Goal: Information Seeking & Learning: Learn about a topic

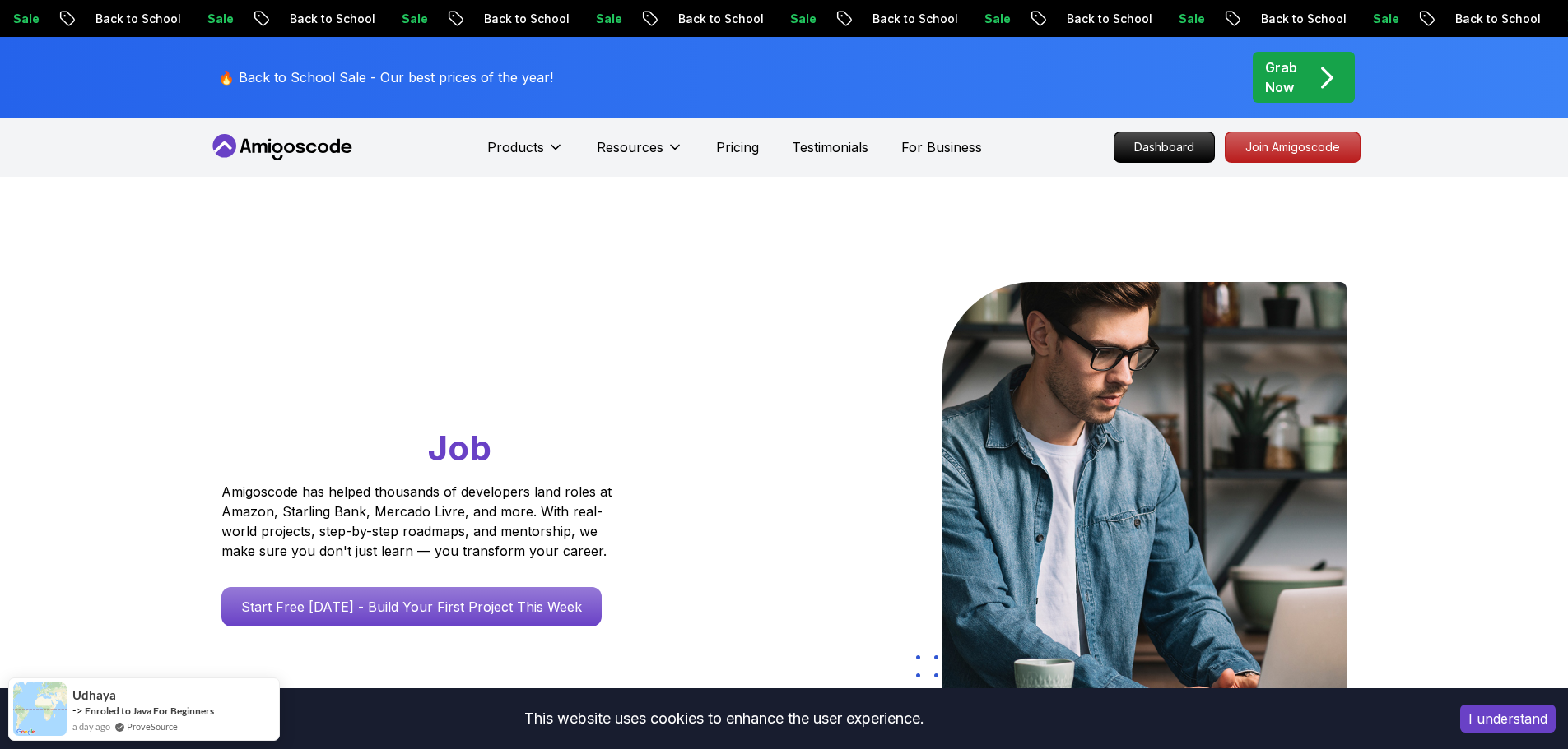
click at [170, 152] on div "Products Resources Pricing Testimonials For Business Dashboard Join Amigoscode" at bounding box center [784, 147] width 1568 height 59
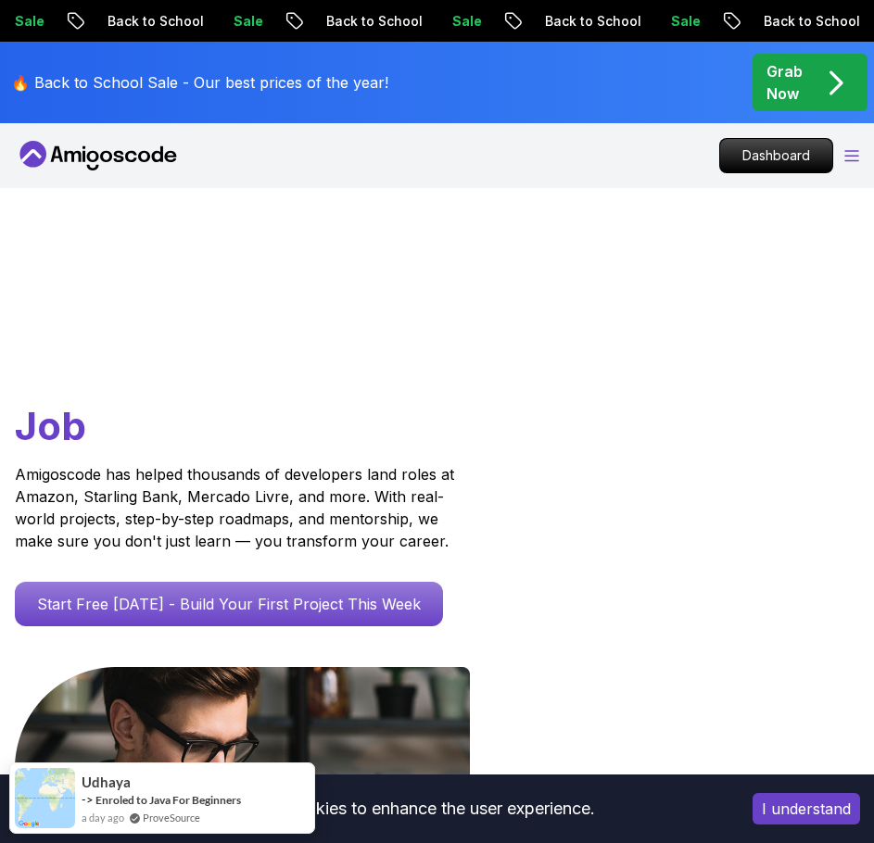
click at [854, 153] on icon "Open Menu" at bounding box center [851, 156] width 15 height 12
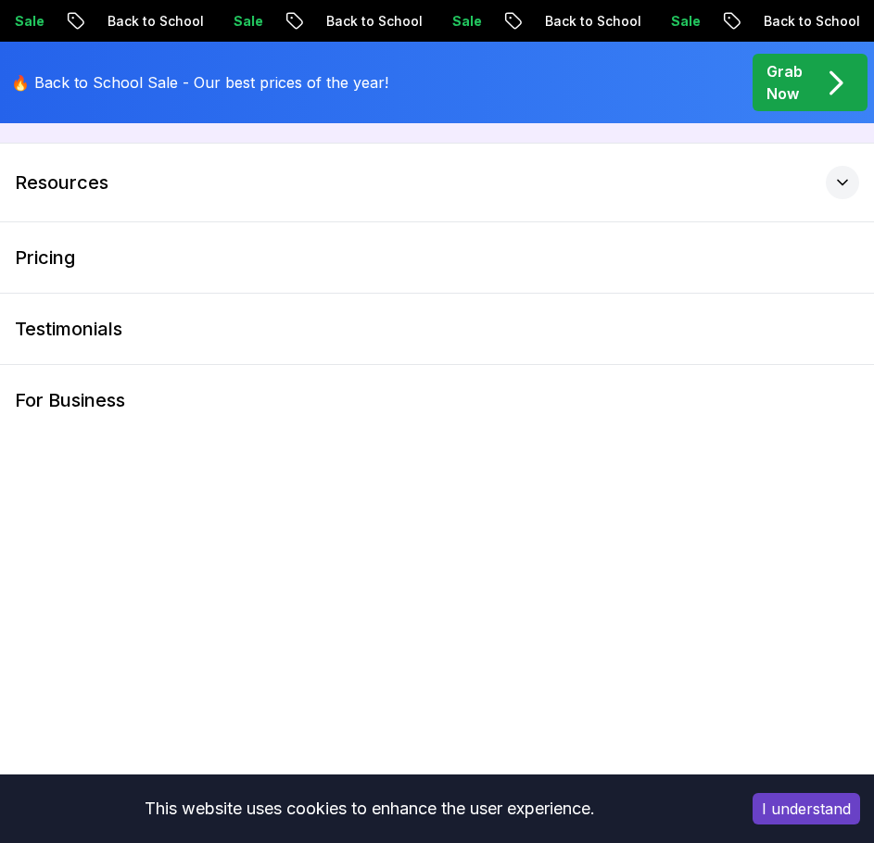
click at [154, 136] on button "Products" at bounding box center [437, 104] width 874 height 78
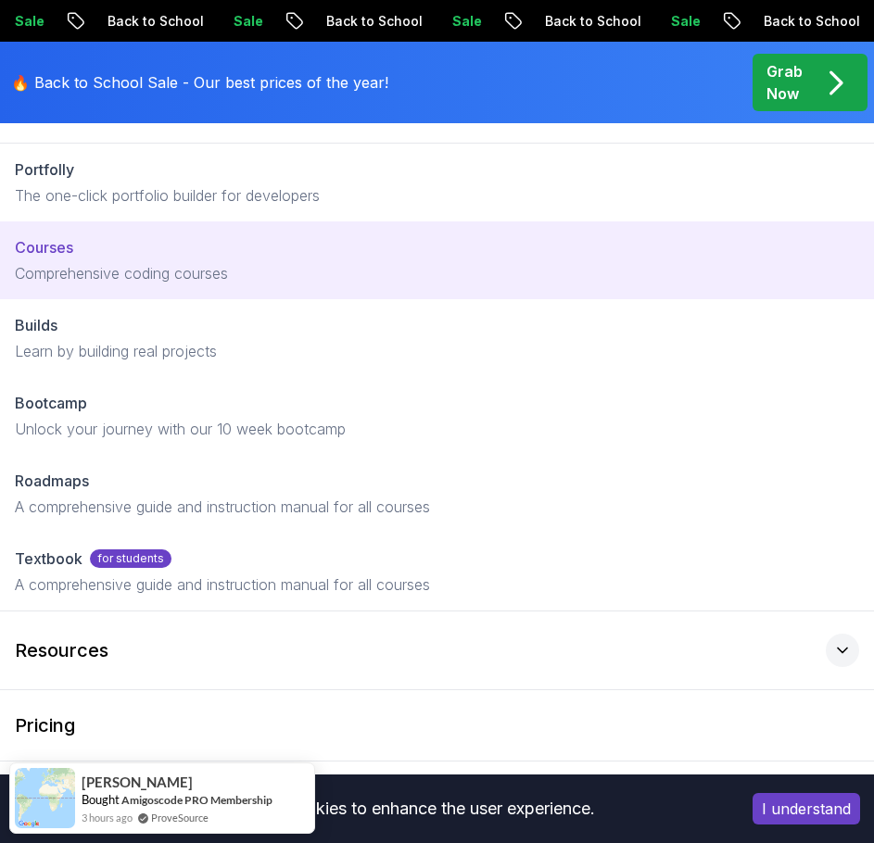
click at [141, 262] on p "Comprehensive coding courses" at bounding box center [437, 273] width 844 height 22
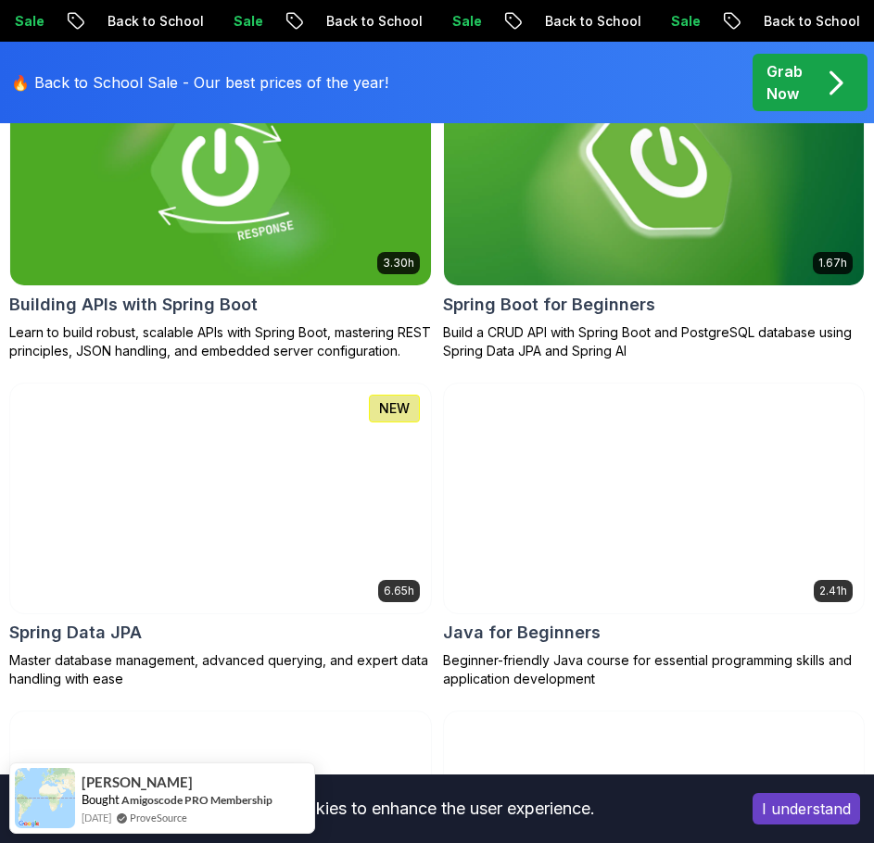
scroll to position [1112, 0]
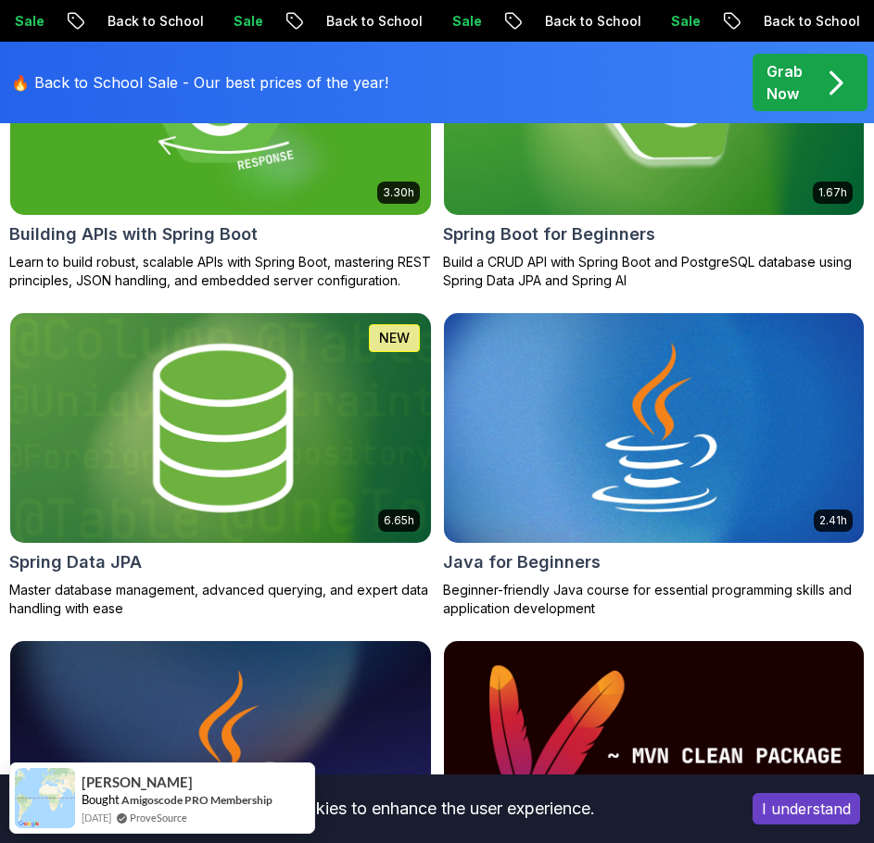
click at [275, 446] on img at bounding box center [220, 428] width 441 height 241
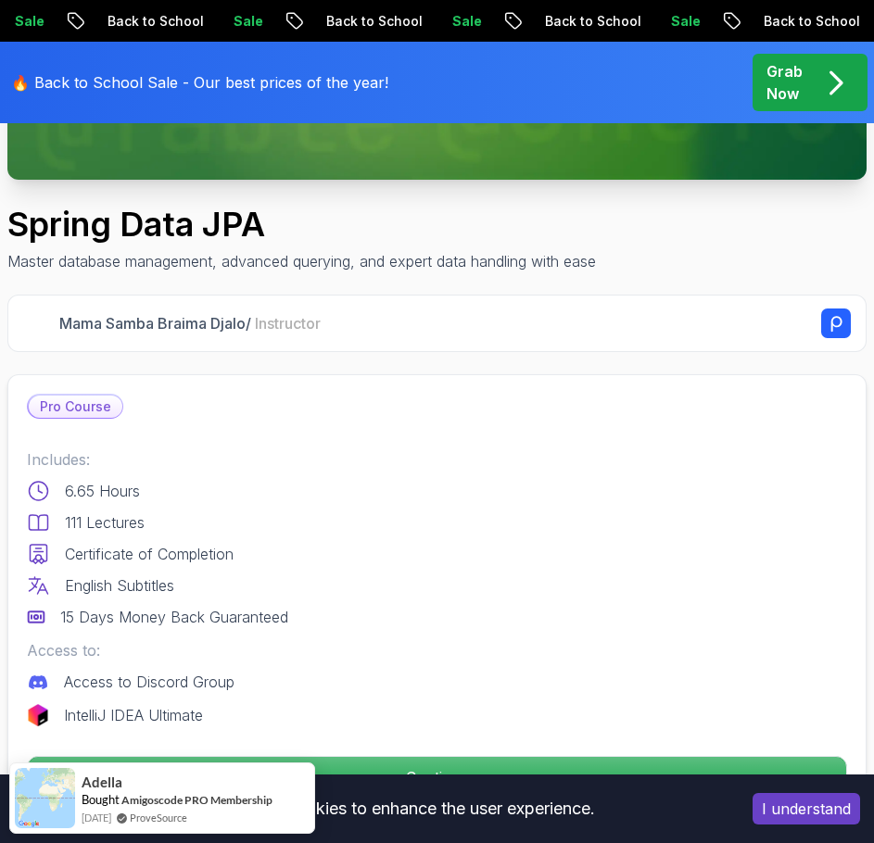
scroll to position [649, 0]
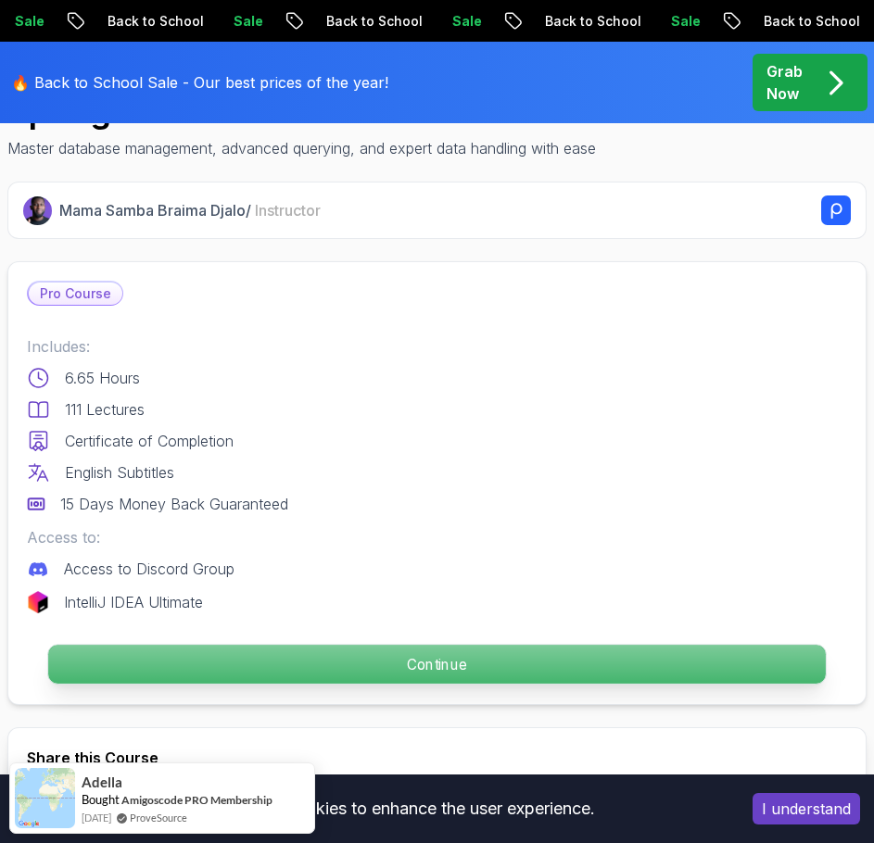
click at [480, 666] on p "Continue" at bounding box center [437, 665] width 778 height 39
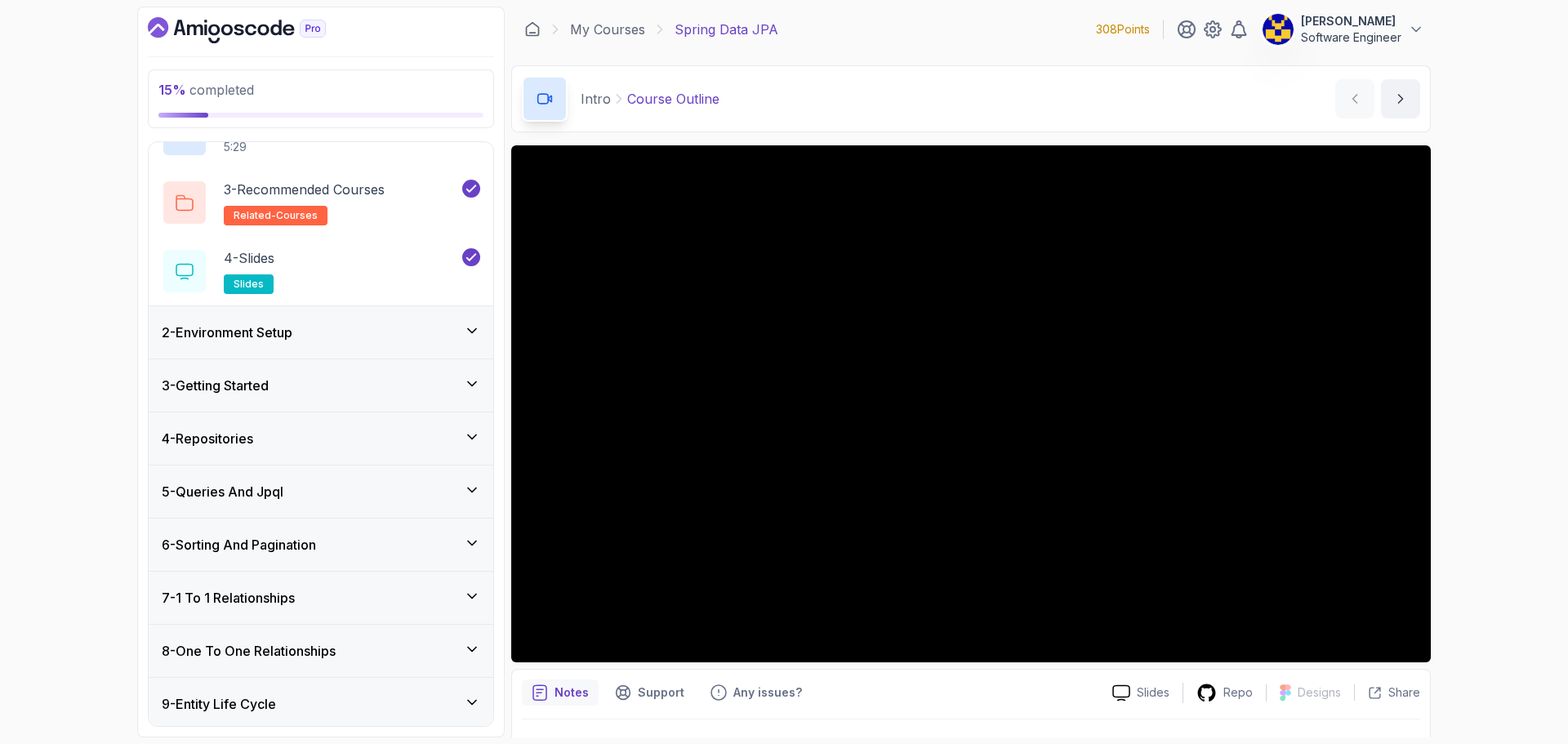
click at [325, 390] on div "3 - Getting Started" at bounding box center [321, 385] width 318 height 19
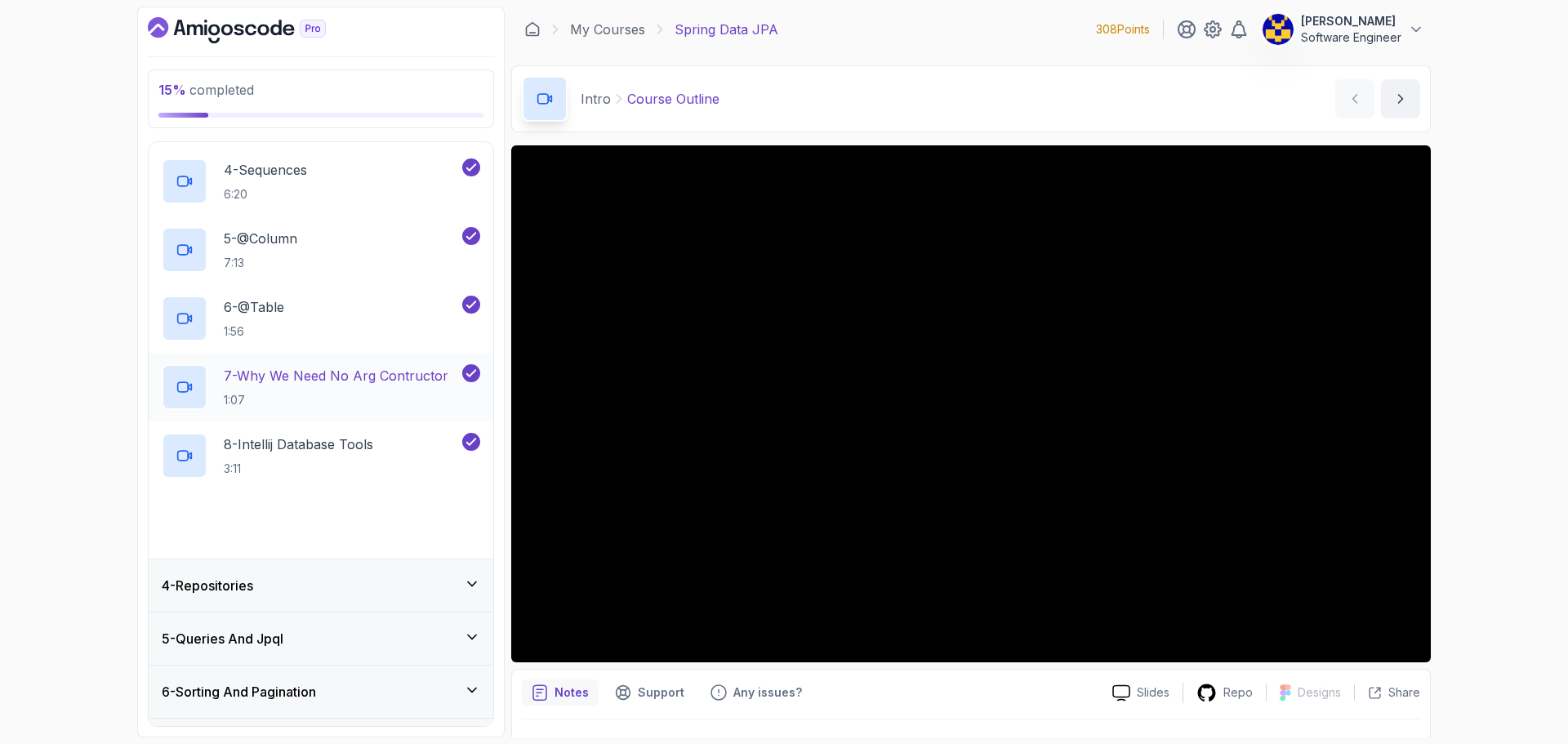
scroll to position [502, 0]
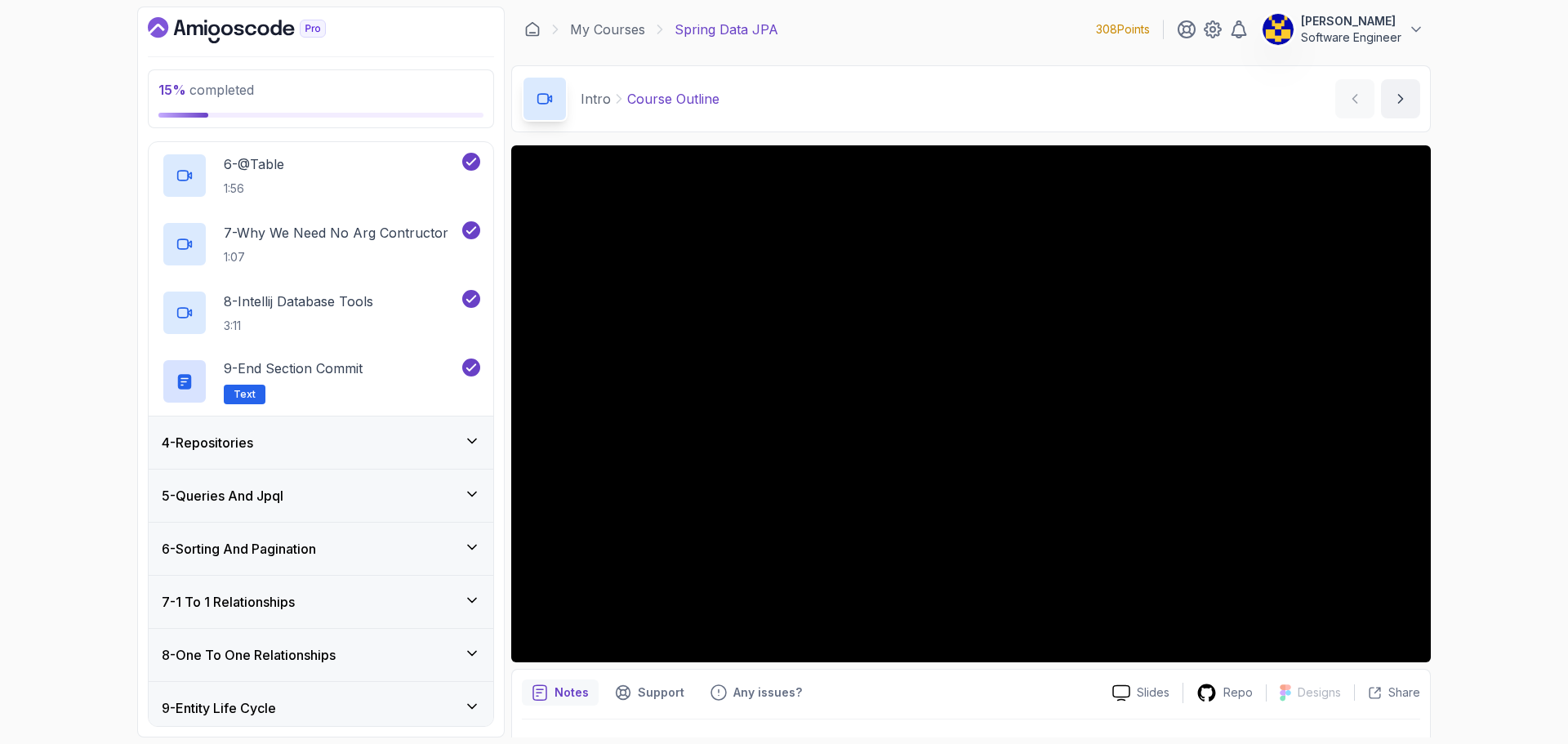
click at [362, 435] on div "4 - Repositories" at bounding box center [321, 443] width 318 height 19
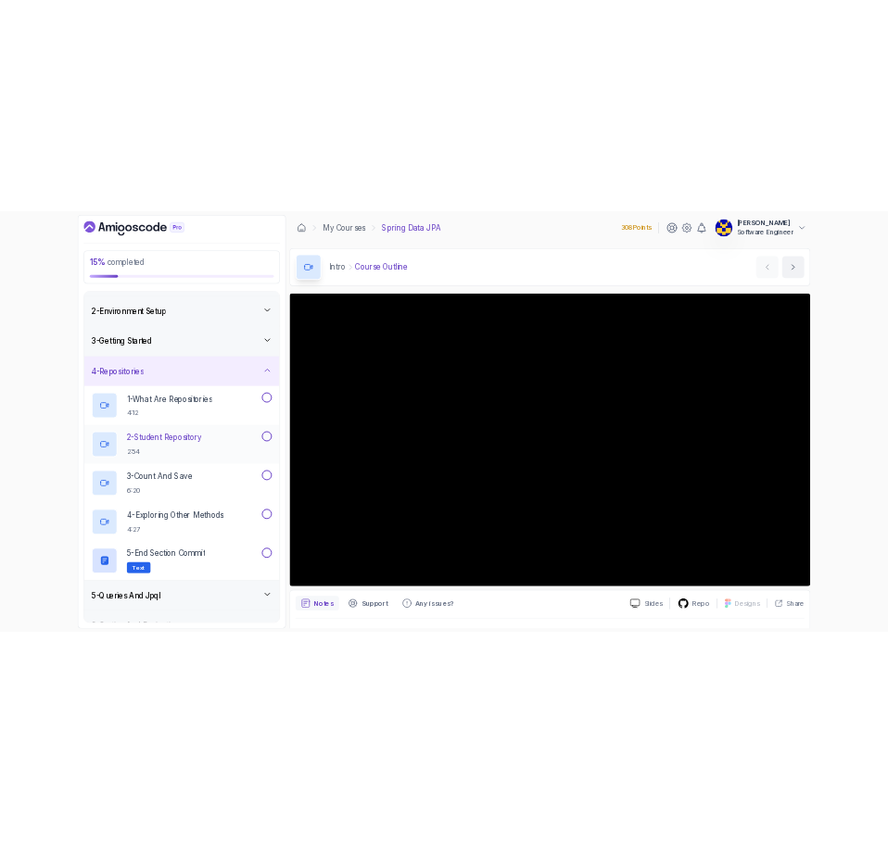
scroll to position [14, 0]
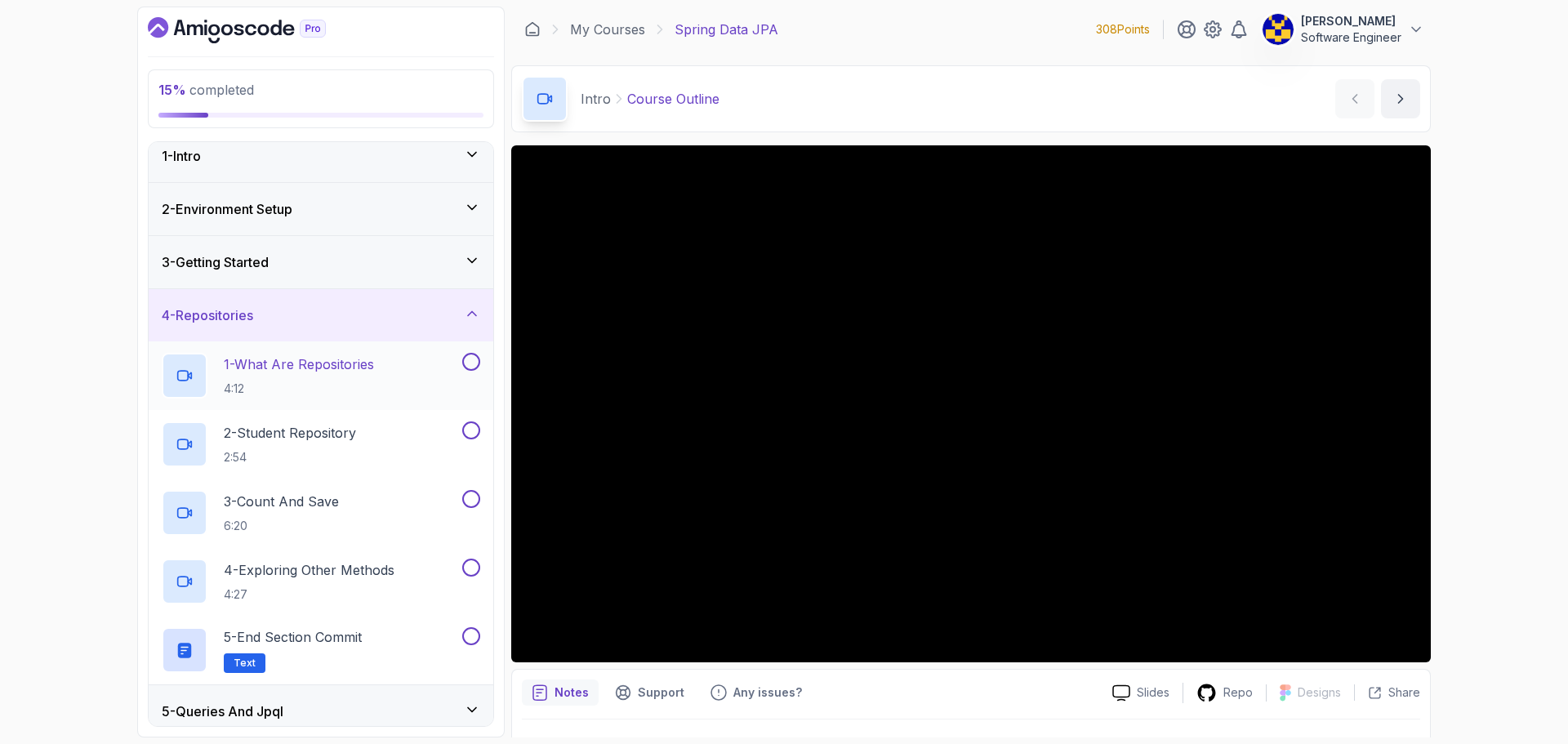
click at [355, 376] on h2 "1 - What Are Repositories 4:12" at bounding box center [299, 376] width 151 height 42
click at [1506, 429] on div "15 % completed 1 - Intro 2 - Environment Setup 3 - Getting Started 4 - Reposito…" at bounding box center [784, 372] width 1568 height 744
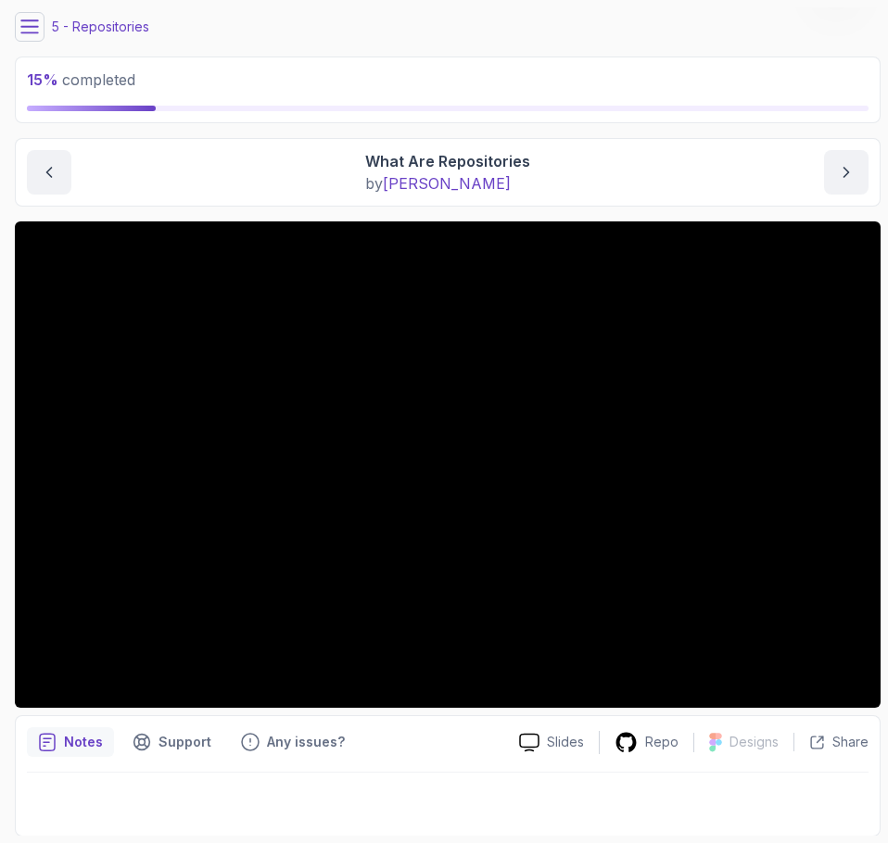
scroll to position [63, 0]
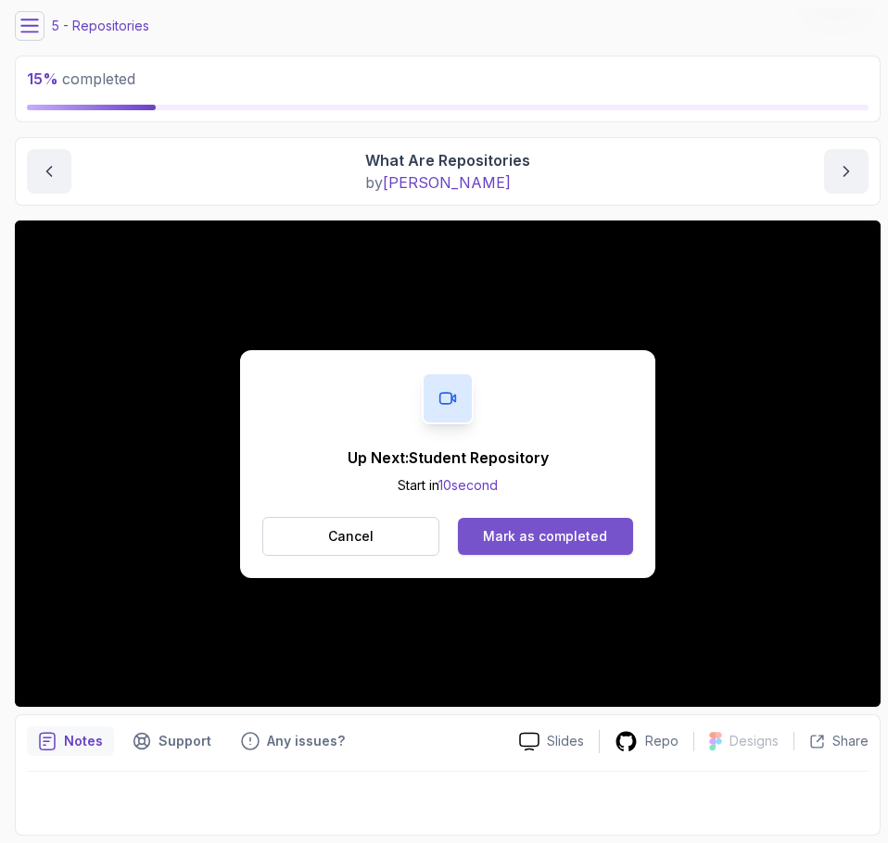
click at [576, 518] on button "Mark as completed" at bounding box center [545, 536] width 175 height 37
click at [610, 534] on button "Mark as completed" at bounding box center [545, 536] width 175 height 37
click at [586, 527] on div "Mark as completed" at bounding box center [545, 536] width 124 height 19
click at [602, 535] on div "Mark as completed" at bounding box center [545, 536] width 124 height 19
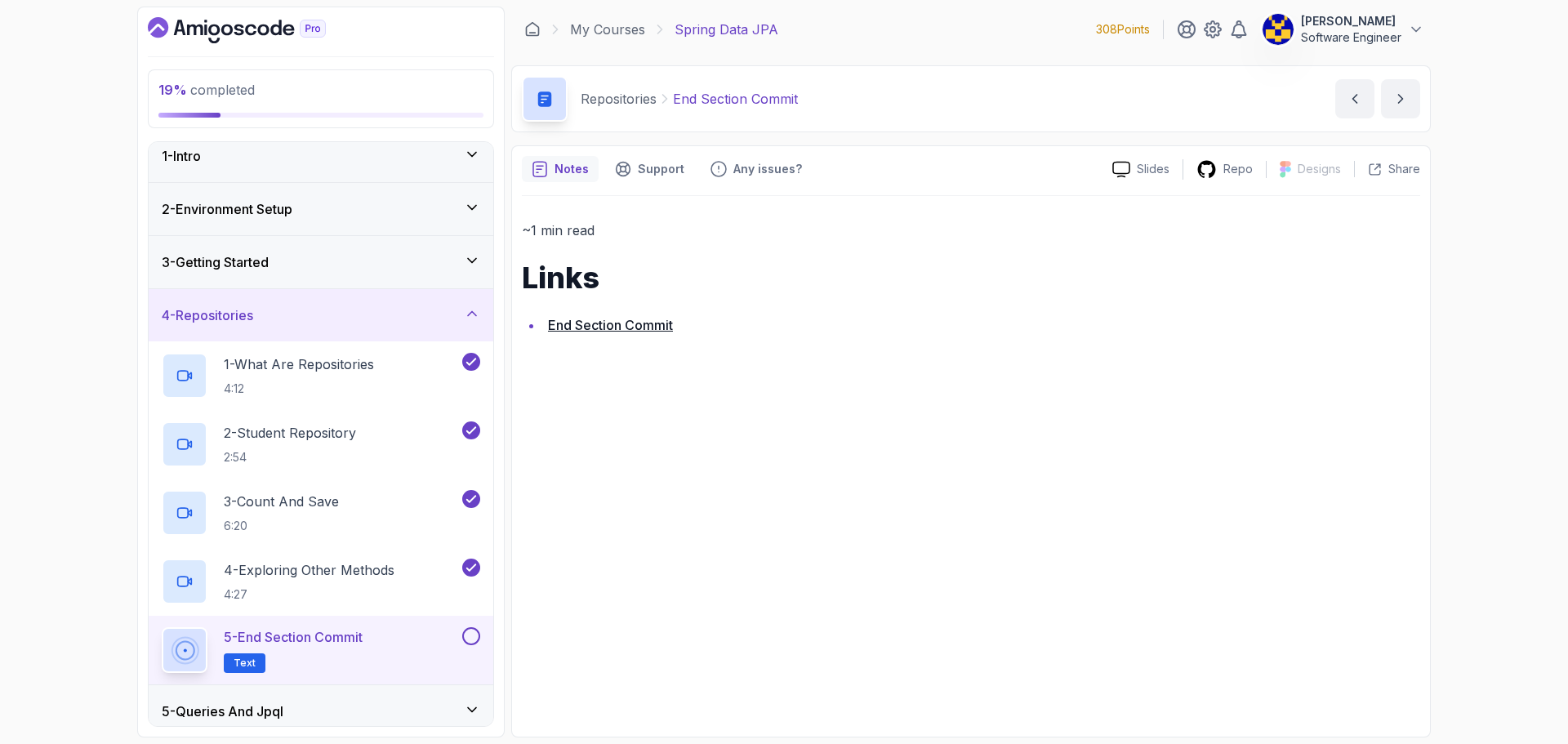
click at [477, 635] on button at bounding box center [472, 636] width 18 height 18
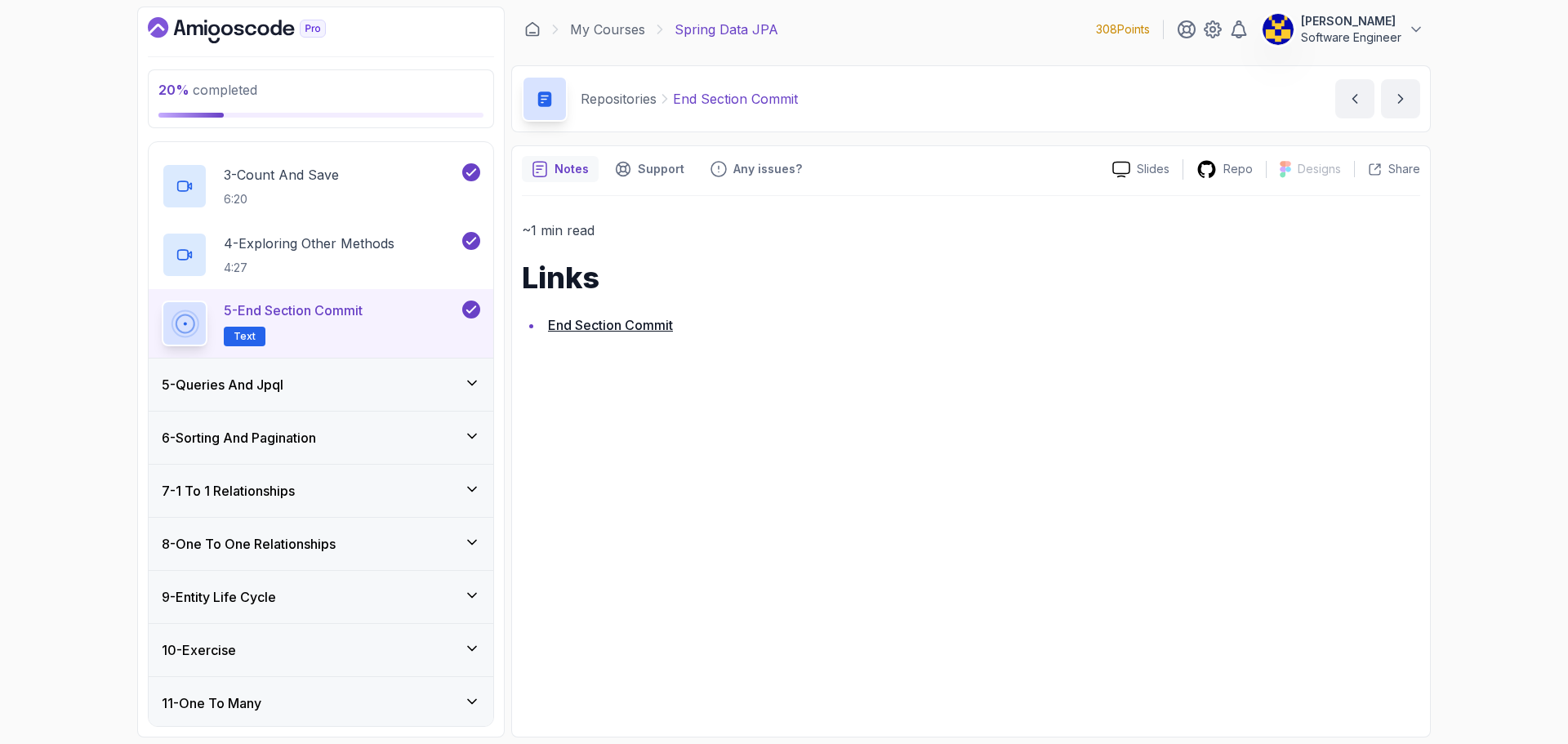
click at [358, 386] on div "5 - Queries And Jpql" at bounding box center [321, 384] width 318 height 19
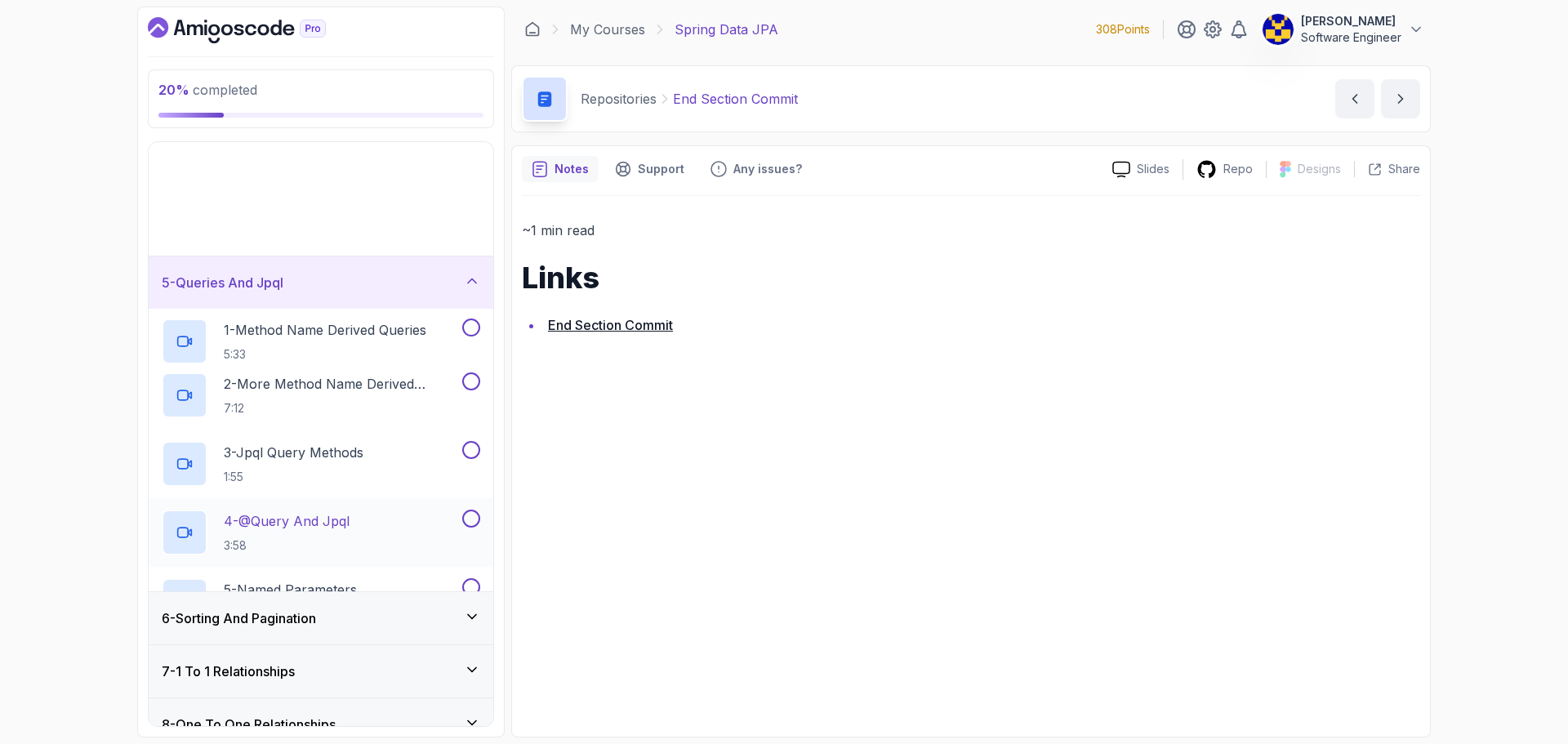
scroll to position [247, 0]
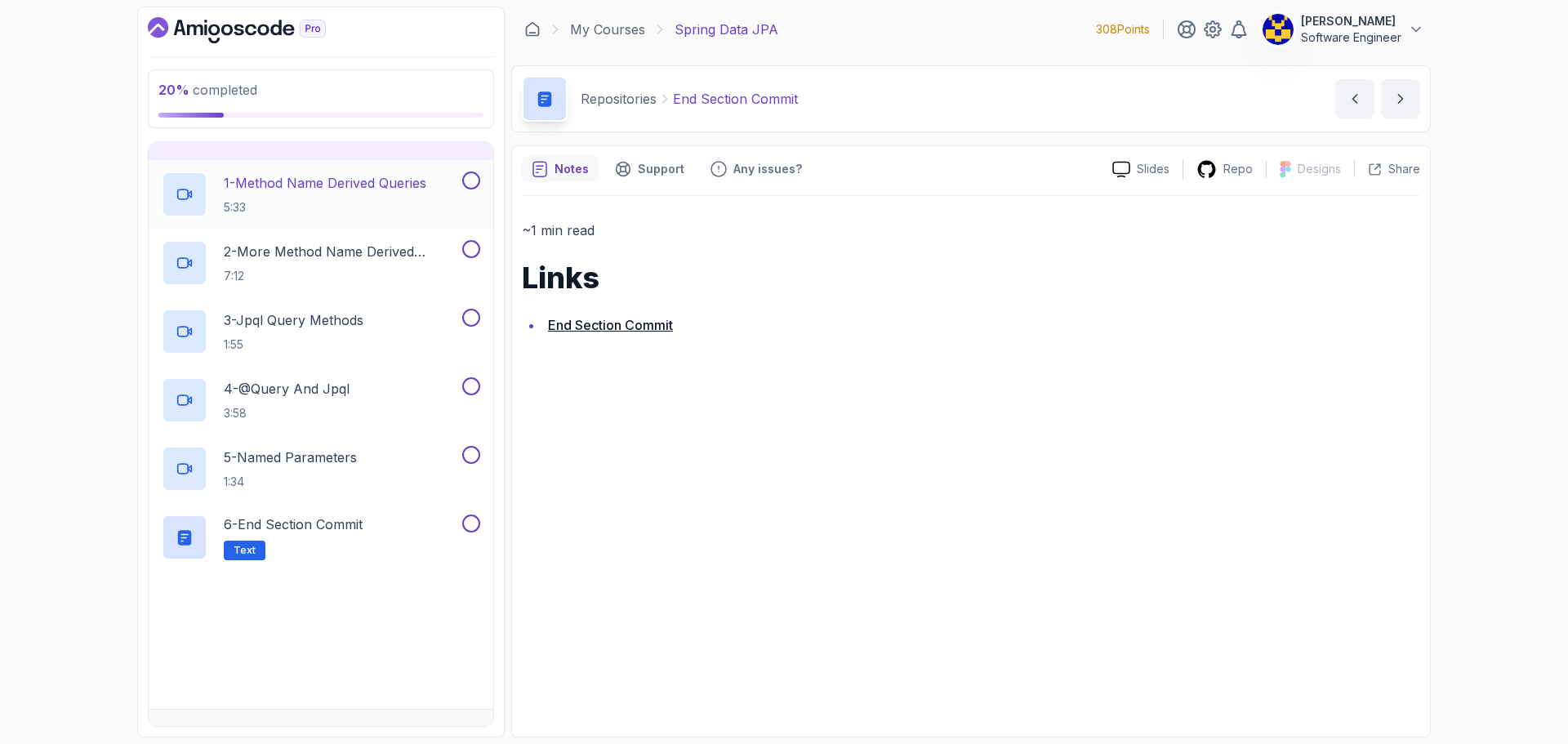
click at [375, 197] on h2 "1 - Method Name Derived Queries 5:33" at bounding box center [325, 194] width 203 height 42
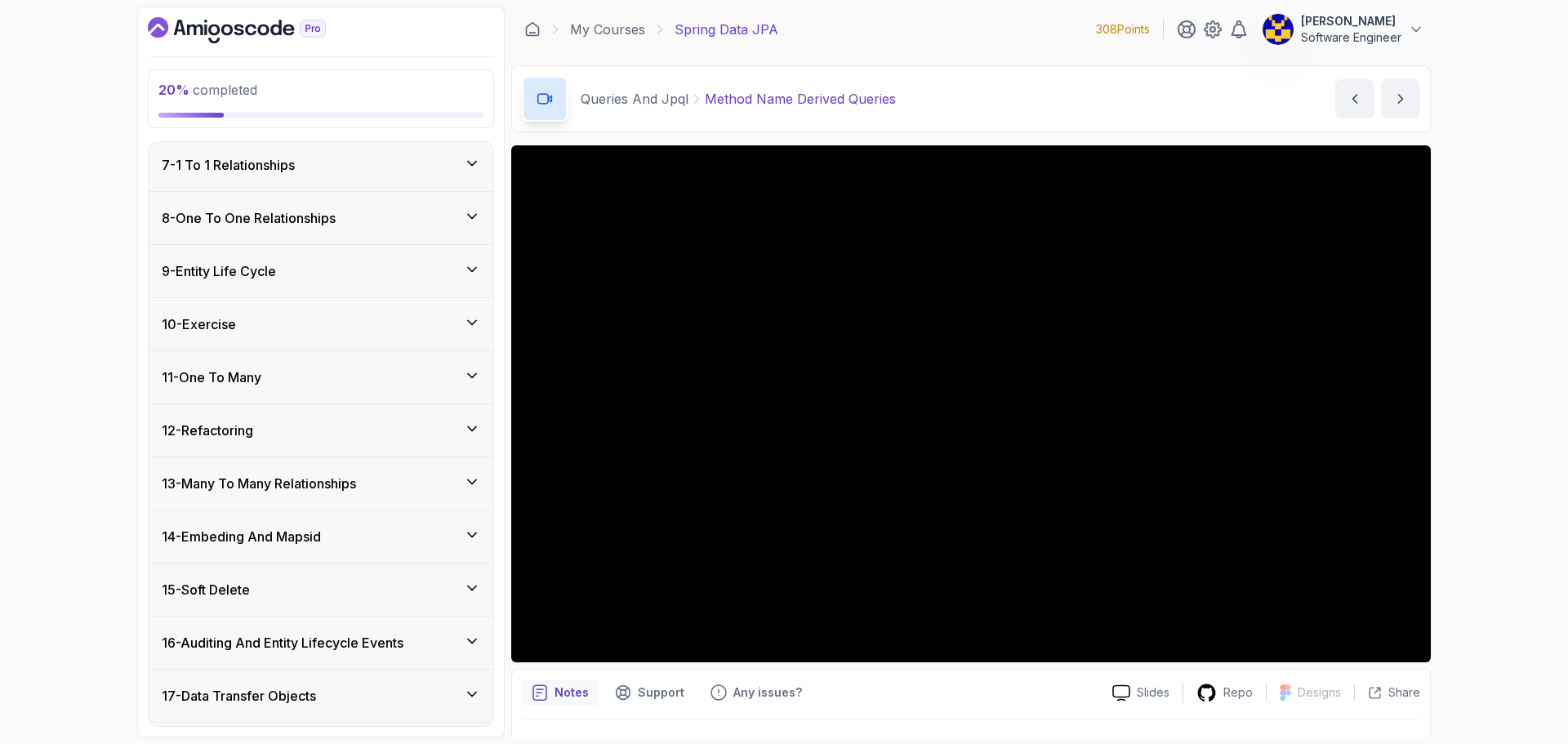
scroll to position [819, 0]
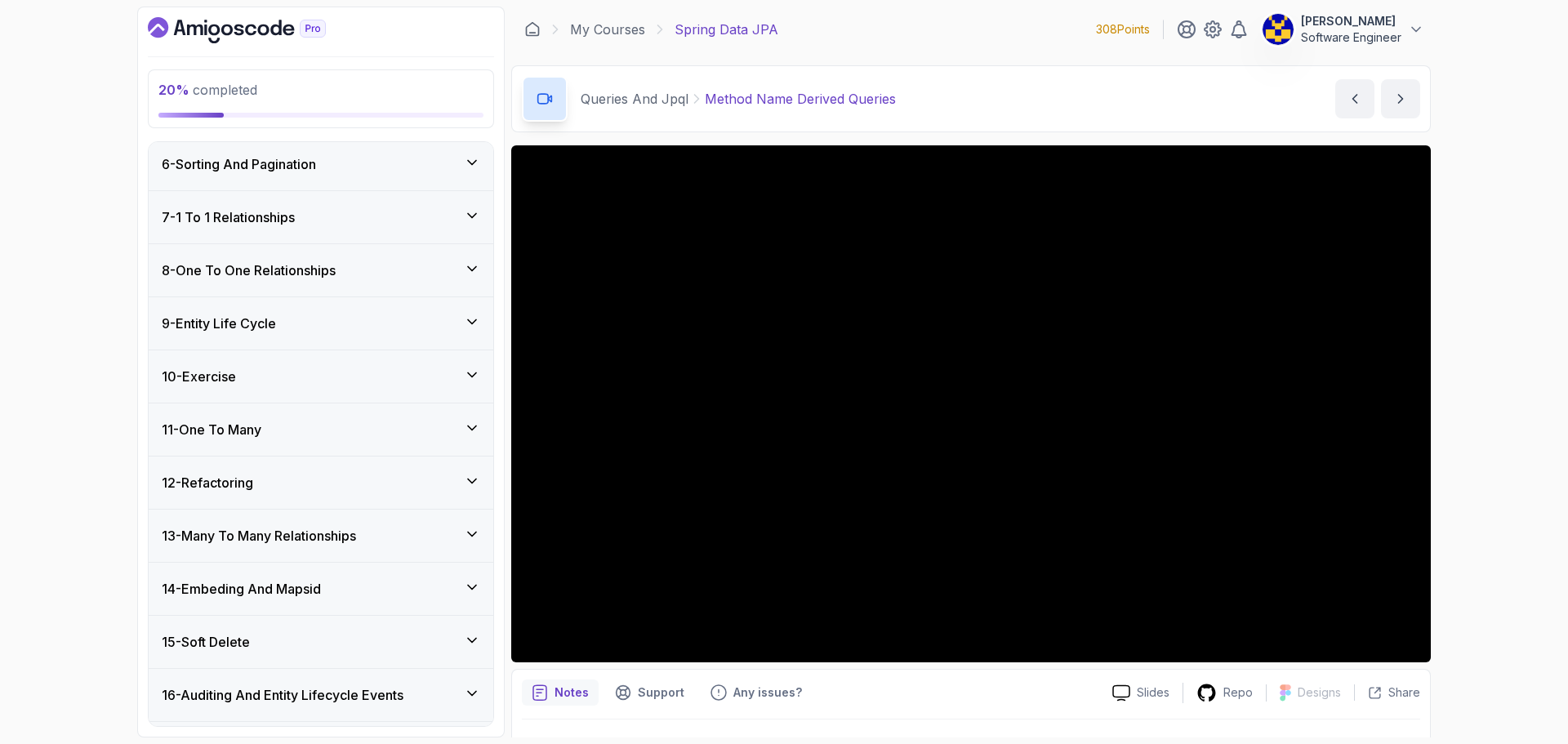
click at [307, 214] on div "7 - 1 To 1 Relationships" at bounding box center [321, 217] width 318 height 19
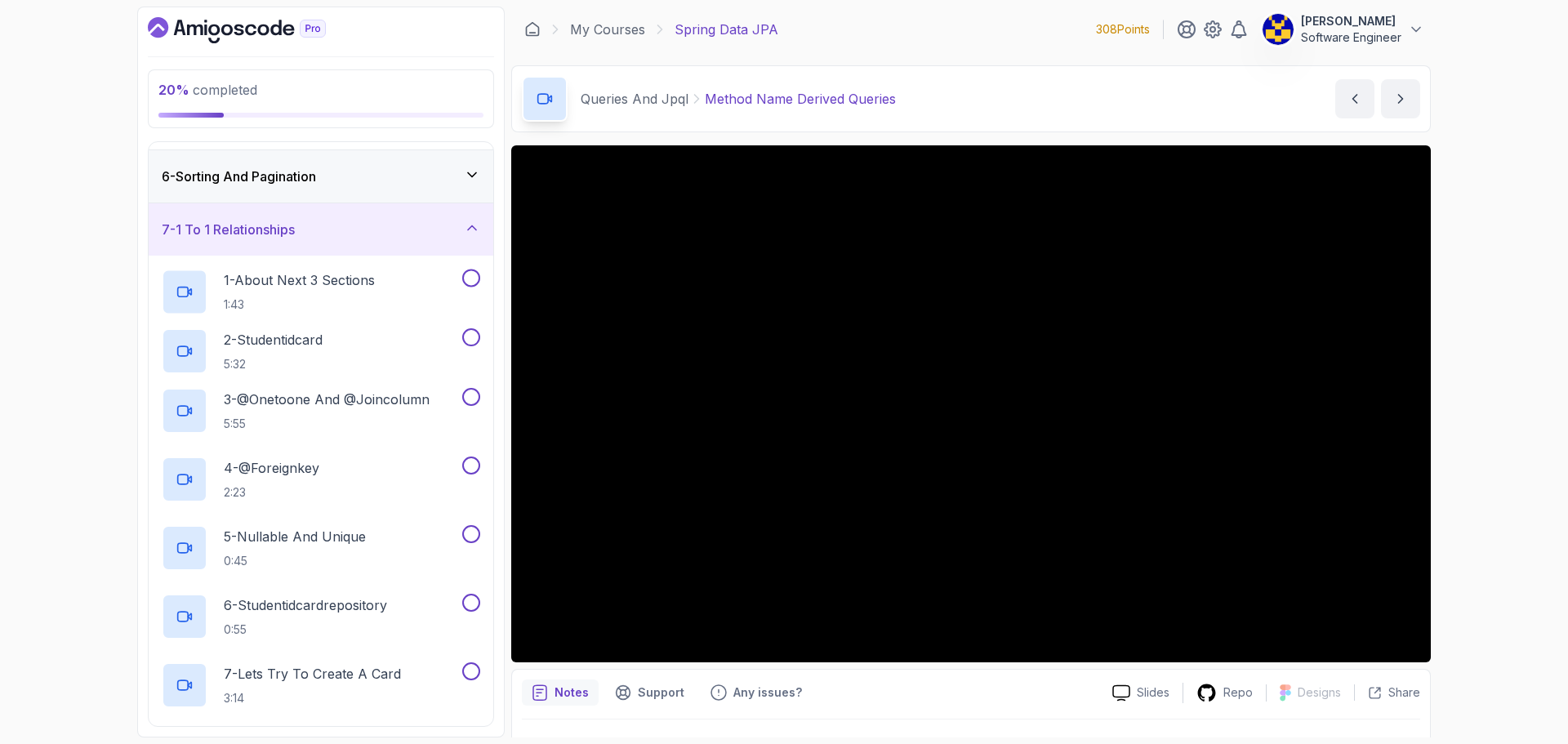
scroll to position [270, 0]
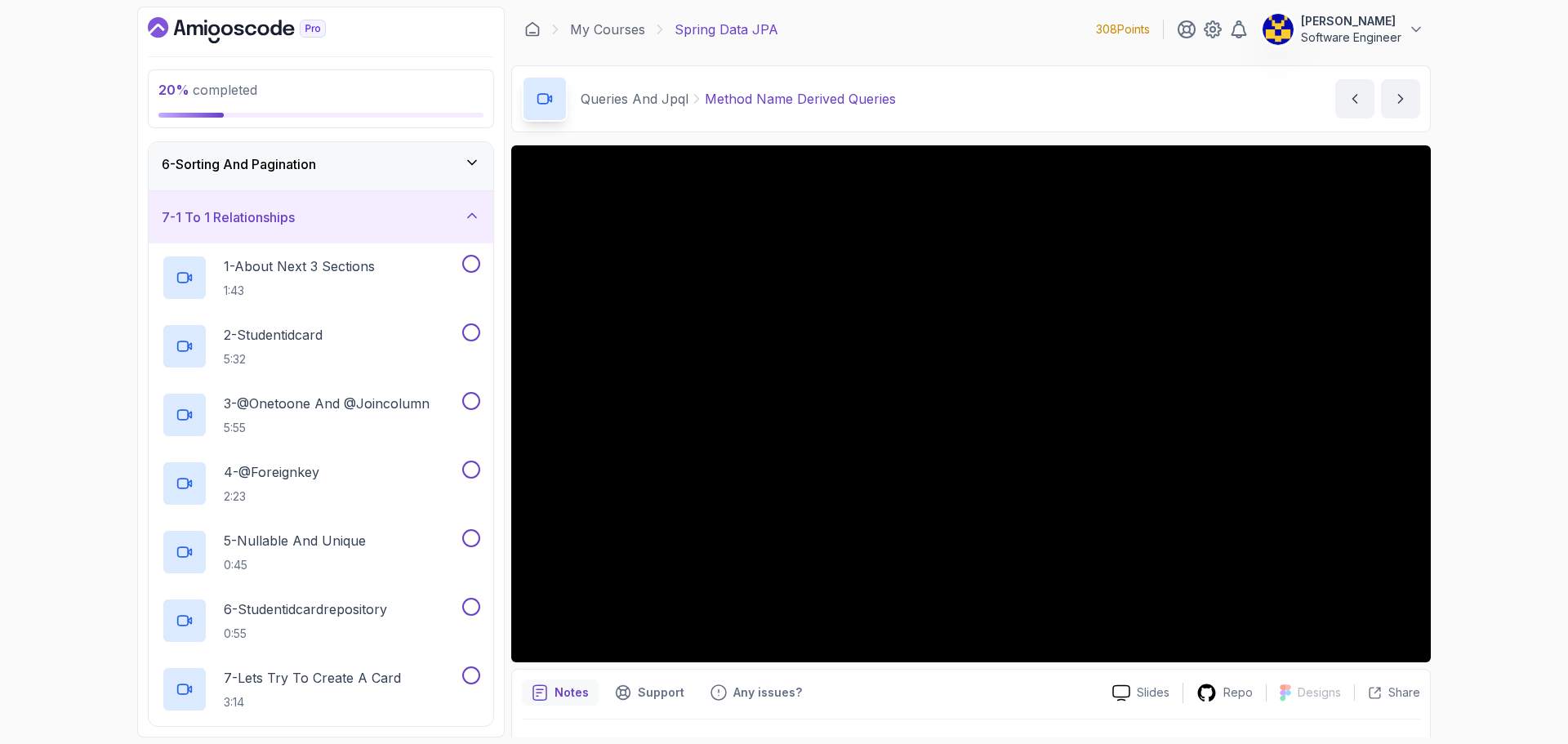
click at [327, 228] on div "7 - 1 To 1 Relationships" at bounding box center [321, 217] width 345 height 52
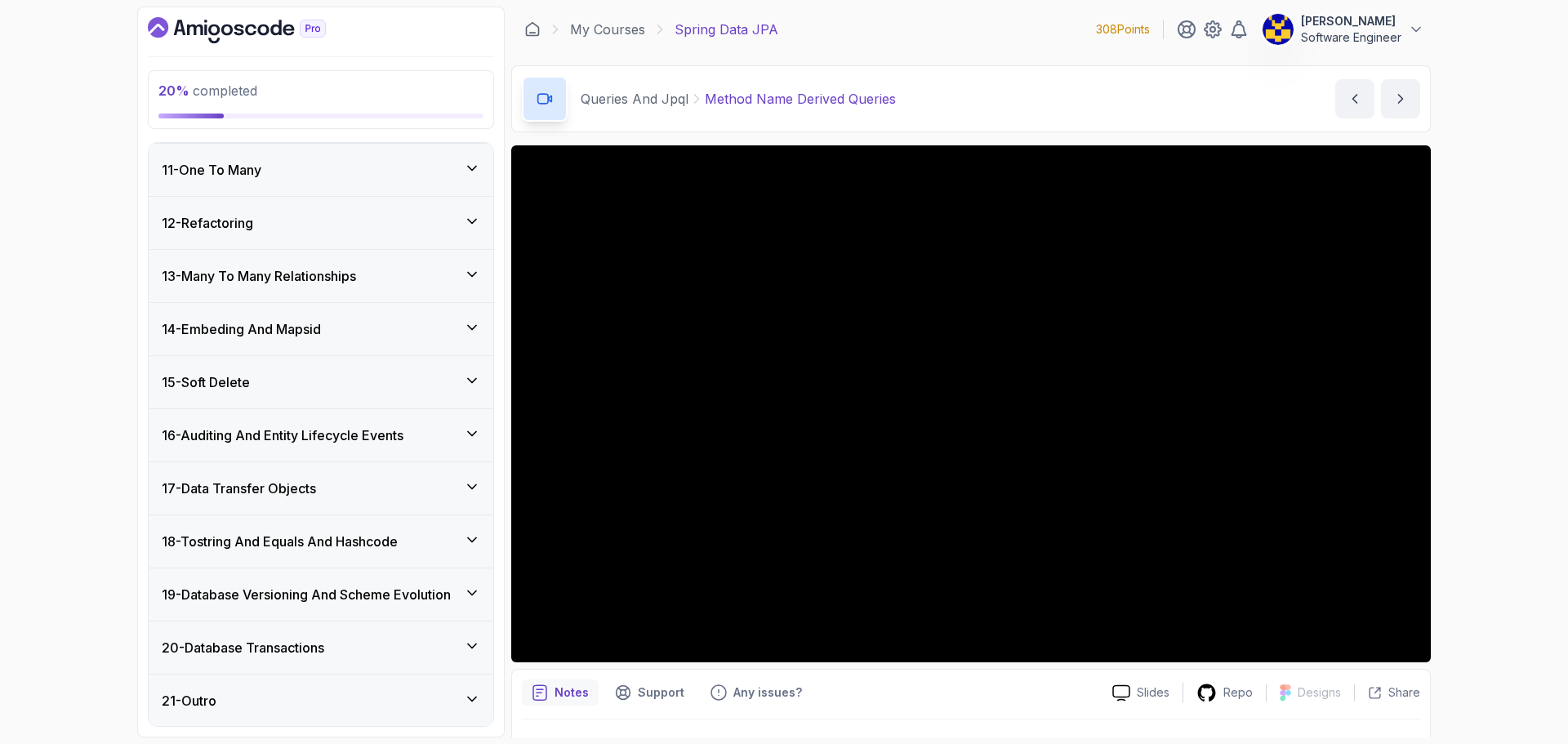
scroll to position [531, 0]
click at [310, 238] on div "12 - Refactoring" at bounding box center [321, 221] width 345 height 52
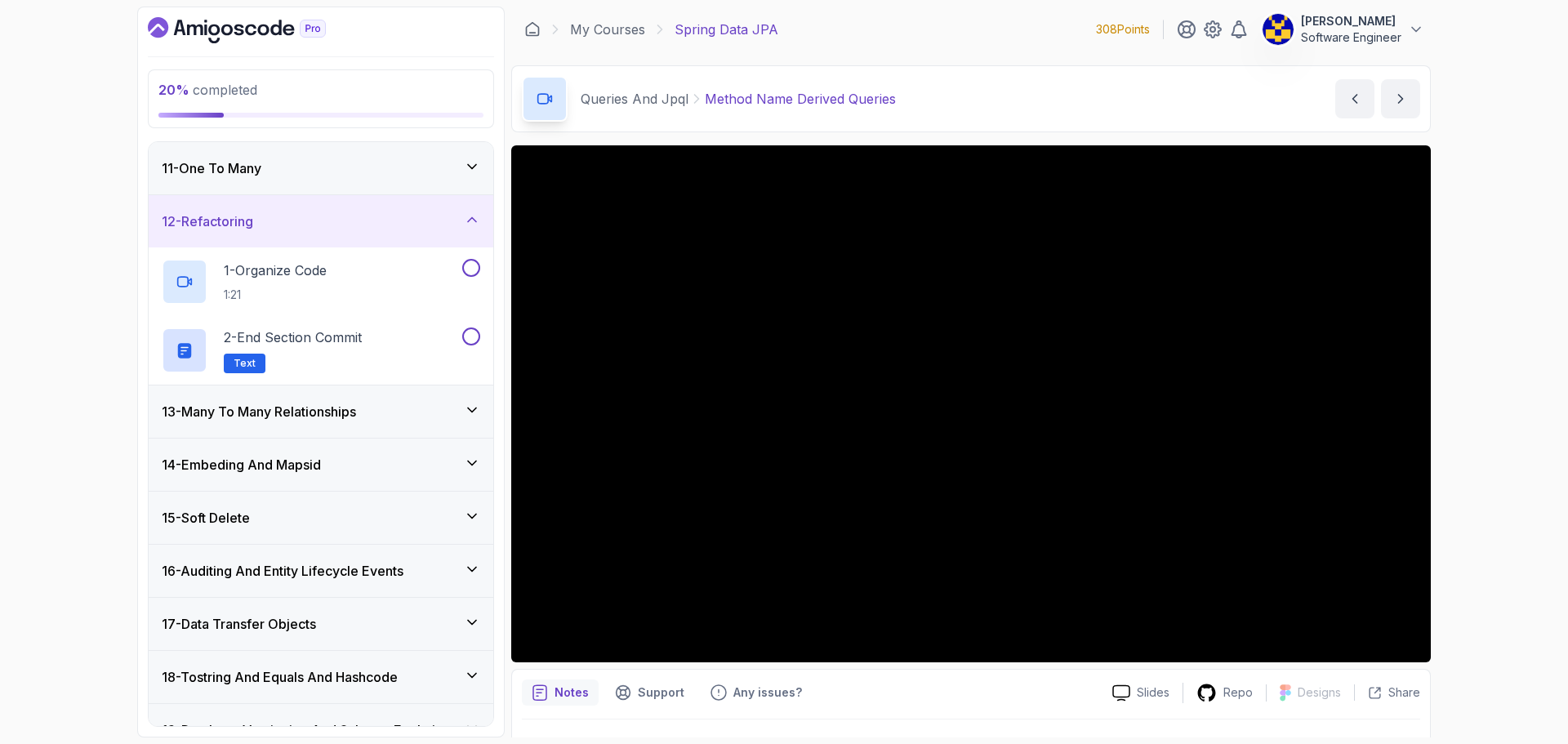
click at [310, 205] on div "12 - Refactoring" at bounding box center [321, 221] width 345 height 52
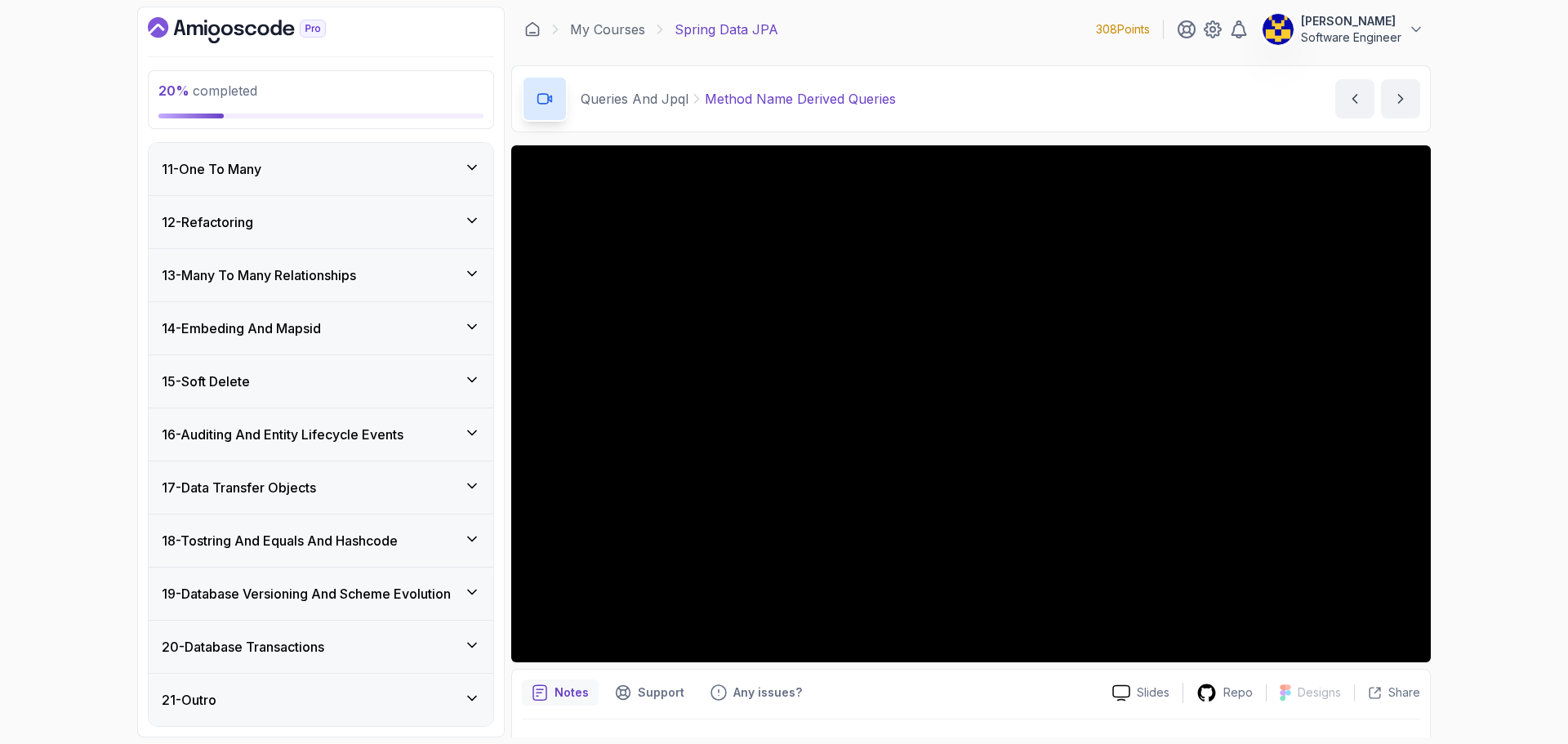
click at [307, 259] on div "13 - Many To Many Relationships" at bounding box center [321, 275] width 345 height 52
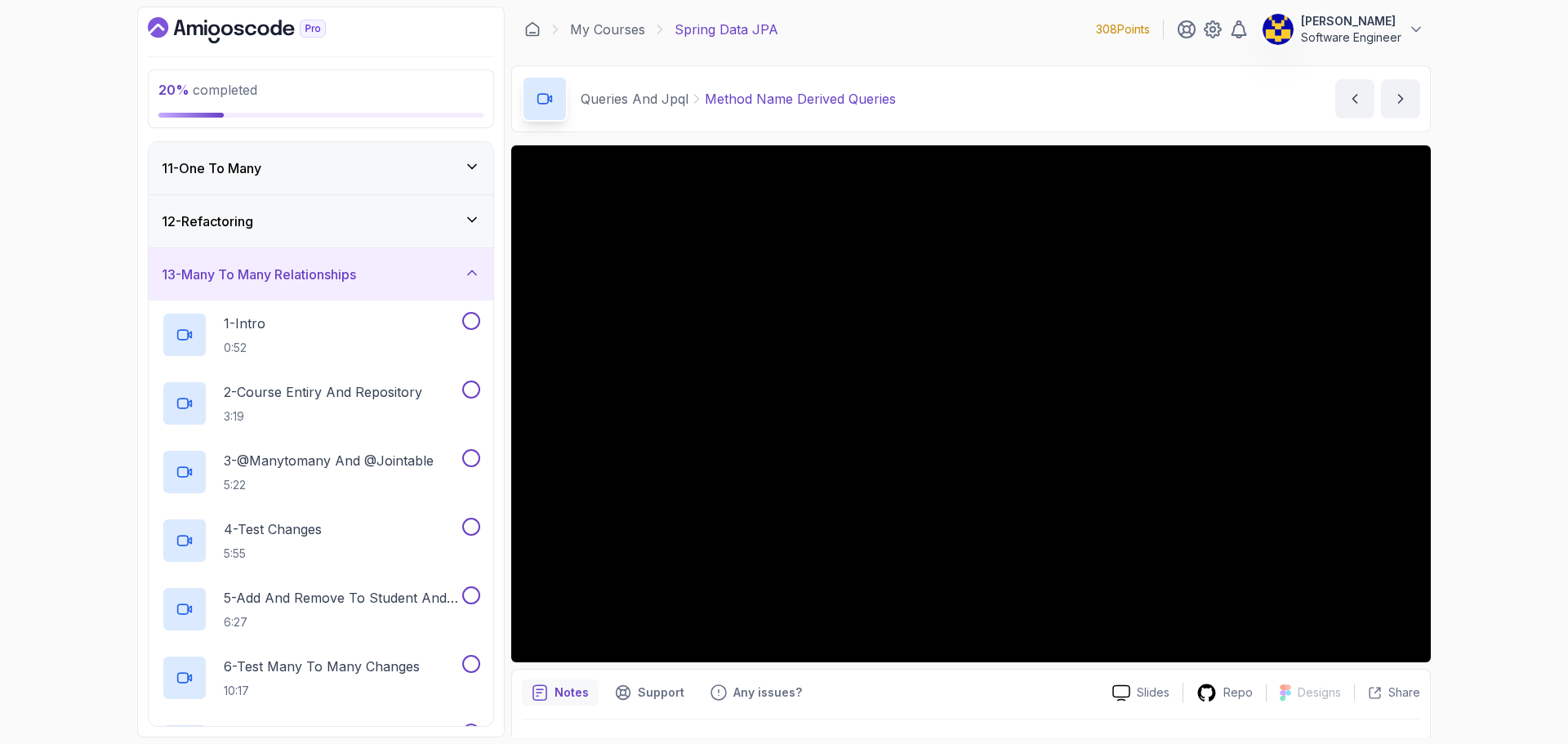
click at [311, 284] on h3 "13 - Many To Many Relationships" at bounding box center [259, 274] width 195 height 19
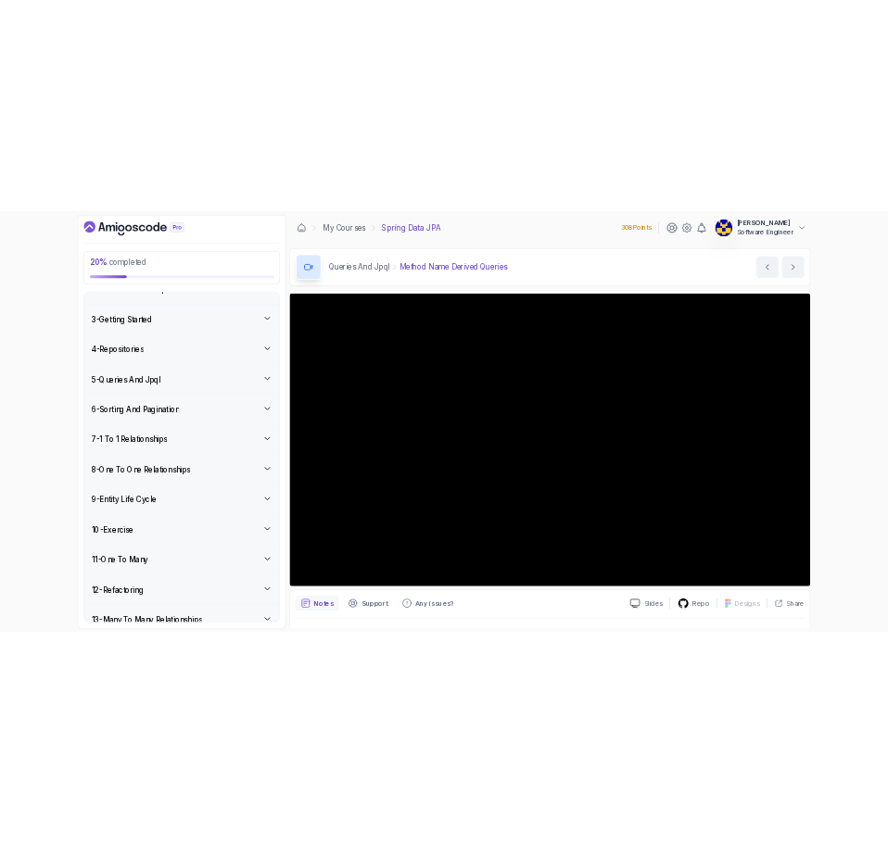
scroll to position [0, 0]
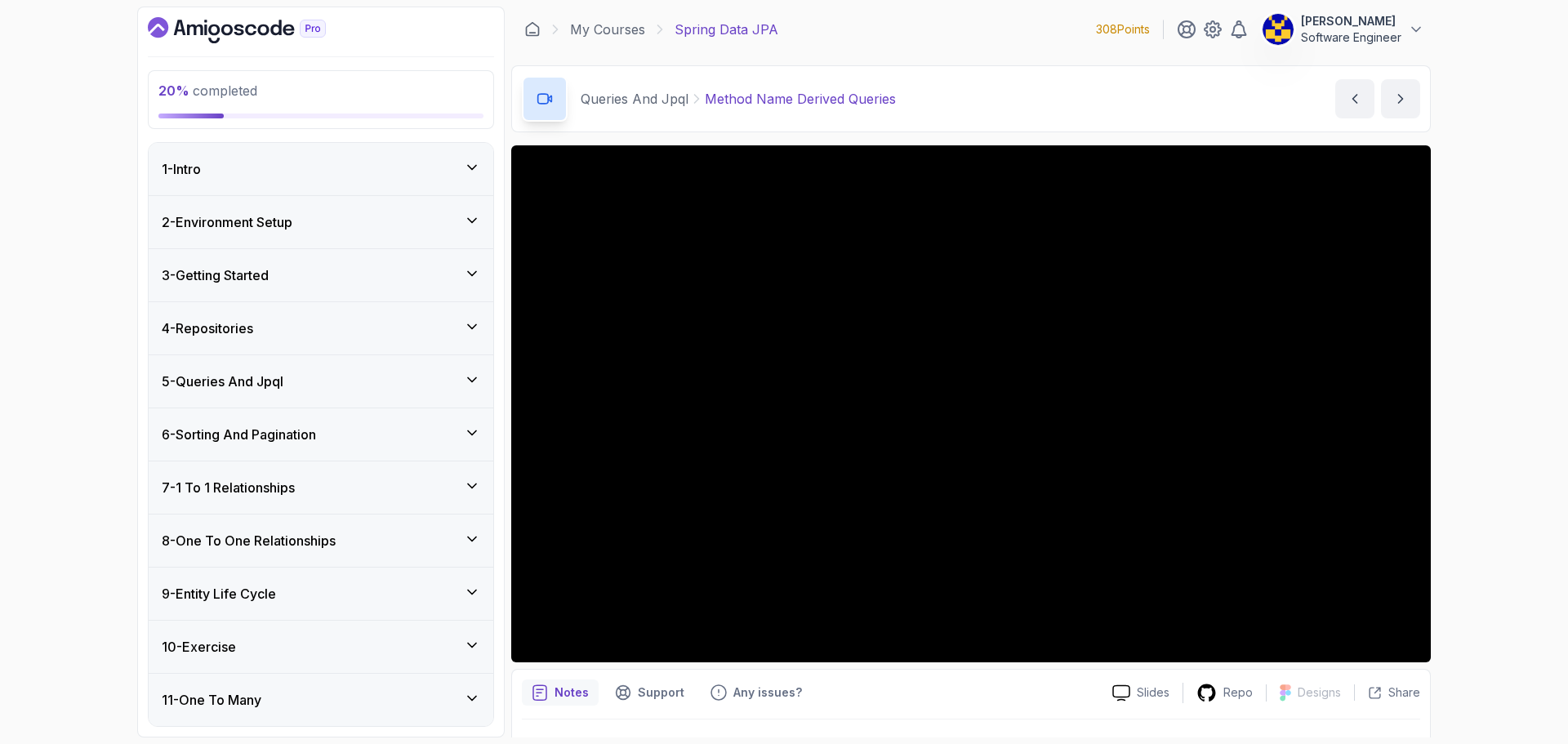
click at [1449, 589] on div "20 % completed 1 - Intro 2 - Environment Setup 3 - Getting Started 4 - Reposito…" at bounding box center [784, 372] width 1568 height 744
click at [1472, 544] on div "20 % completed 1 - Intro 2 - Environment Setup 3 - Getting Started 4 - Reposito…" at bounding box center [784, 372] width 1568 height 744
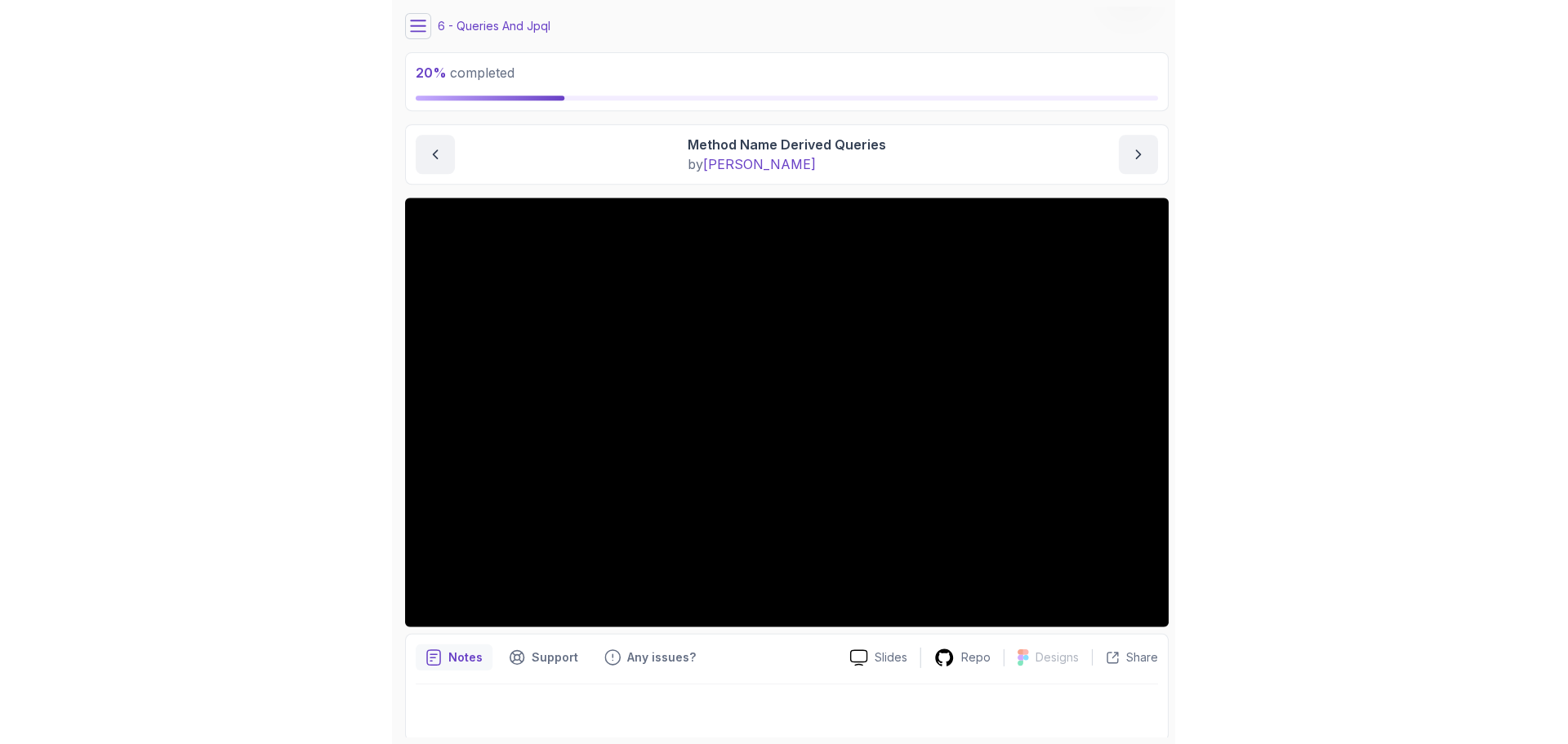
scroll to position [56, 0]
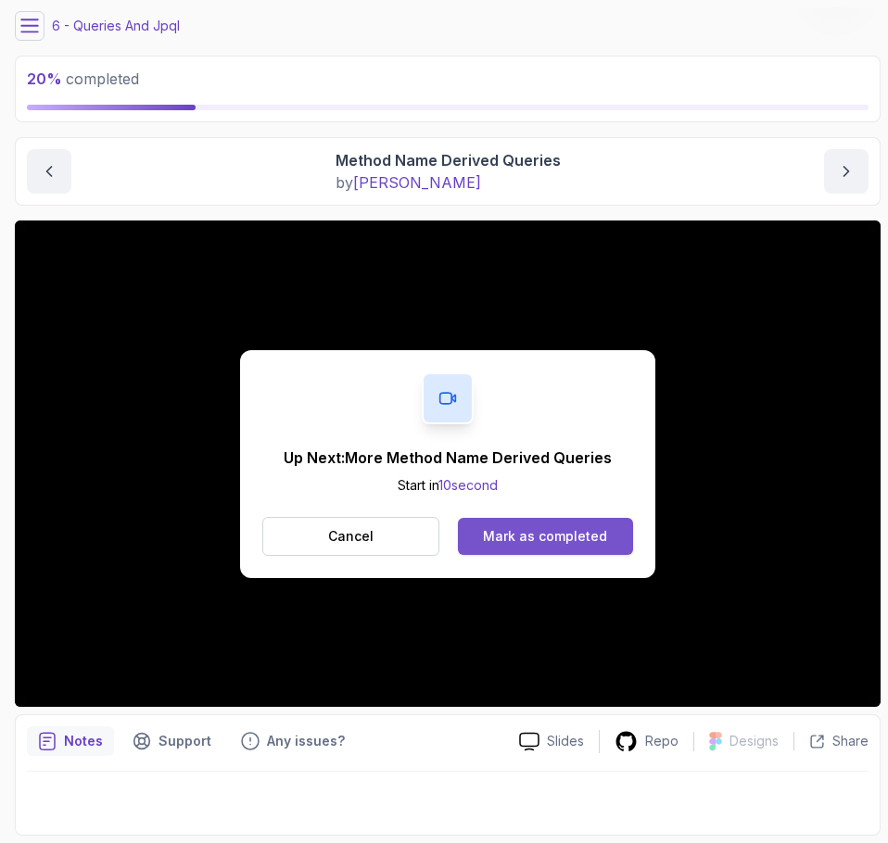
click at [586, 540] on div "Mark as completed" at bounding box center [545, 536] width 124 height 19
click at [599, 528] on div "Mark as completed" at bounding box center [545, 536] width 124 height 19
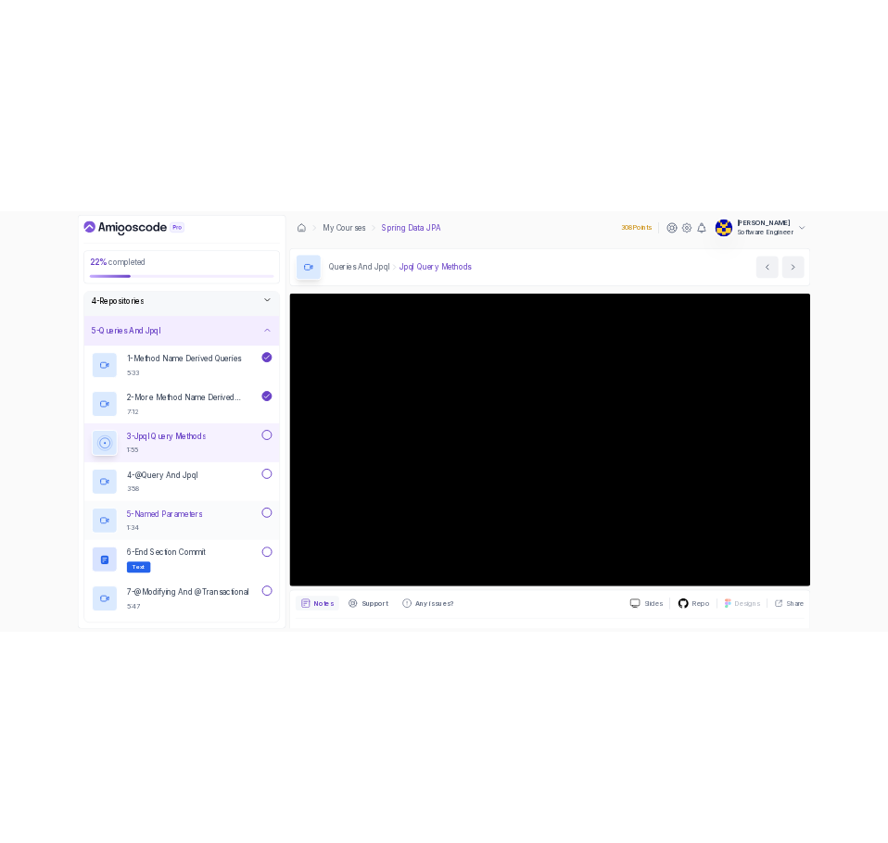
scroll to position [371, 0]
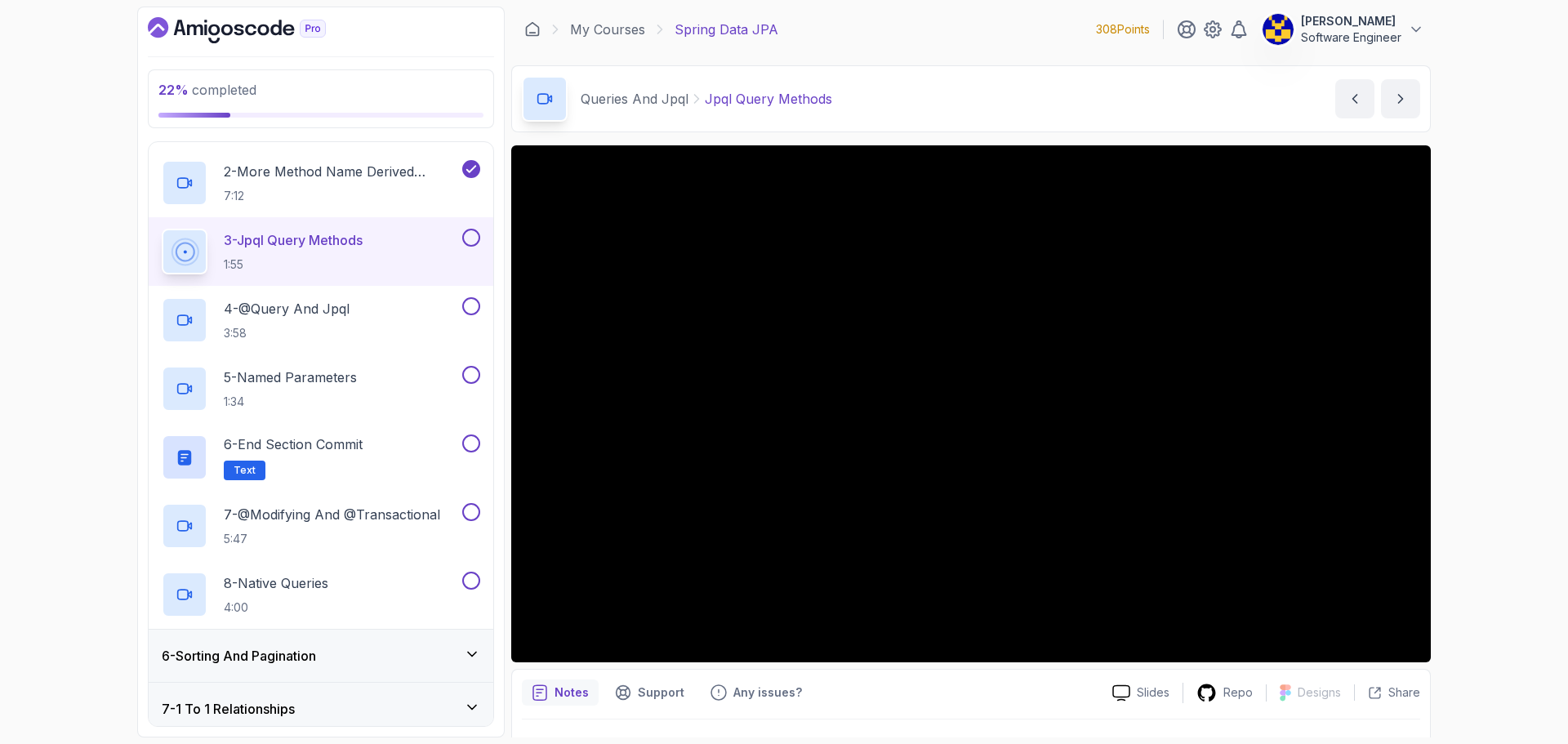
drag, startPoint x: 123, startPoint y: 369, endPoint x: 139, endPoint y: 352, distance: 23.3
click at [123, 368] on div "22 % completed 1 - Intro 2 - Environment Setup 3 - Getting Started 4 - Reposito…" at bounding box center [784, 372] width 1568 height 744
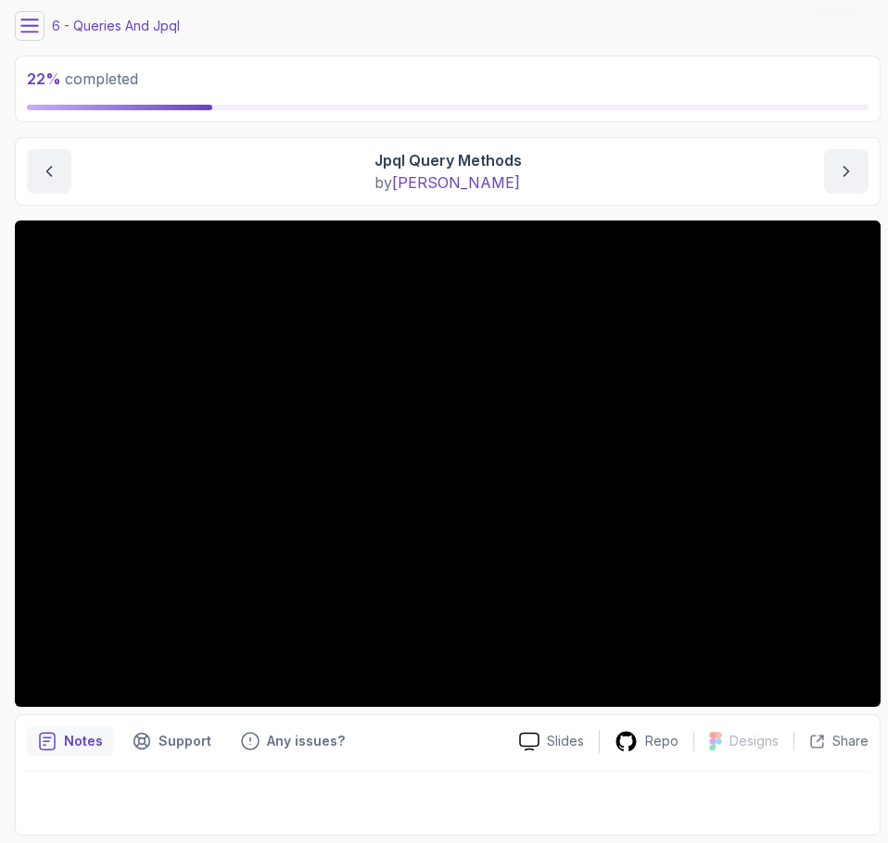
scroll to position [0, 0]
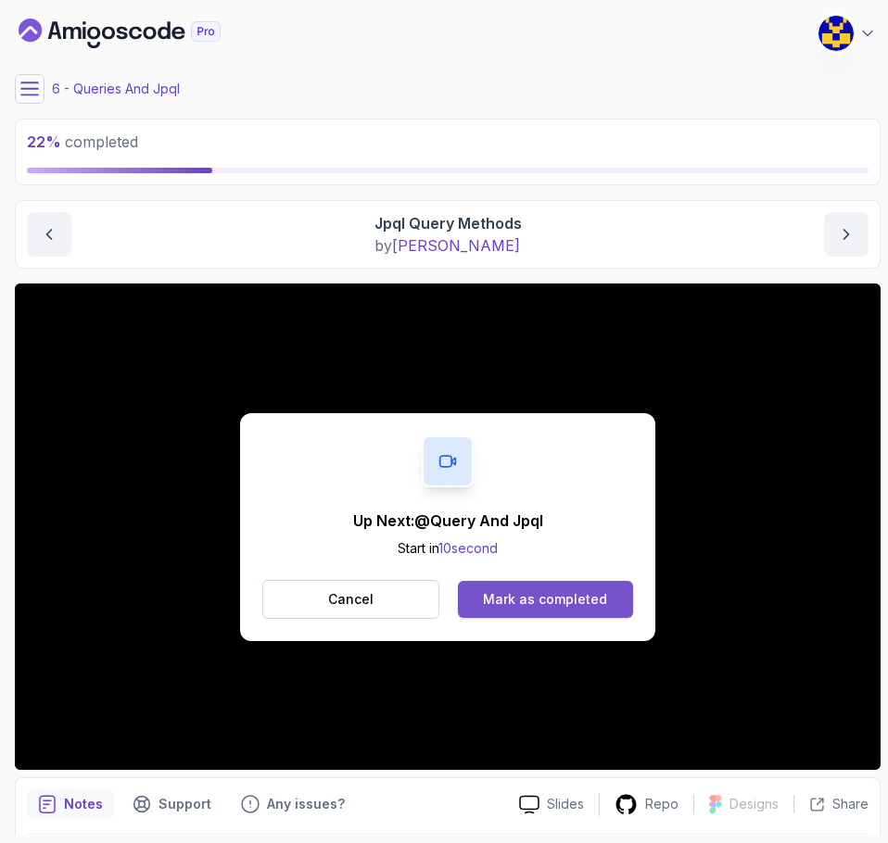
click at [584, 601] on div "Mark as completed" at bounding box center [545, 599] width 124 height 19
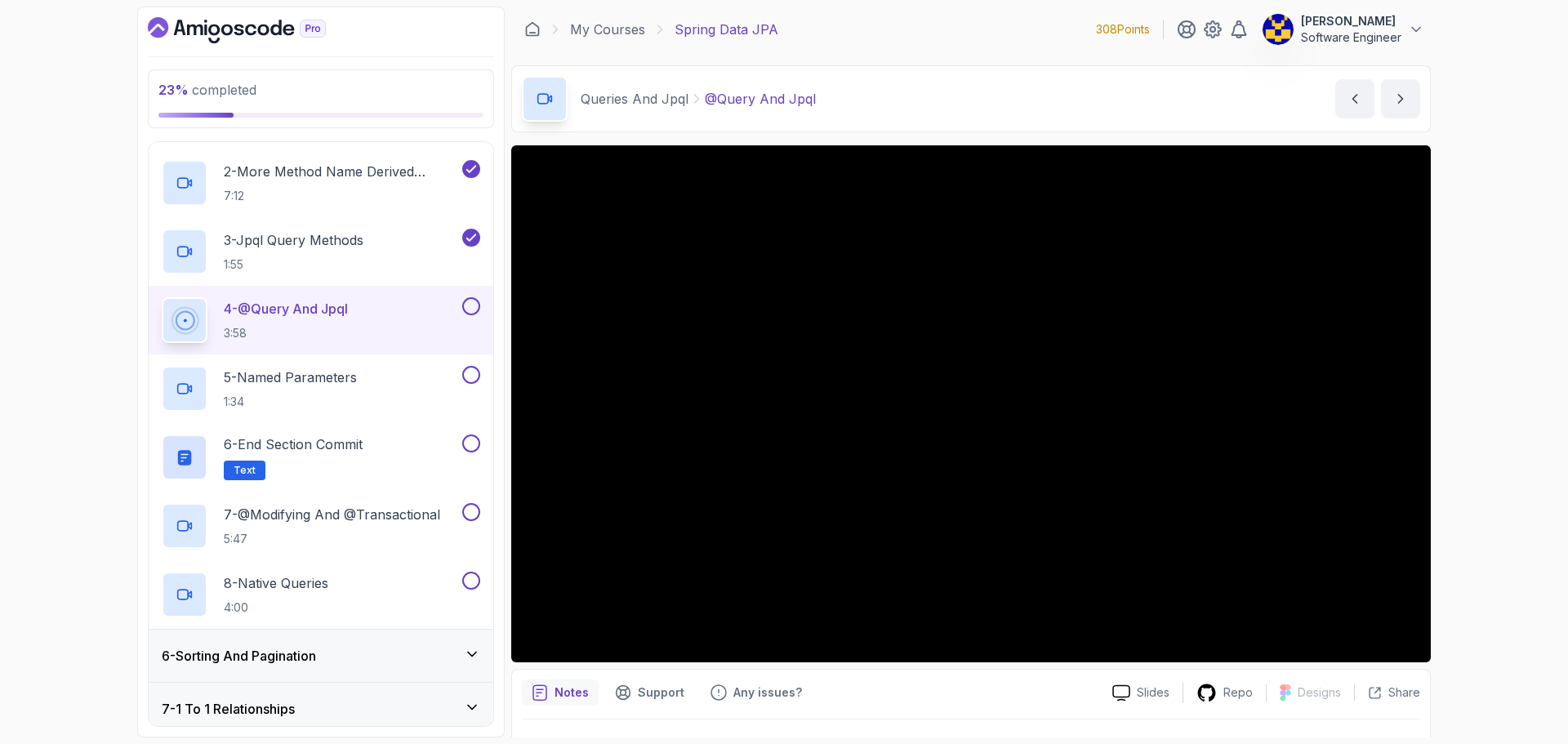
click at [1462, 372] on div "23 % completed 1 - Intro 2 - Environment Setup 3 - Getting Started 4 - Reposito…" at bounding box center [784, 372] width 1568 height 744
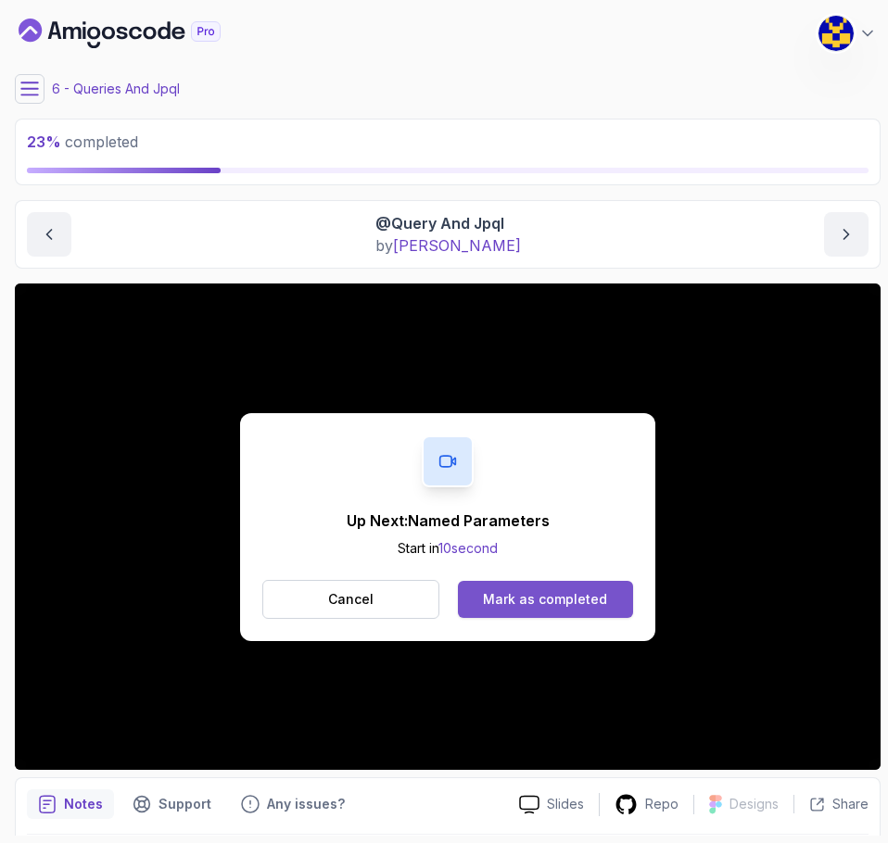
click at [573, 599] on div "Mark as completed" at bounding box center [545, 599] width 124 height 19
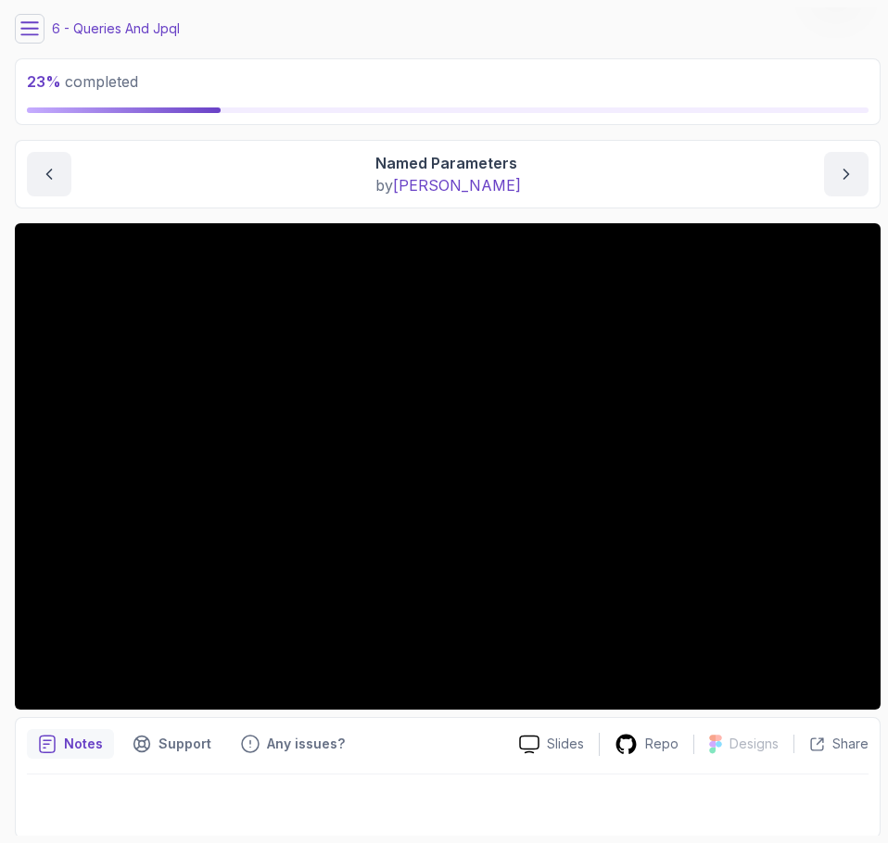
scroll to position [63, 0]
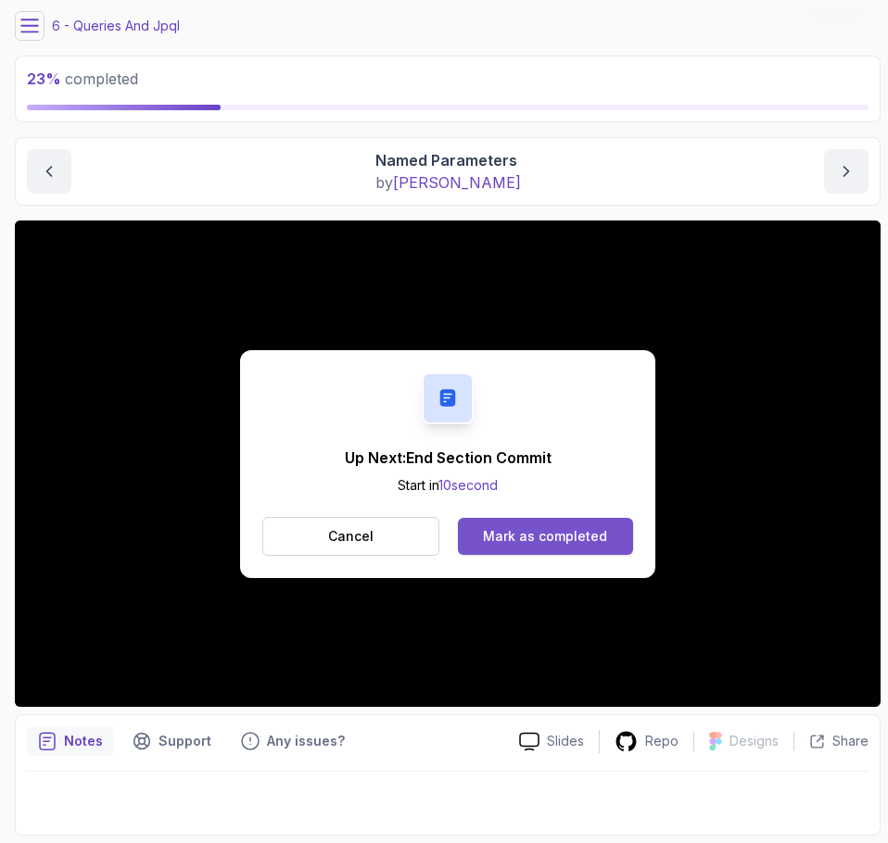
click at [556, 527] on div "Mark as completed" at bounding box center [545, 536] width 124 height 19
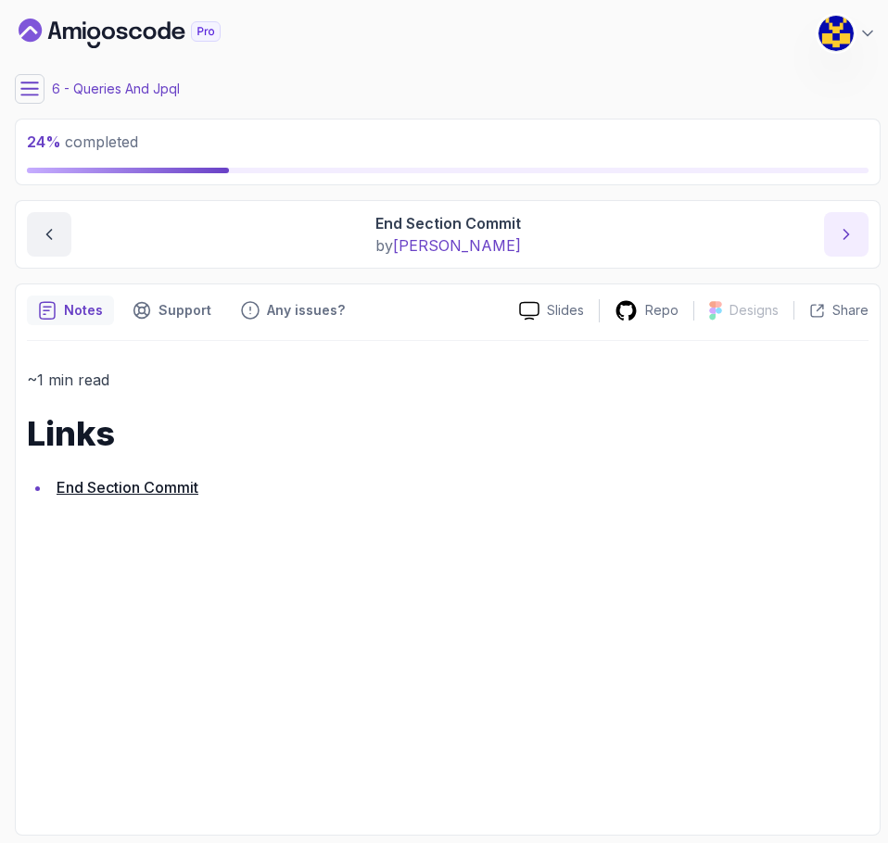
click at [860, 237] on button "next content" at bounding box center [846, 234] width 44 height 44
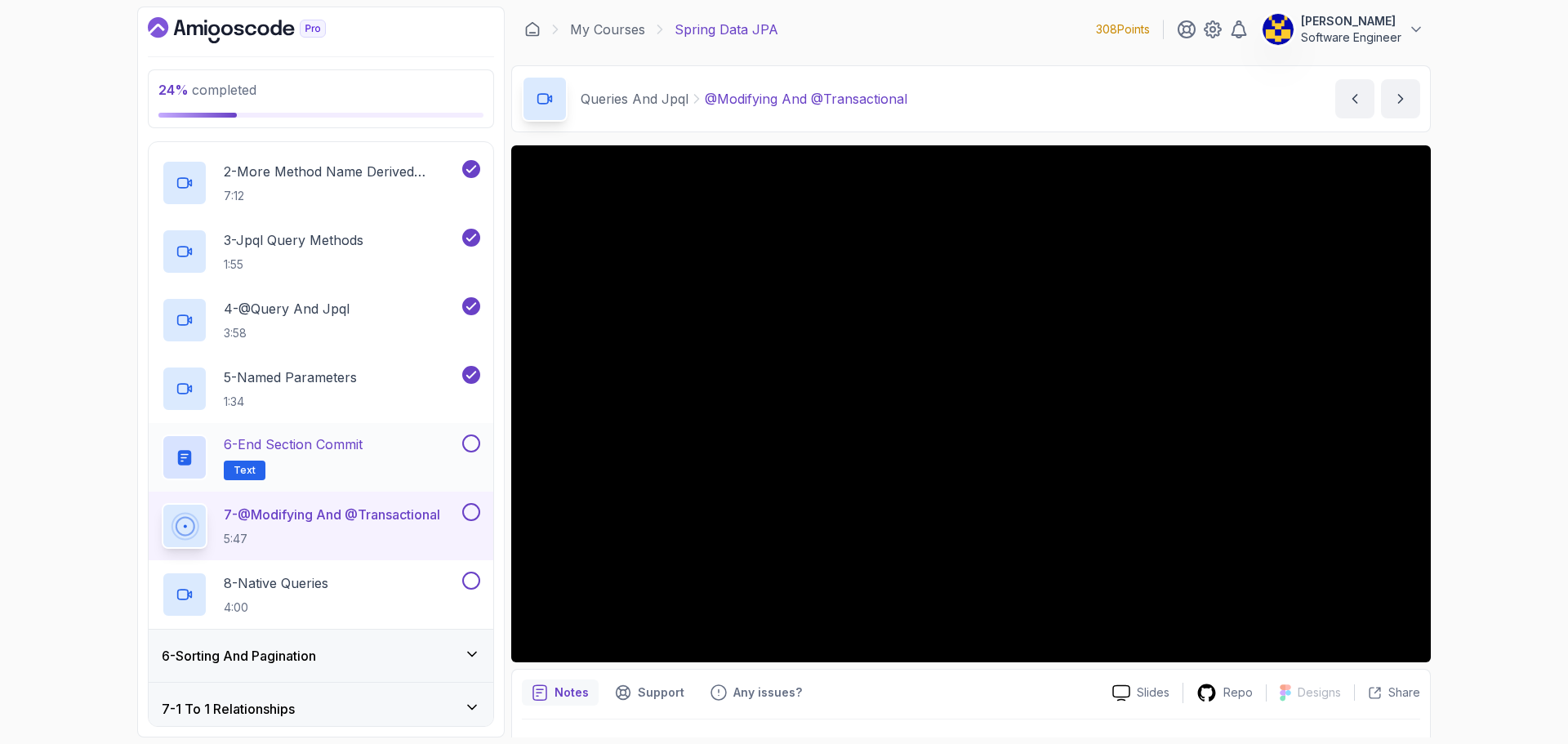
click at [471, 443] on button at bounding box center [472, 443] width 18 height 18
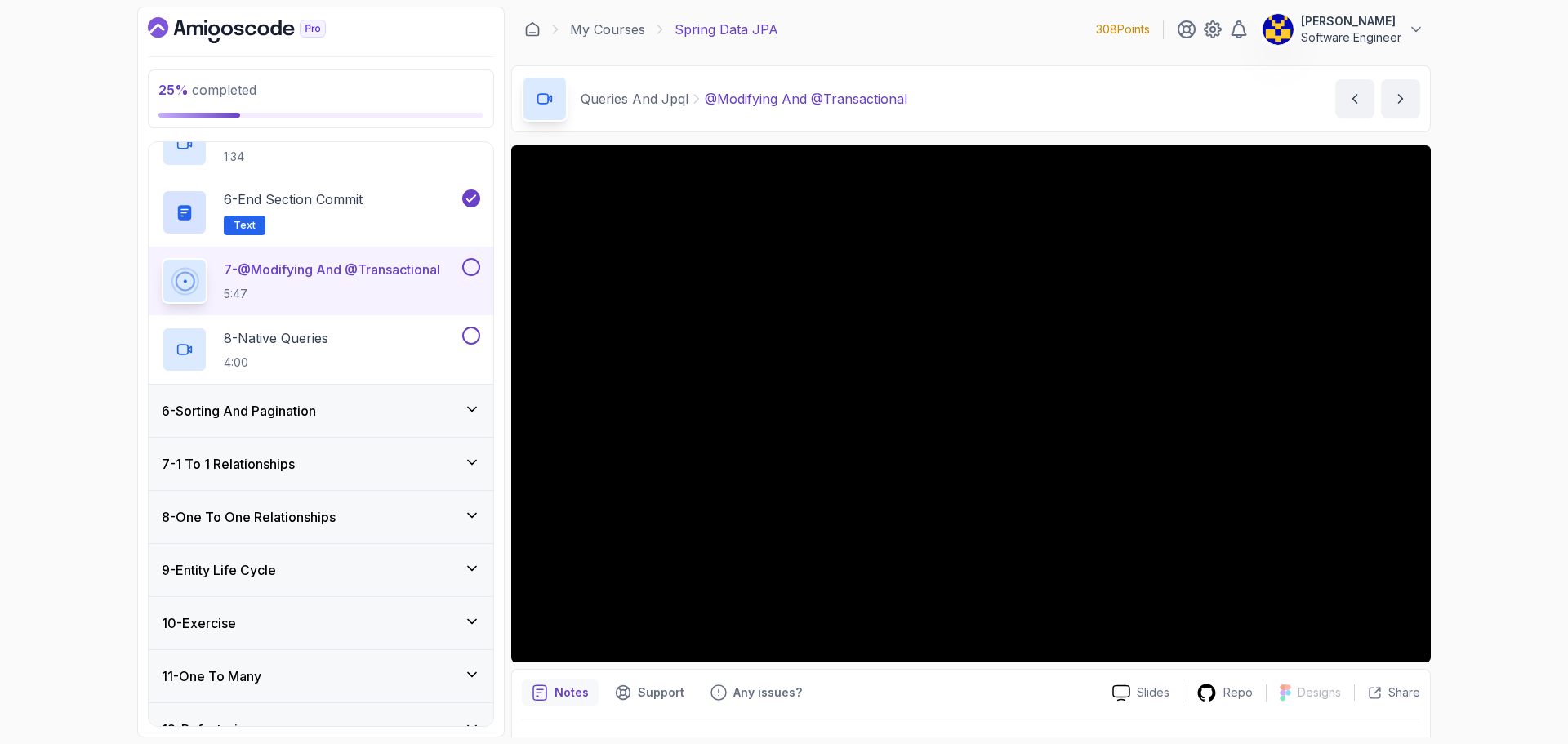
click at [378, 403] on div "6 - Sorting And Pagination" at bounding box center [321, 411] width 318 height 19
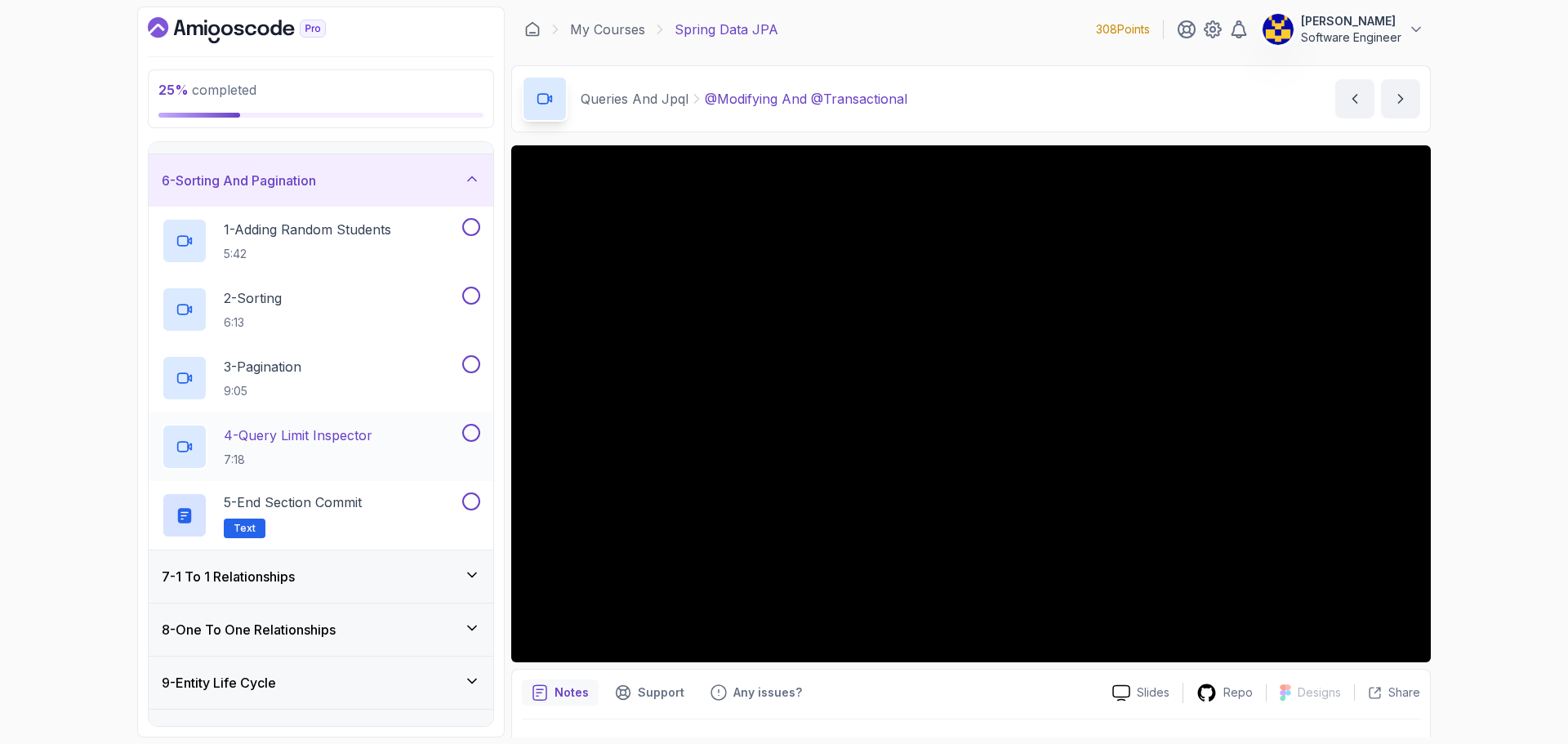
scroll to position [138, 0]
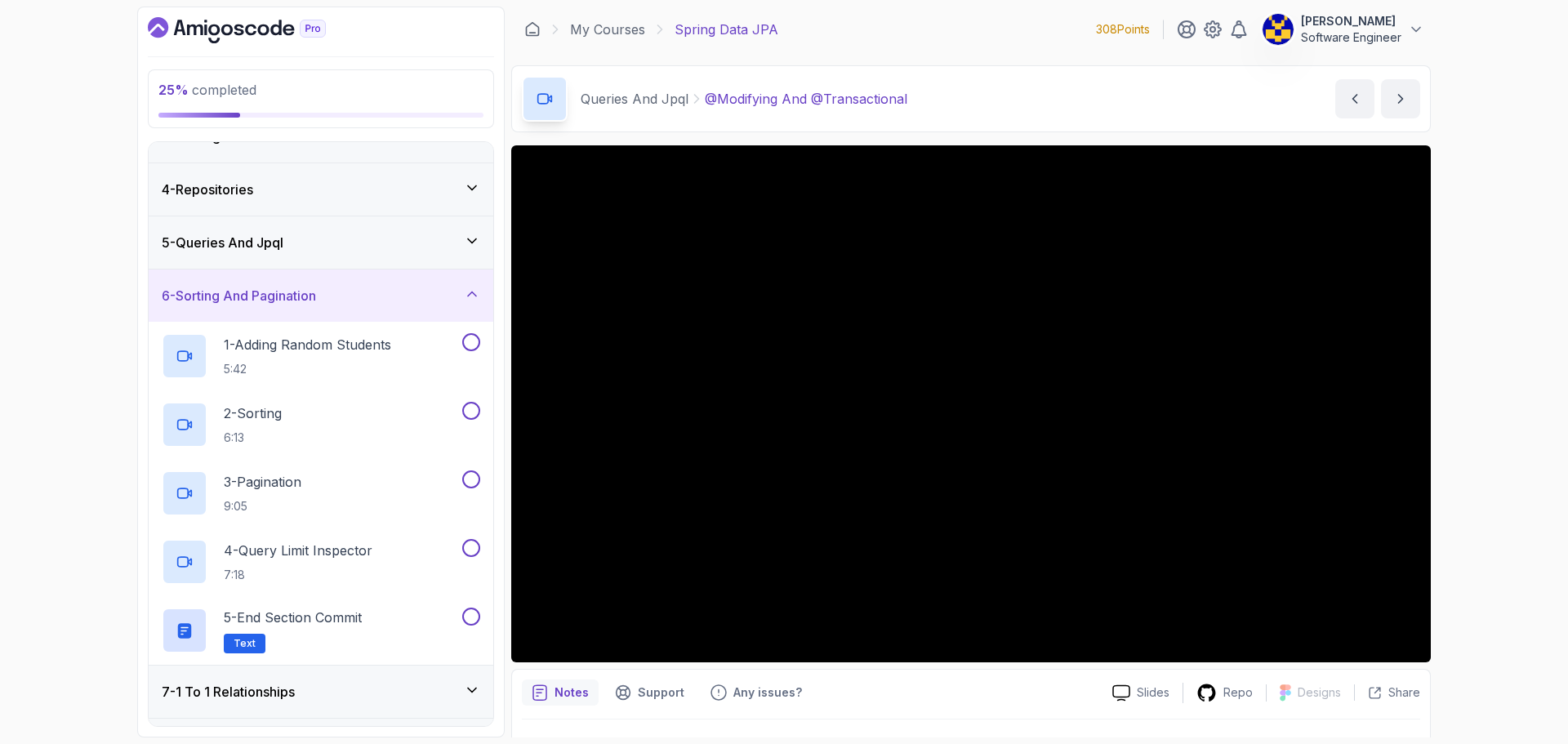
click at [68, 321] on div "25 % completed 1 - Intro 2 - Environment Setup 3 - Getting Started 4 - Reposito…" at bounding box center [784, 372] width 1568 height 744
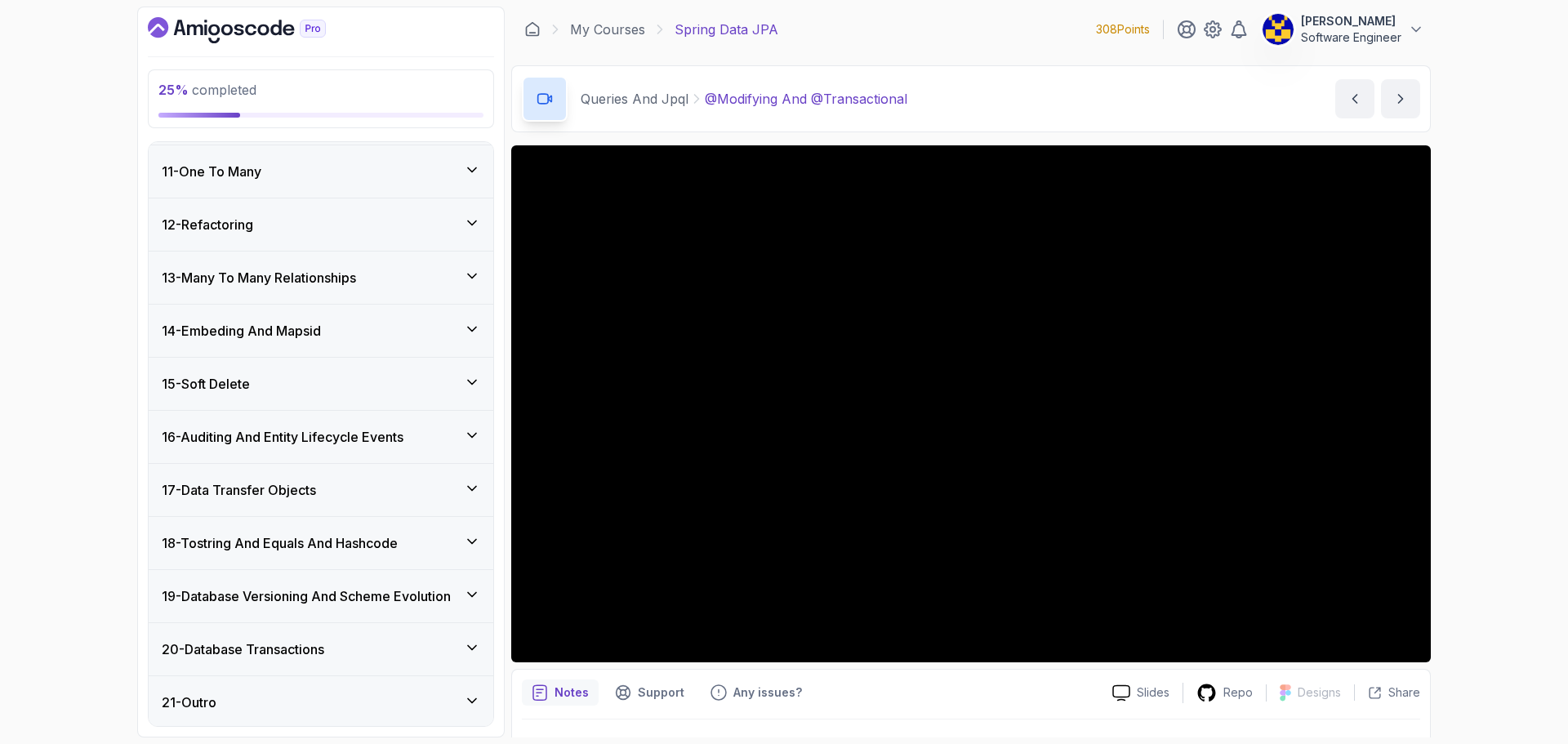
scroll to position [874, 0]
click at [316, 633] on div "20 - Database Transactions" at bounding box center [321, 646] width 345 height 52
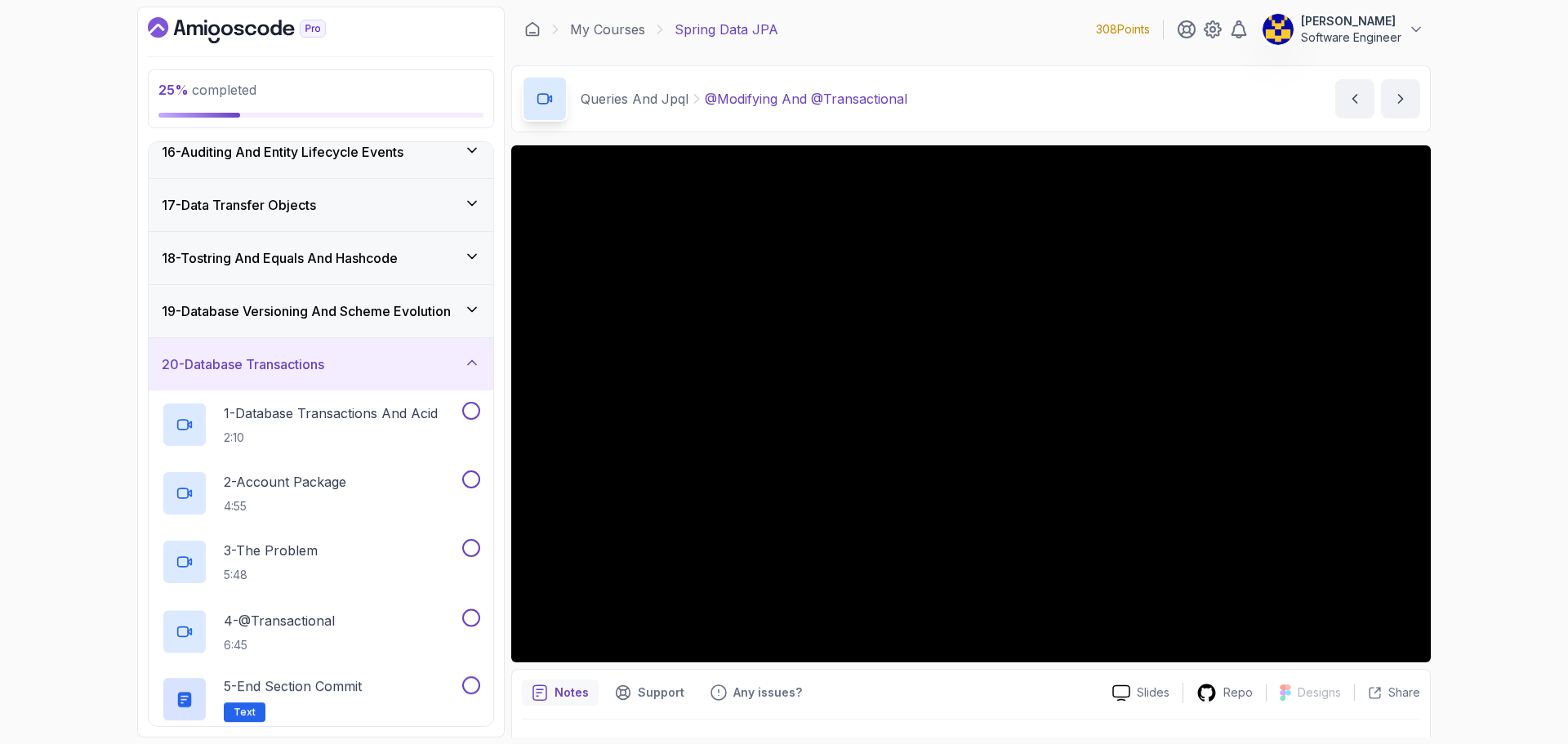
scroll to position [857, 0]
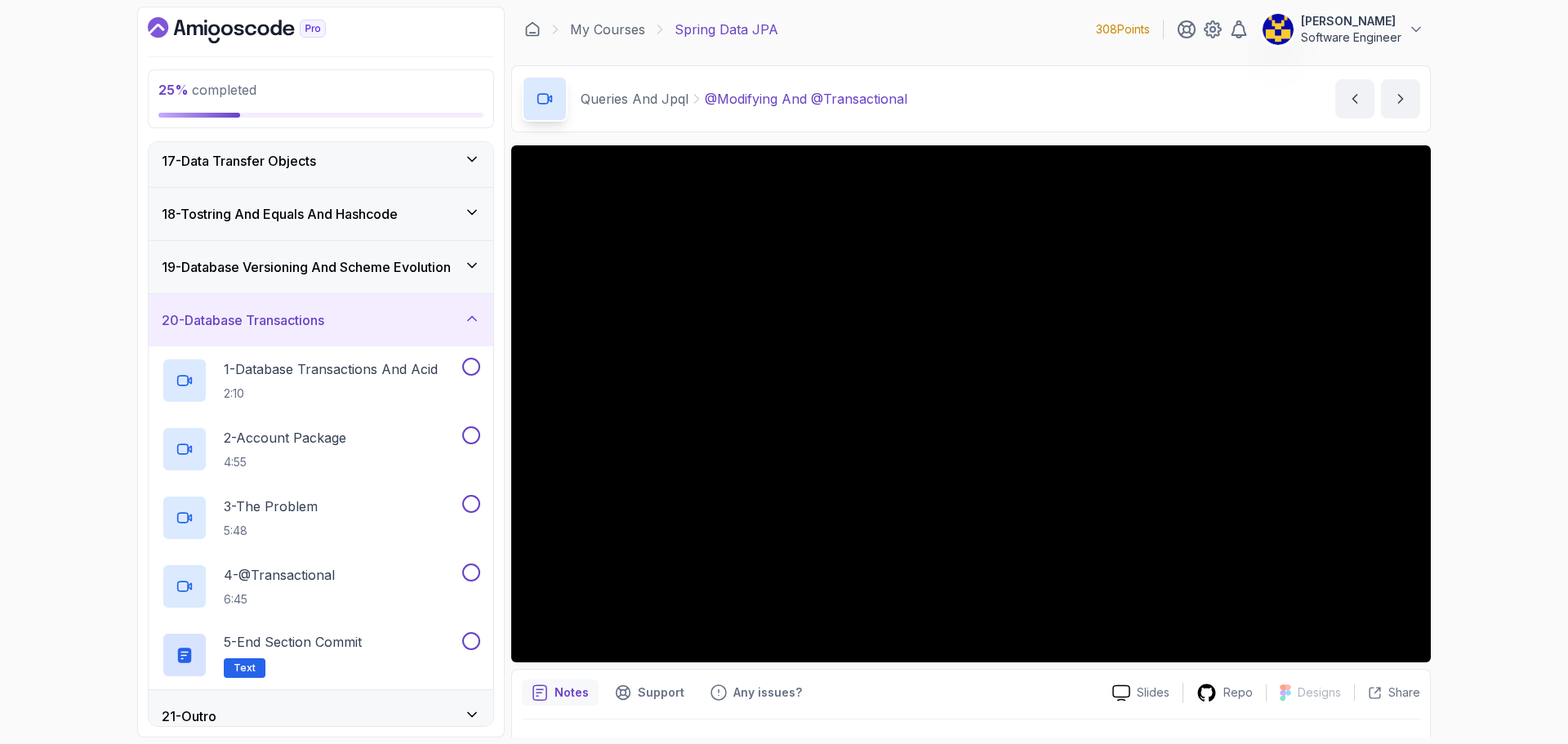
click at [351, 318] on div "20 - Database Transactions" at bounding box center [321, 320] width 318 height 19
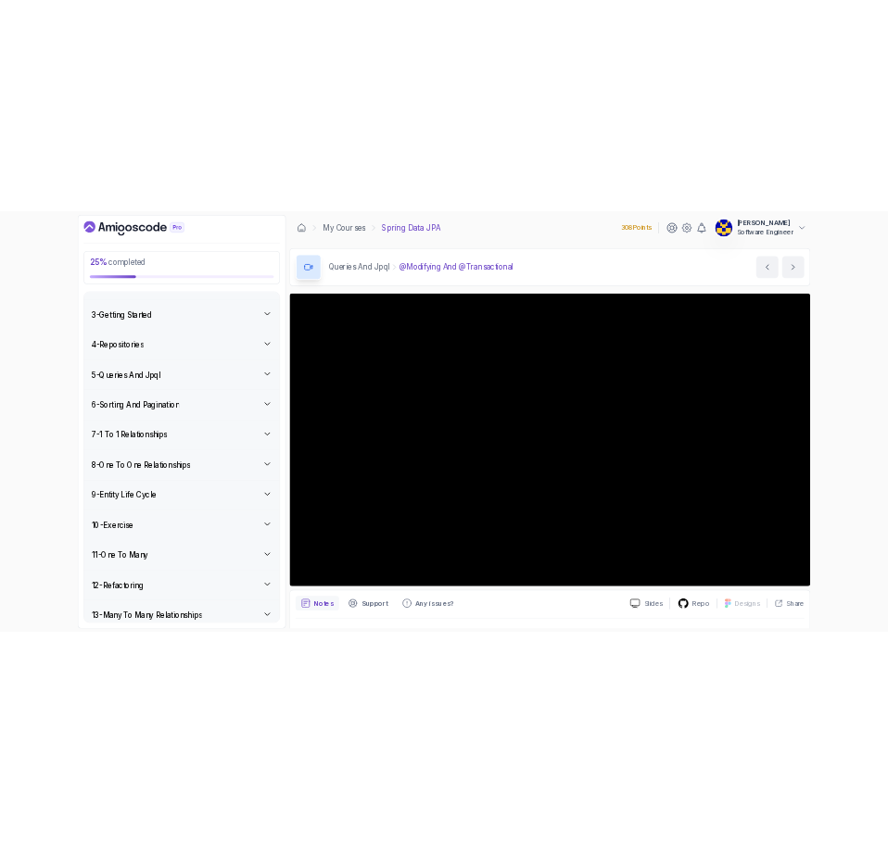
scroll to position [0, 0]
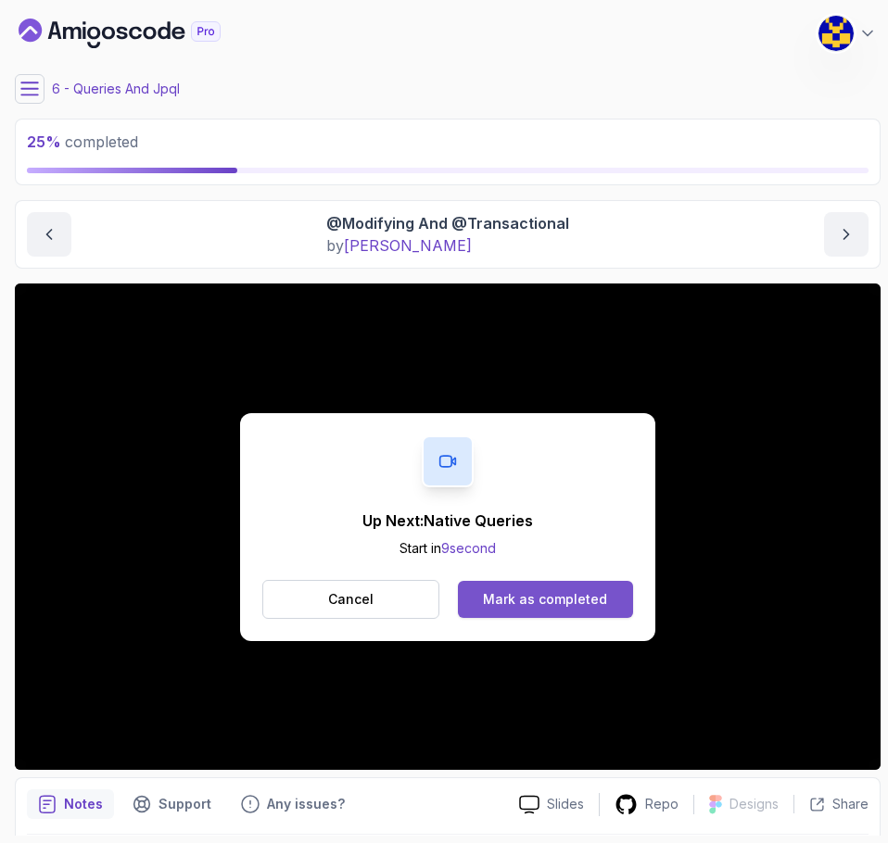
click at [573, 602] on div "Mark as completed" at bounding box center [545, 599] width 124 height 19
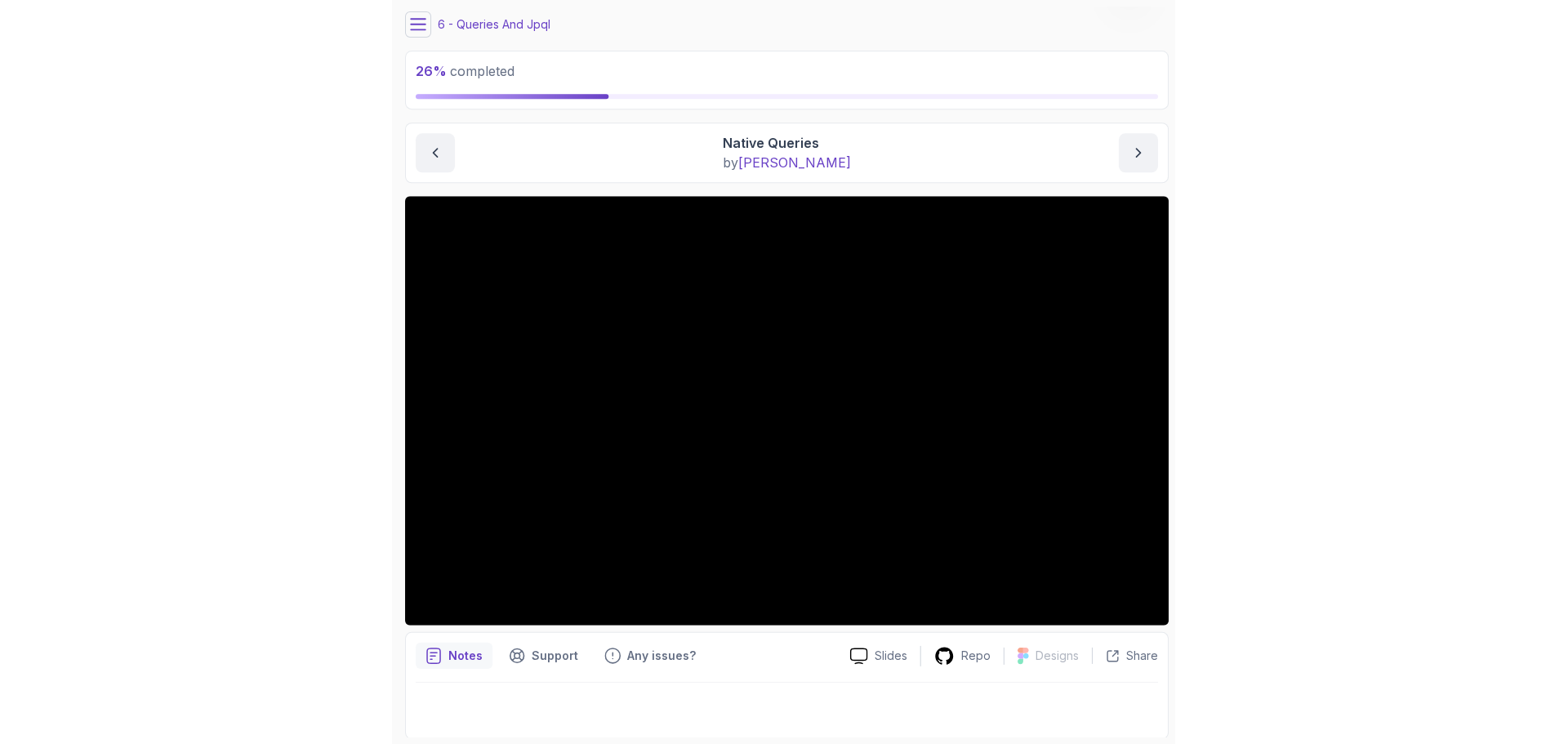
scroll to position [56, 0]
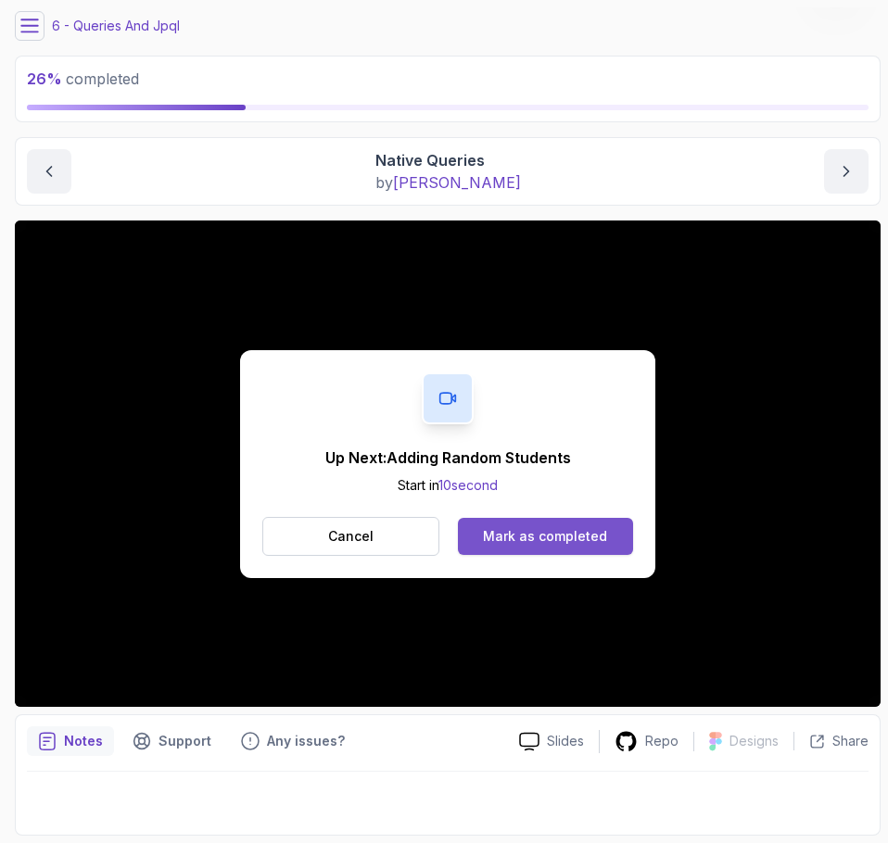
click at [578, 535] on div "Mark as completed" at bounding box center [545, 536] width 124 height 19
click at [583, 533] on div "Mark as completed" at bounding box center [545, 536] width 124 height 19
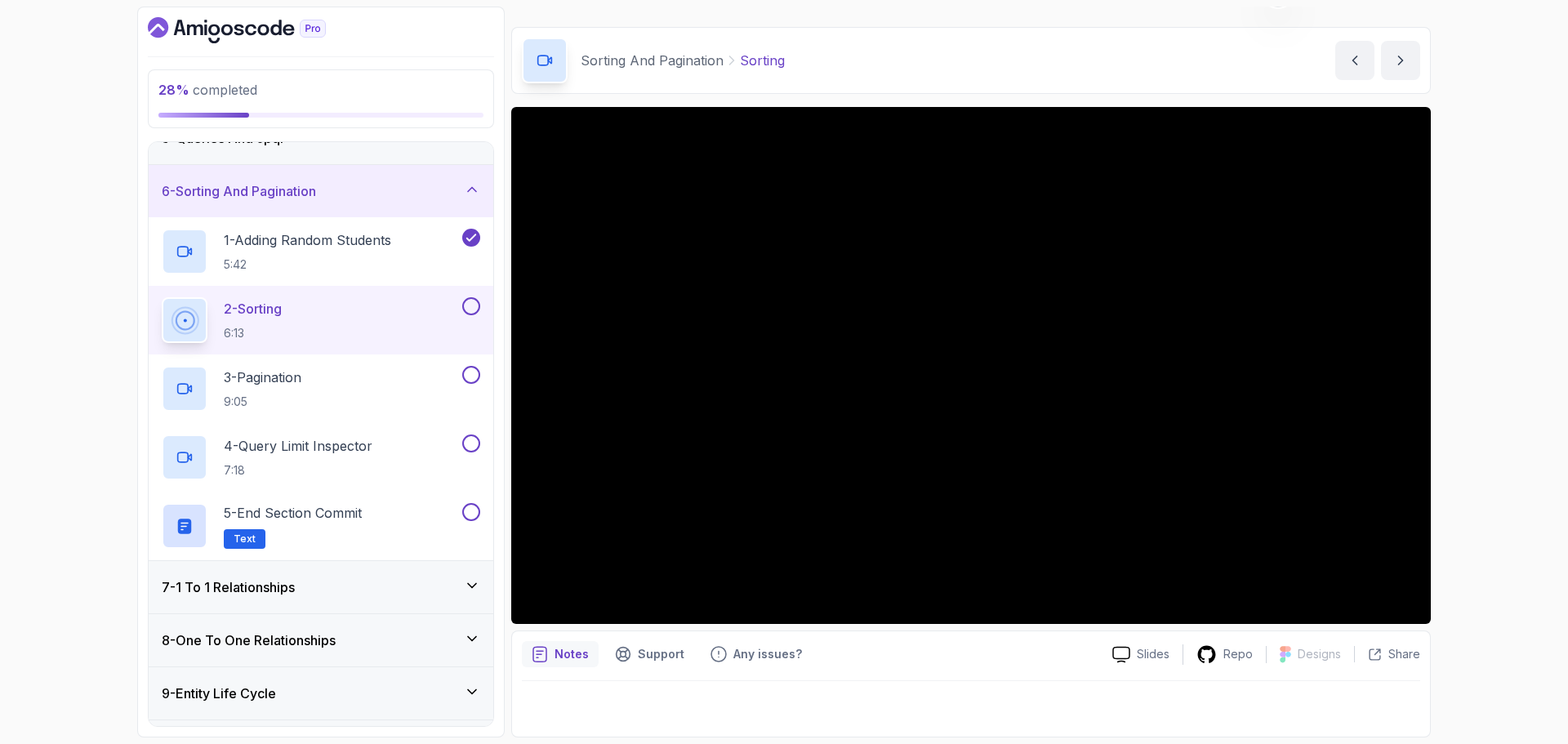
scroll to position [245, 0]
click at [1474, 339] on div "28 % completed 1 - Intro 2 - Environment Setup 3 - Getting Started 4 - Reposito…" at bounding box center [784, 372] width 1568 height 744
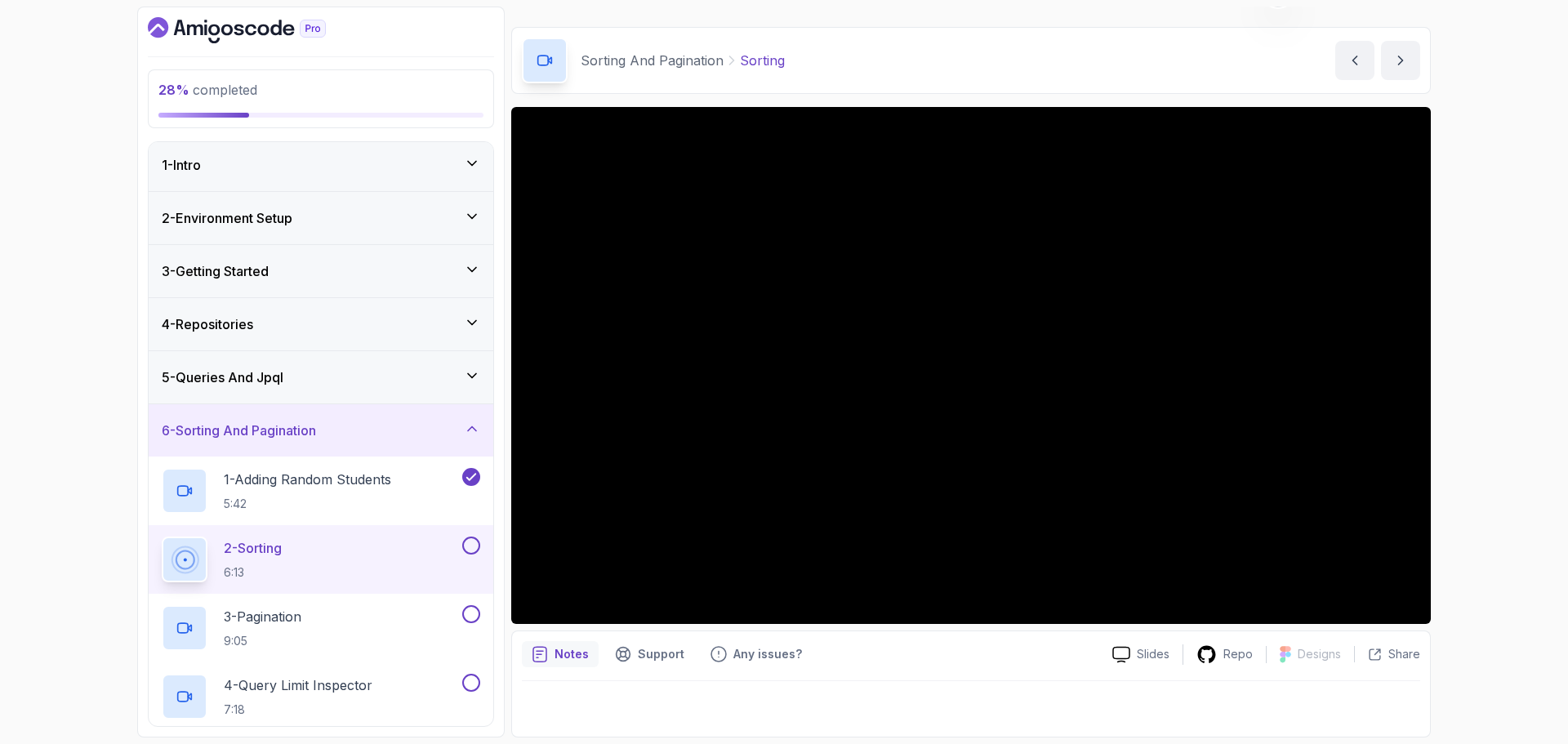
scroll to position [0, 0]
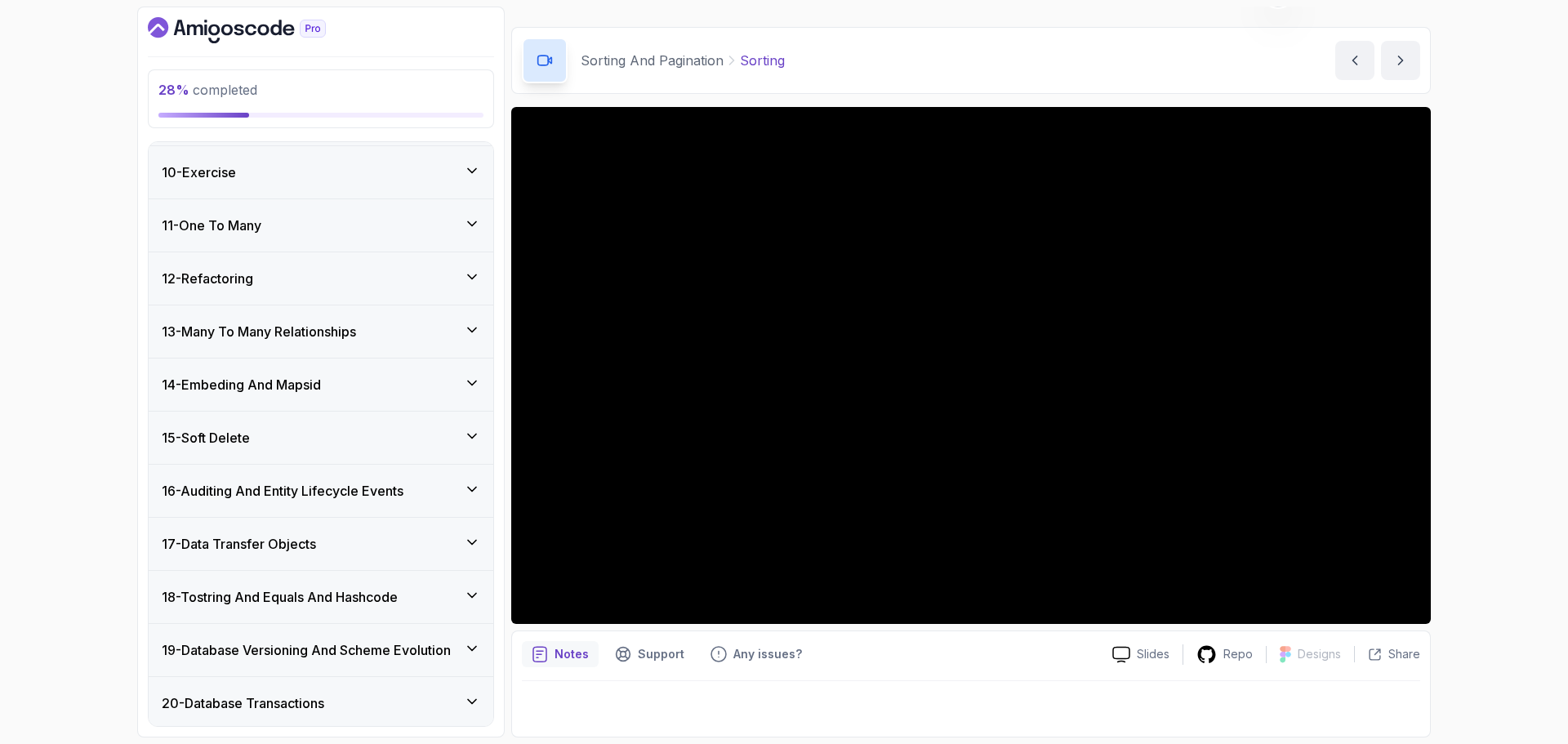
click at [323, 332] on h3 "13 - Many To Many Relationships" at bounding box center [259, 331] width 195 height 19
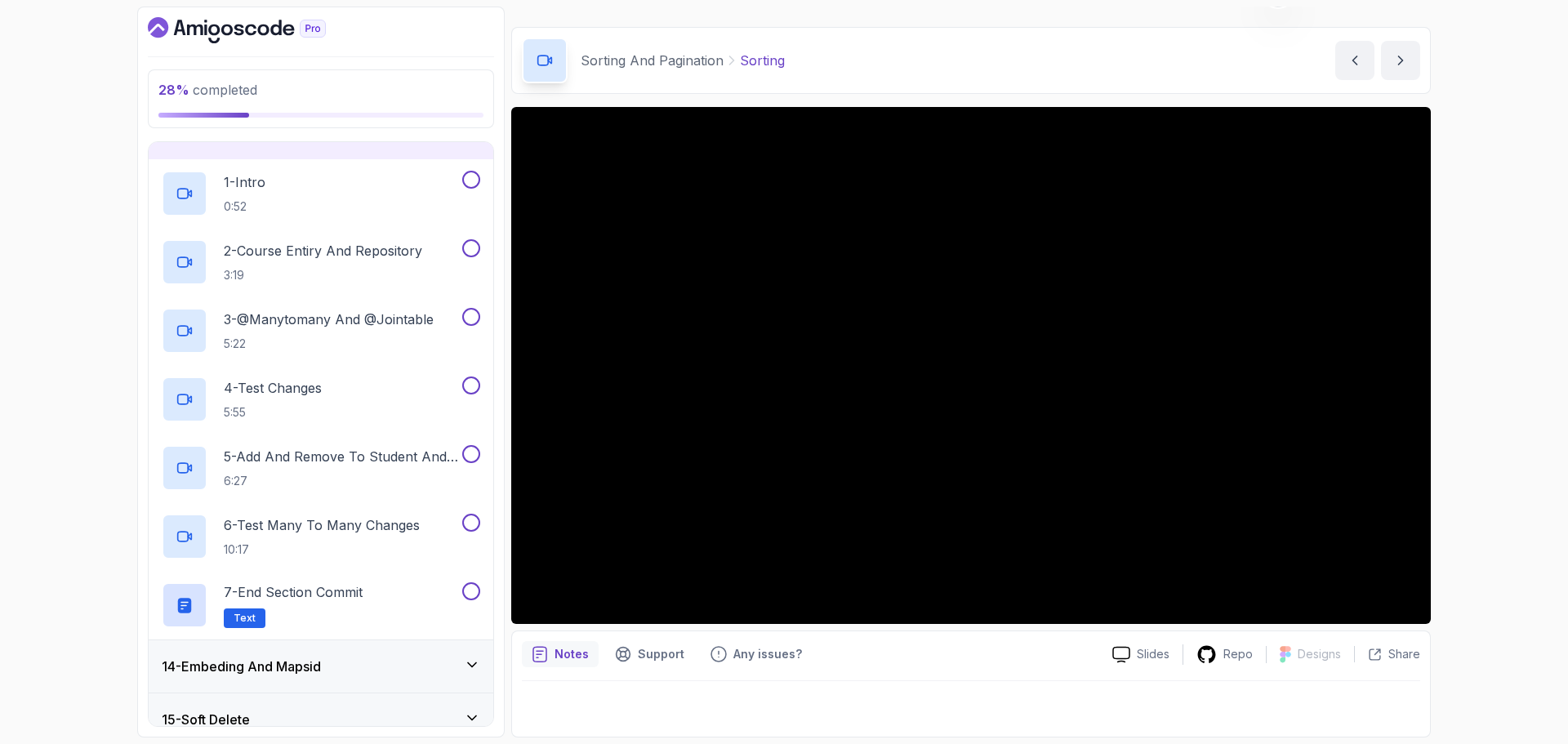
scroll to position [474, 0]
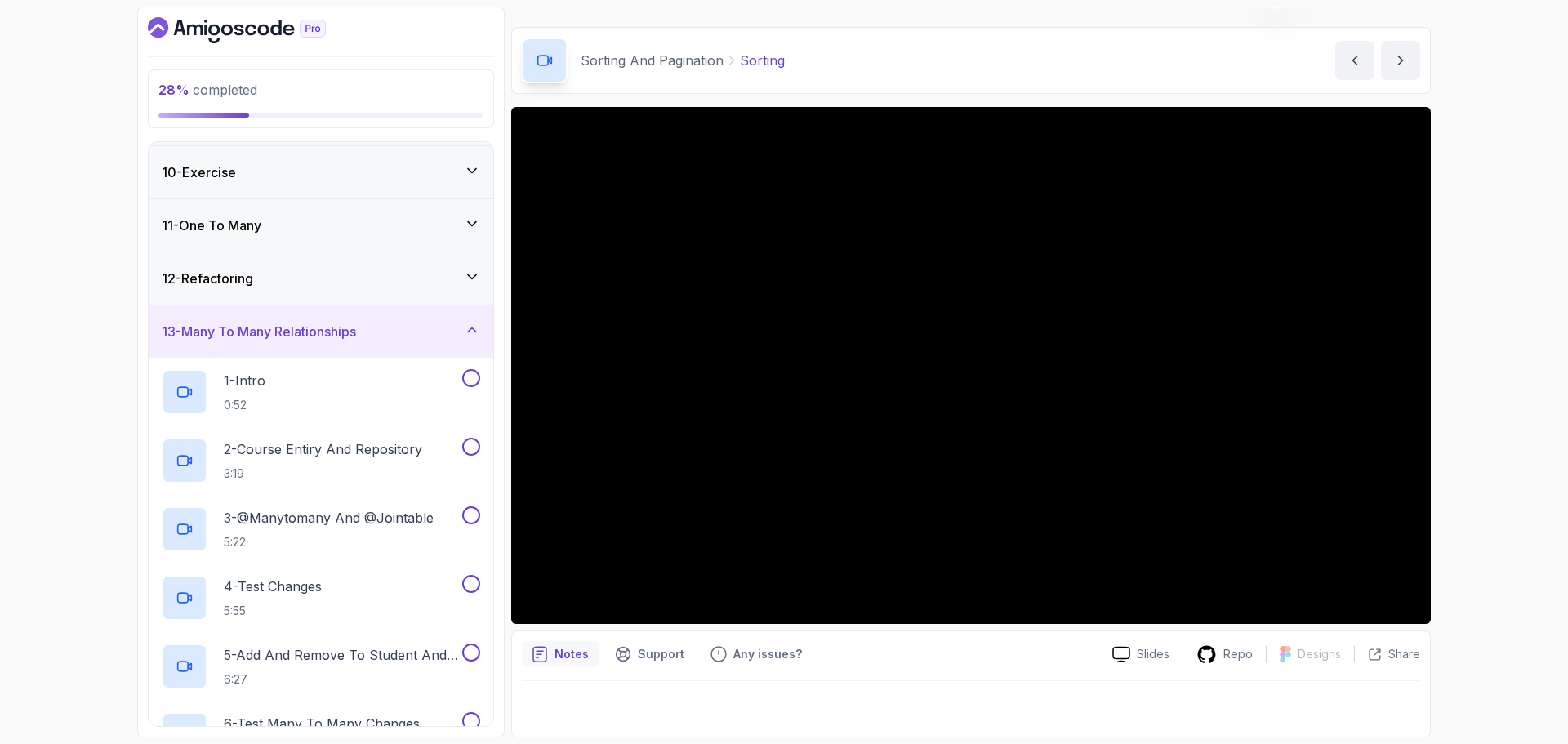
click at [302, 325] on h3 "13 - Many To Many Relationships" at bounding box center [259, 331] width 195 height 19
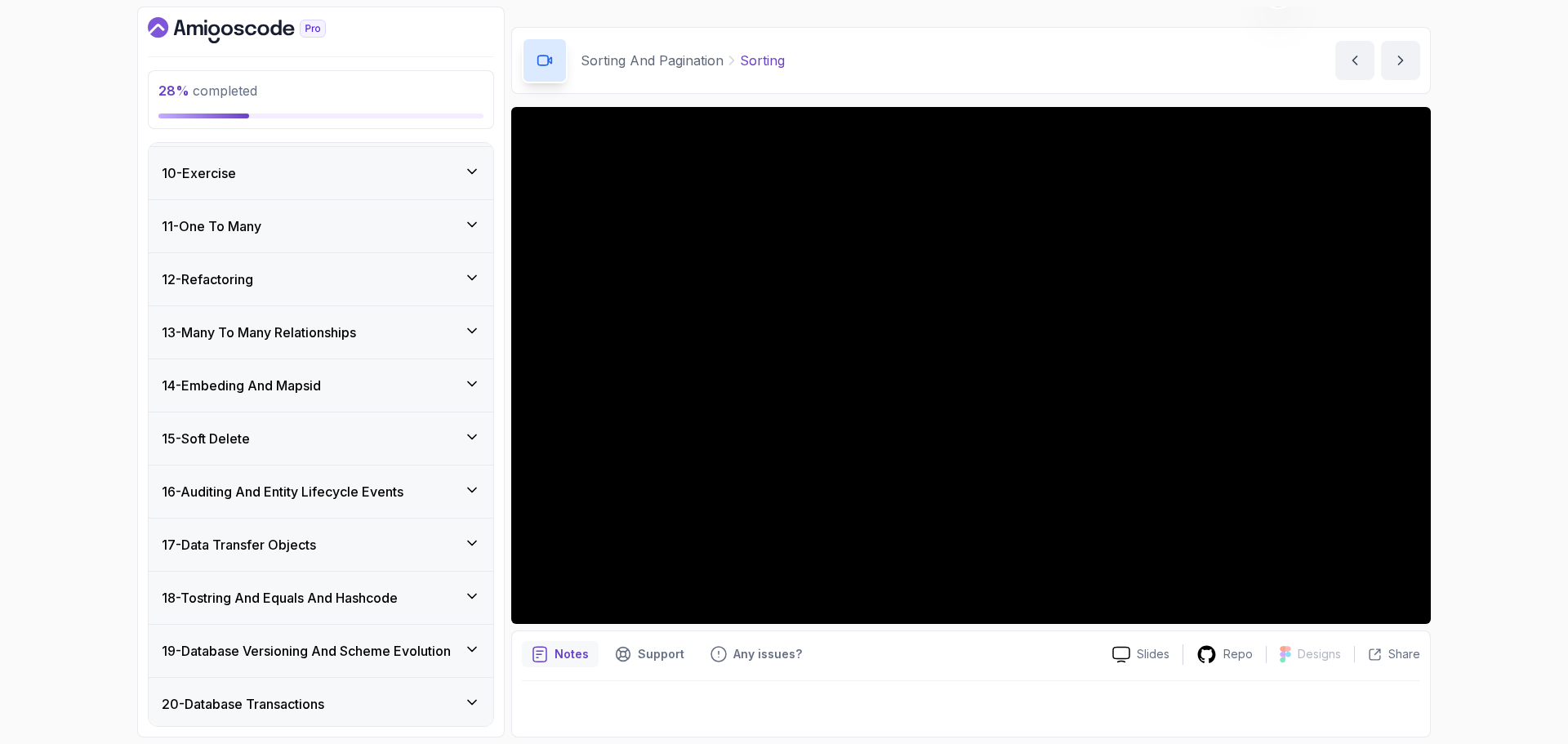
click at [288, 278] on div "12 - Refactoring" at bounding box center [321, 279] width 318 height 19
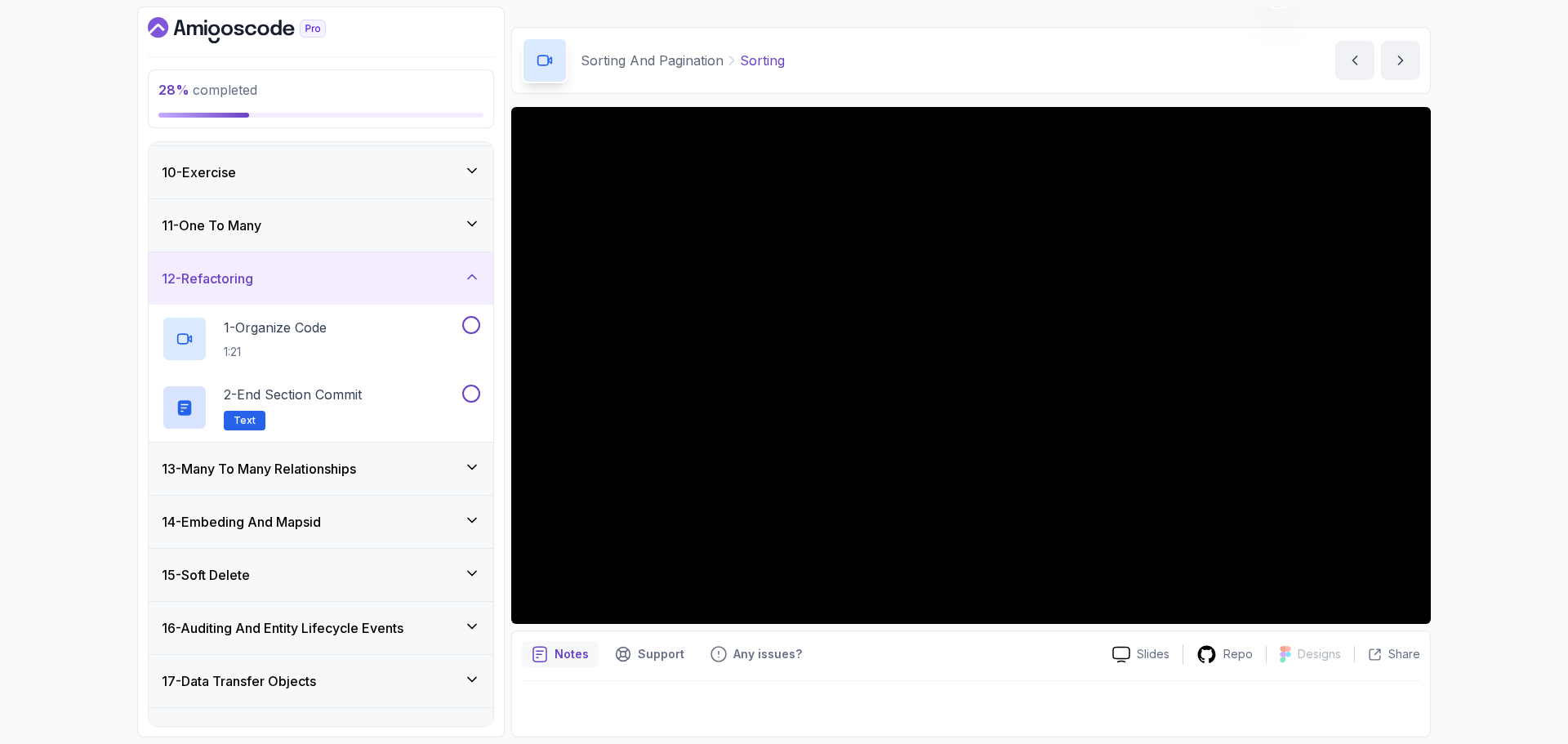
click at [294, 278] on div "12 - Refactoring" at bounding box center [321, 279] width 318 height 19
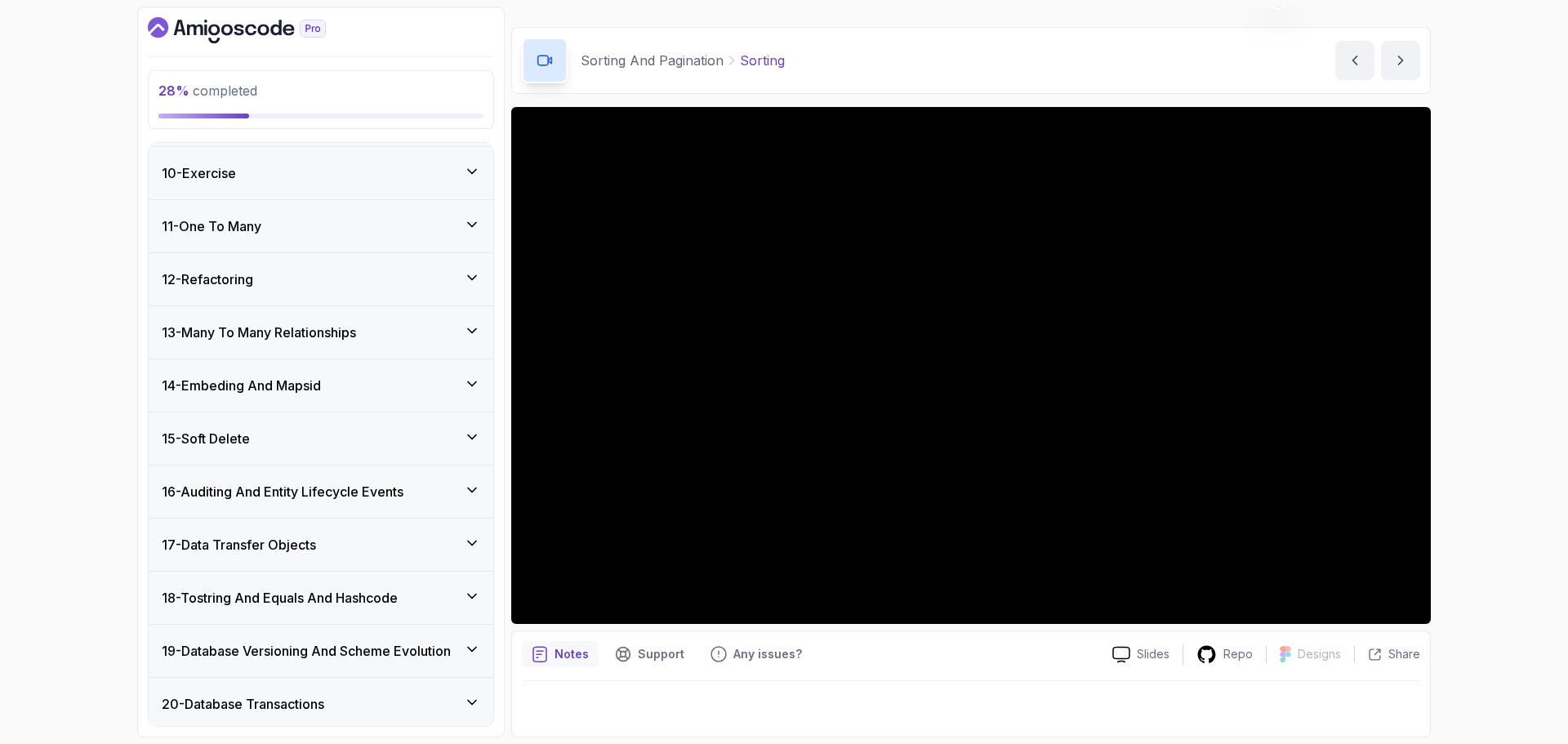
click at [322, 236] on div "11 - One To Many" at bounding box center [321, 226] width 345 height 52
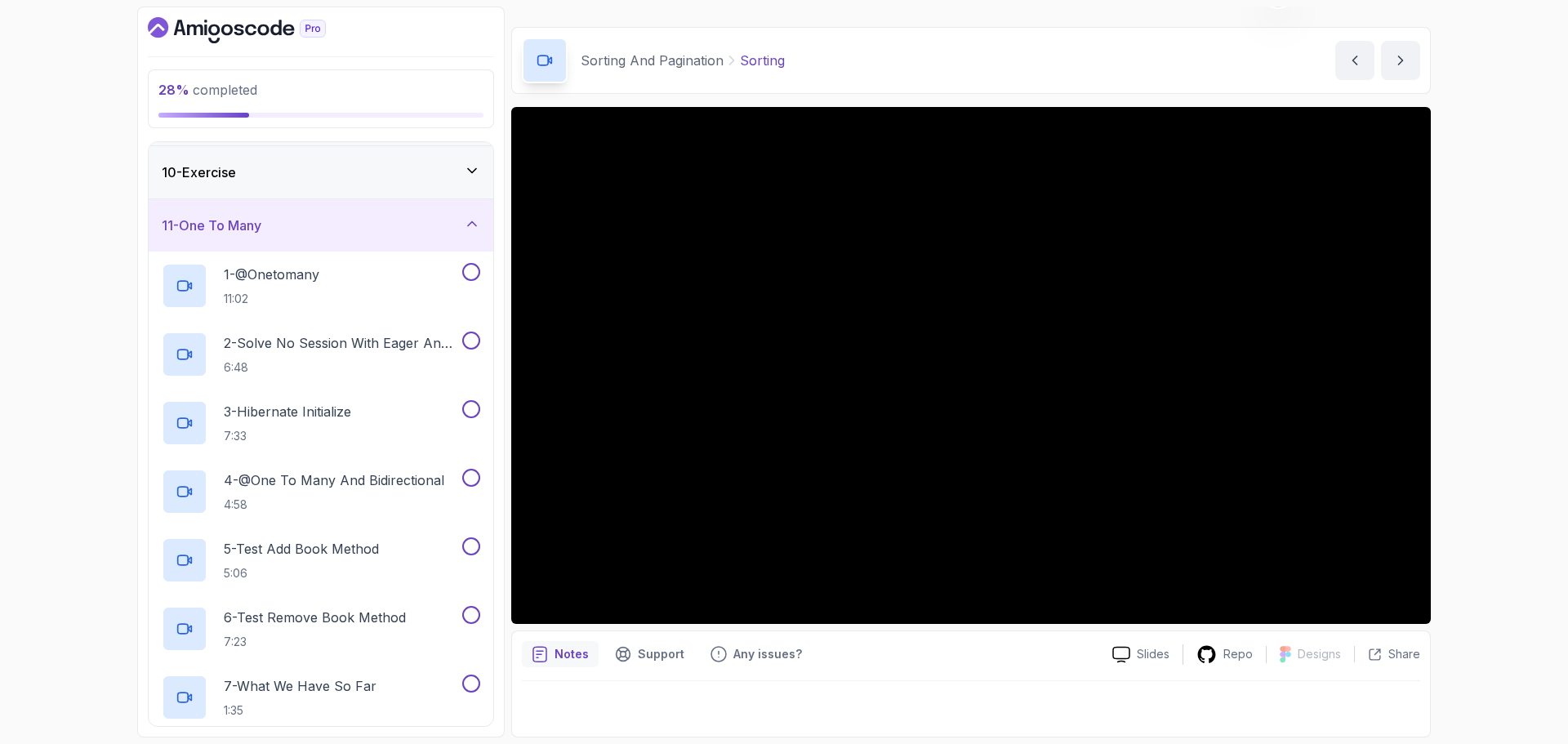
click at [325, 234] on div "11 - One To Many" at bounding box center [321, 226] width 318 height 19
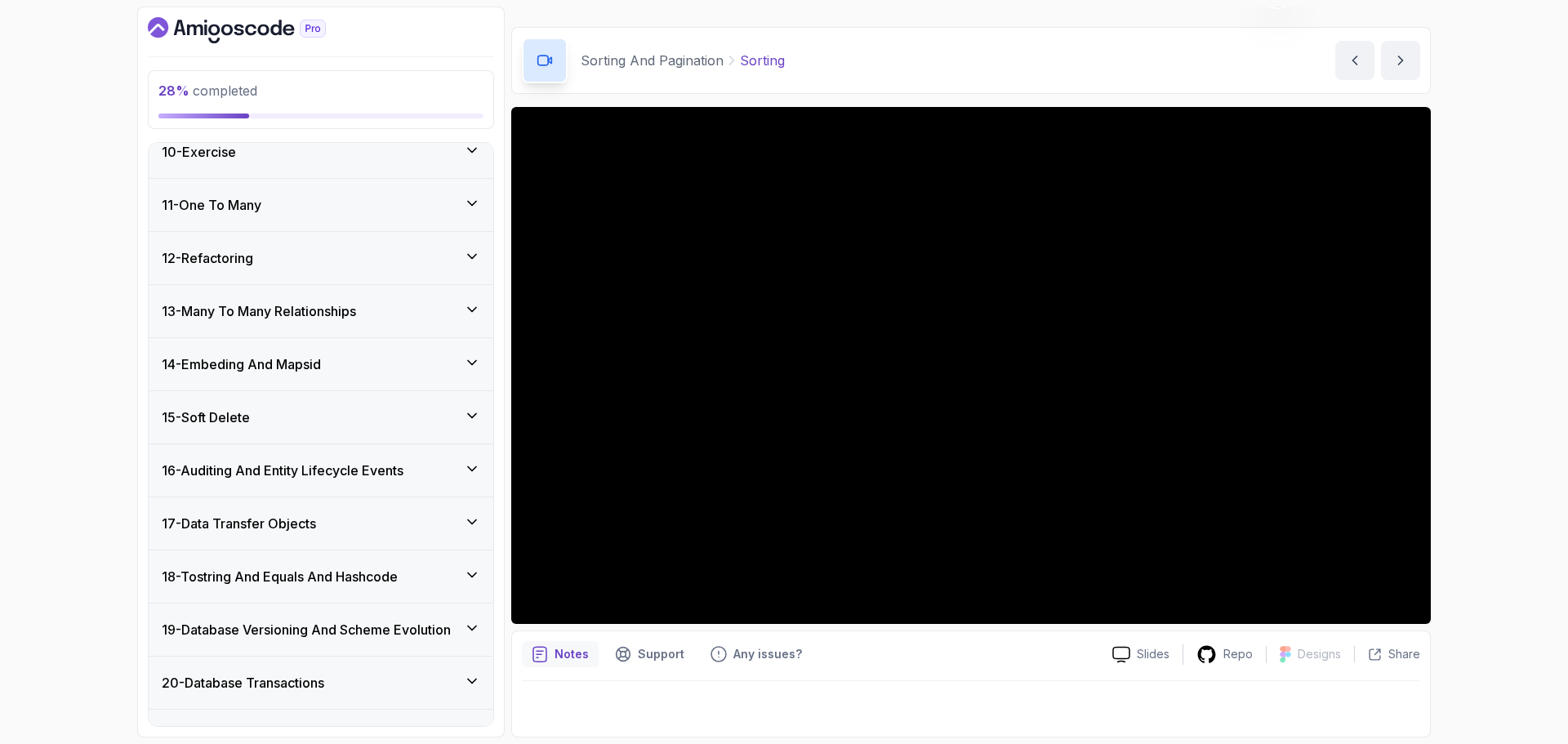
scroll to position [531, 0]
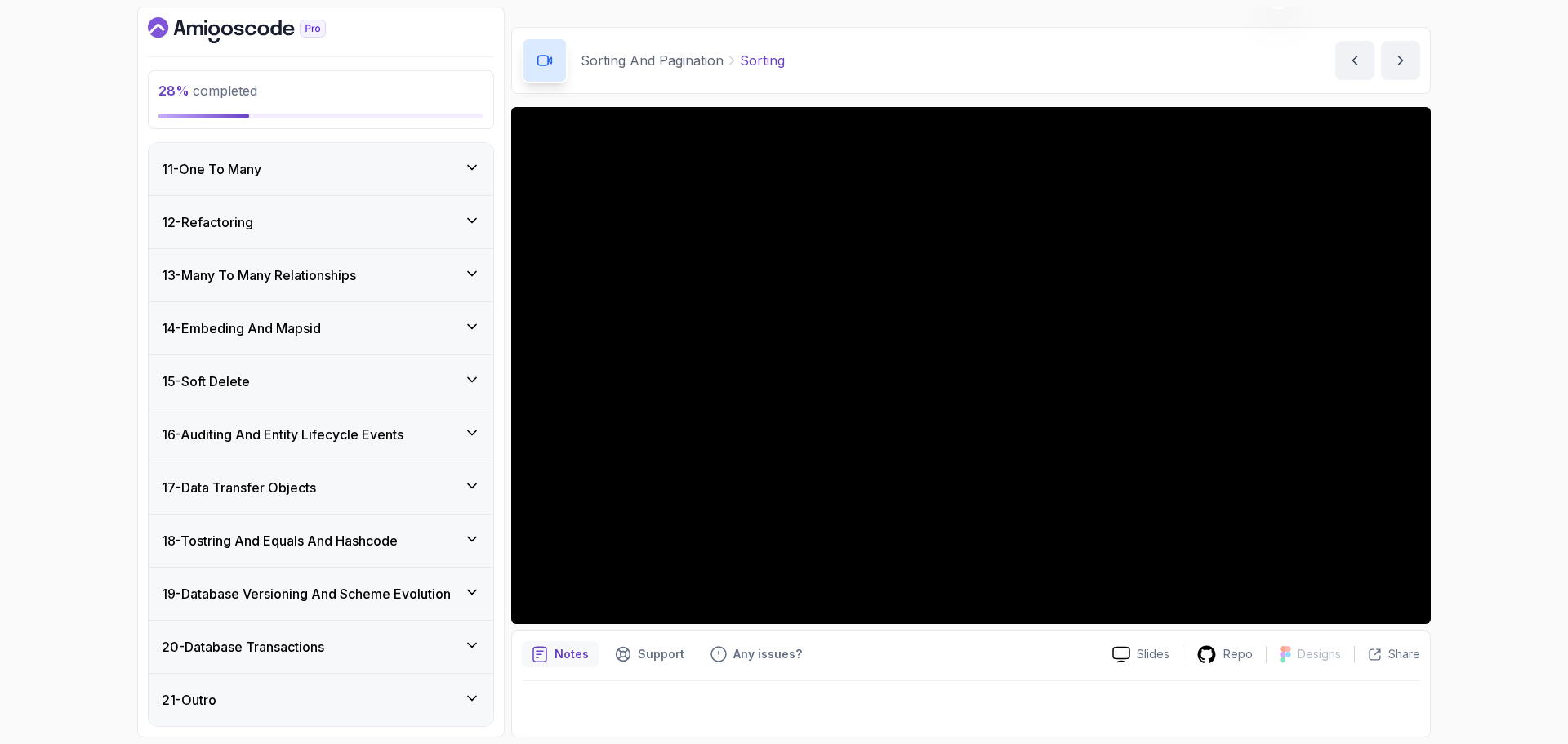
click at [347, 426] on h3 "16 - Auditing And Entity Lifecycle Events" at bounding box center [283, 435] width 242 height 19
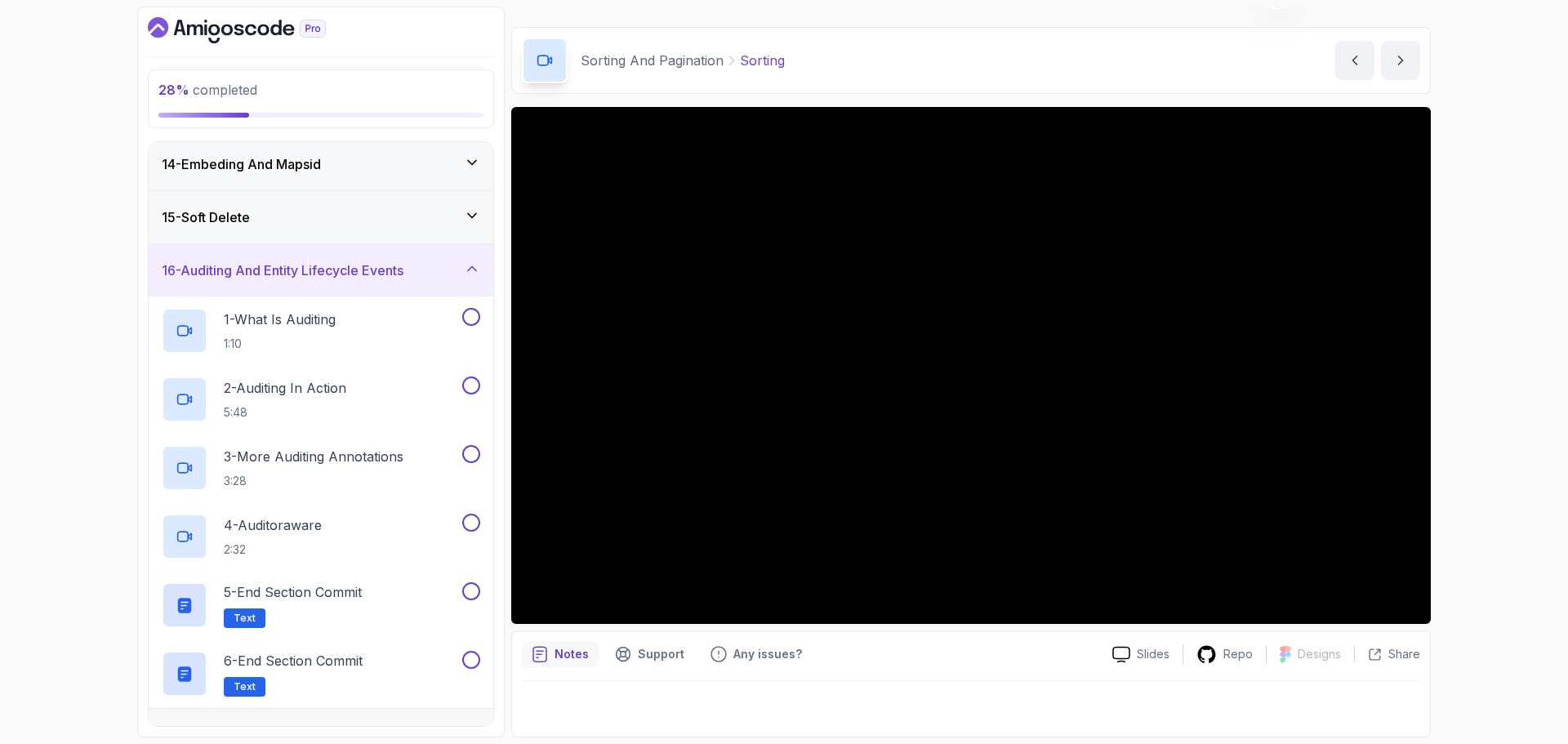
click at [319, 272] on h3 "16 - Auditing And Entity Lifecycle Events" at bounding box center [283, 271] width 242 height 19
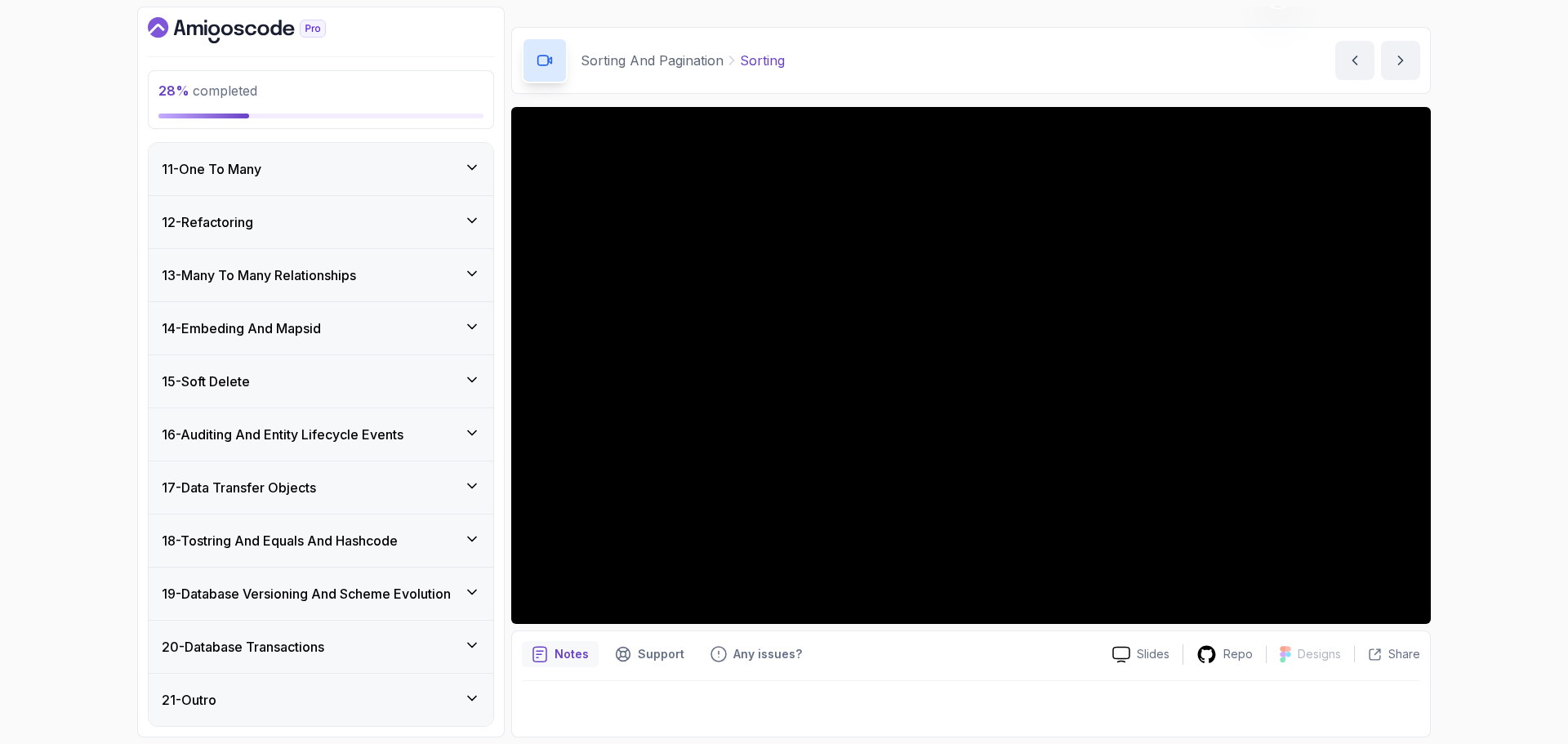
click at [101, 281] on div "28 % completed 1 - Intro 2 - Environment Setup 3 - Getting Started 4 - Reposito…" at bounding box center [784, 372] width 1568 height 744
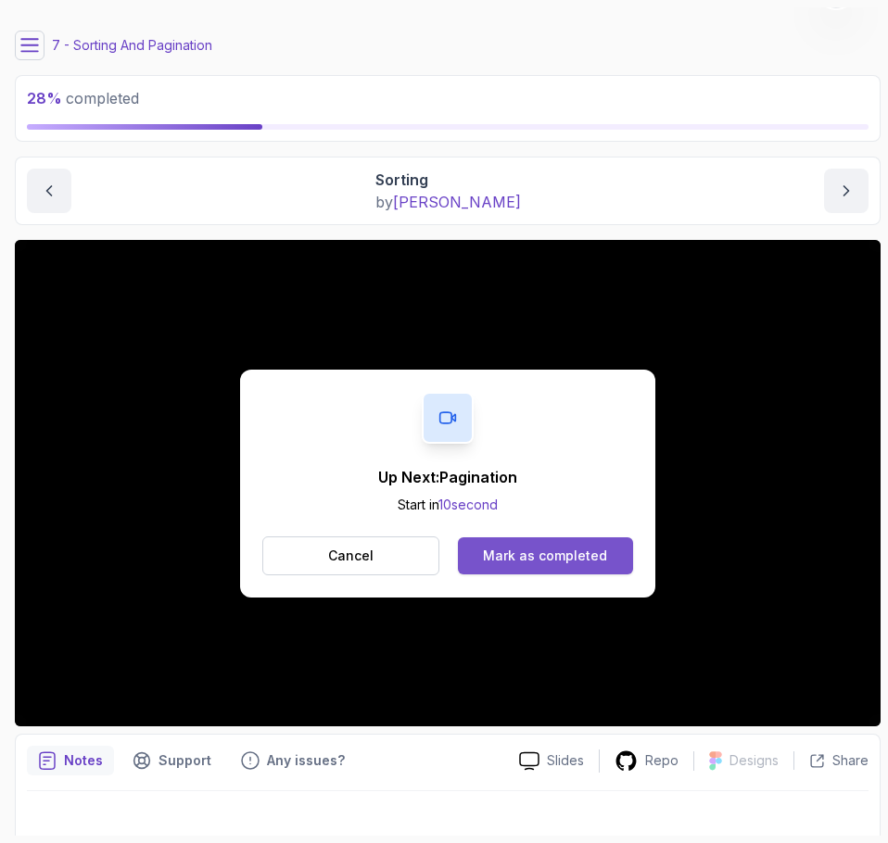
click at [552, 559] on div "Mark as completed" at bounding box center [545, 556] width 124 height 19
click at [522, 551] on div "Mark as completed" at bounding box center [545, 556] width 124 height 19
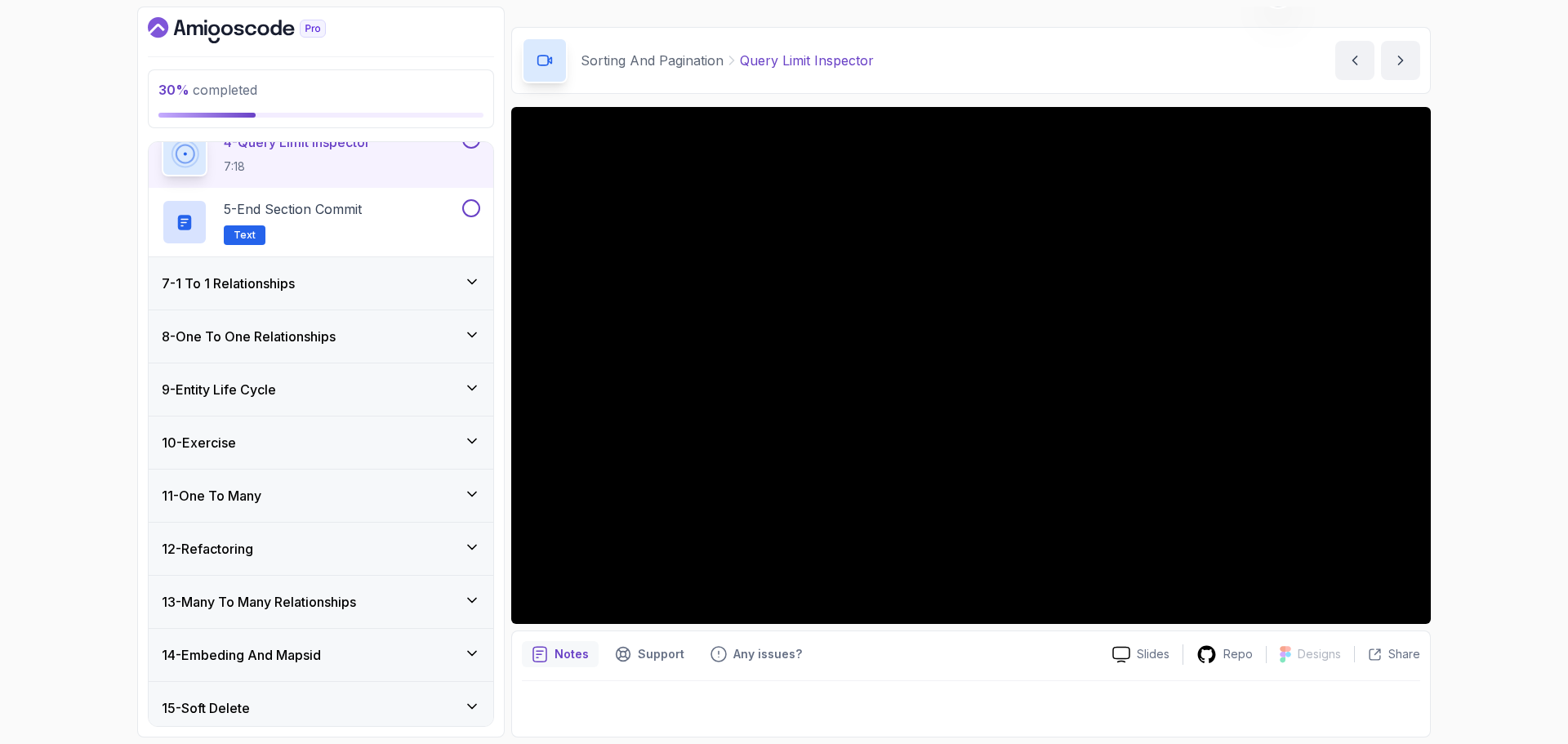
click at [396, 434] on div "10 - Exercise" at bounding box center [321, 443] width 318 height 19
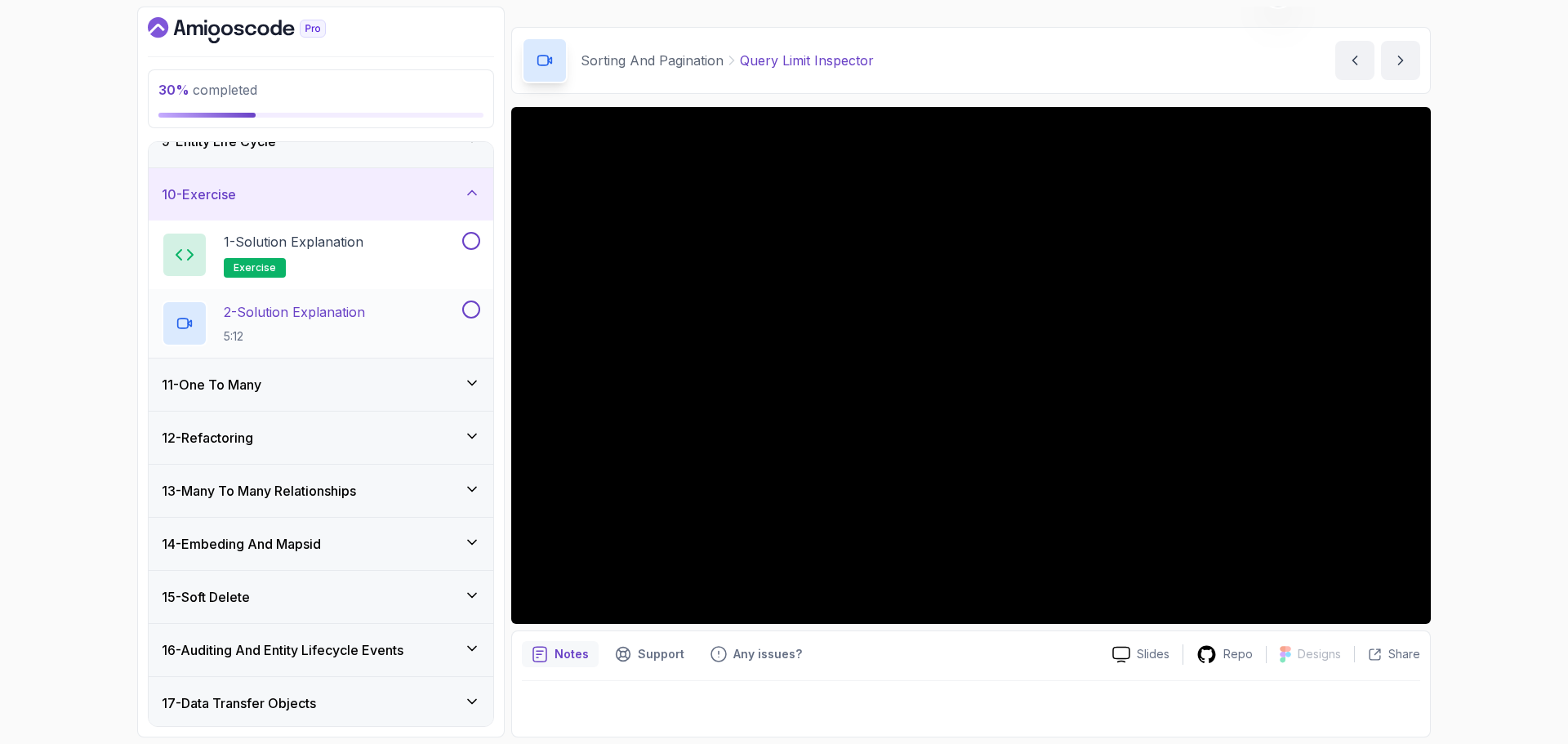
scroll to position [422, 0]
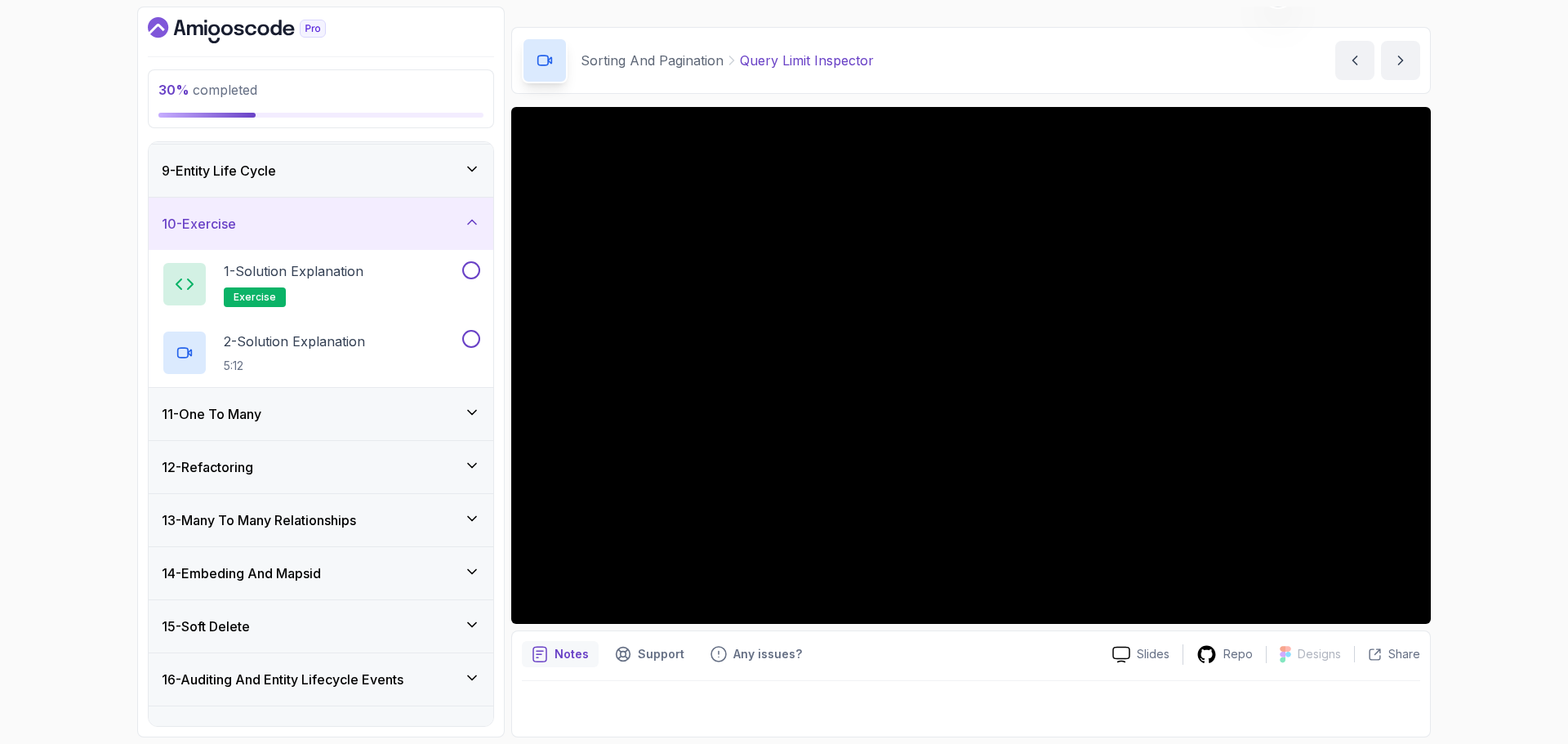
click at [363, 227] on div "10 - Exercise" at bounding box center [321, 224] width 318 height 19
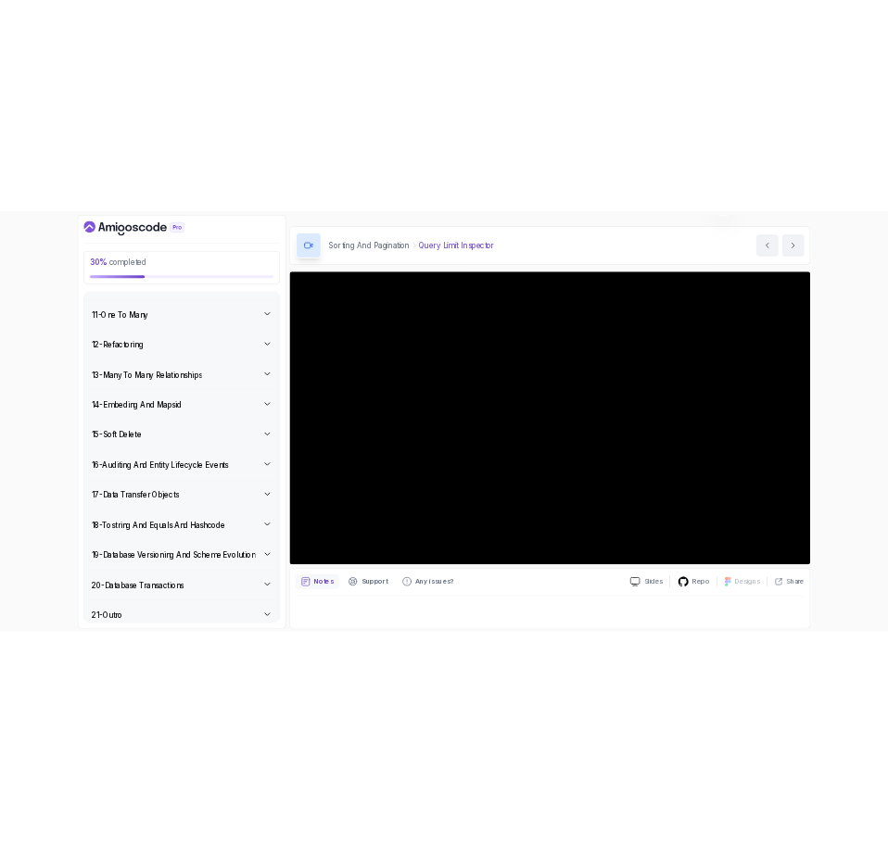
scroll to position [602, 0]
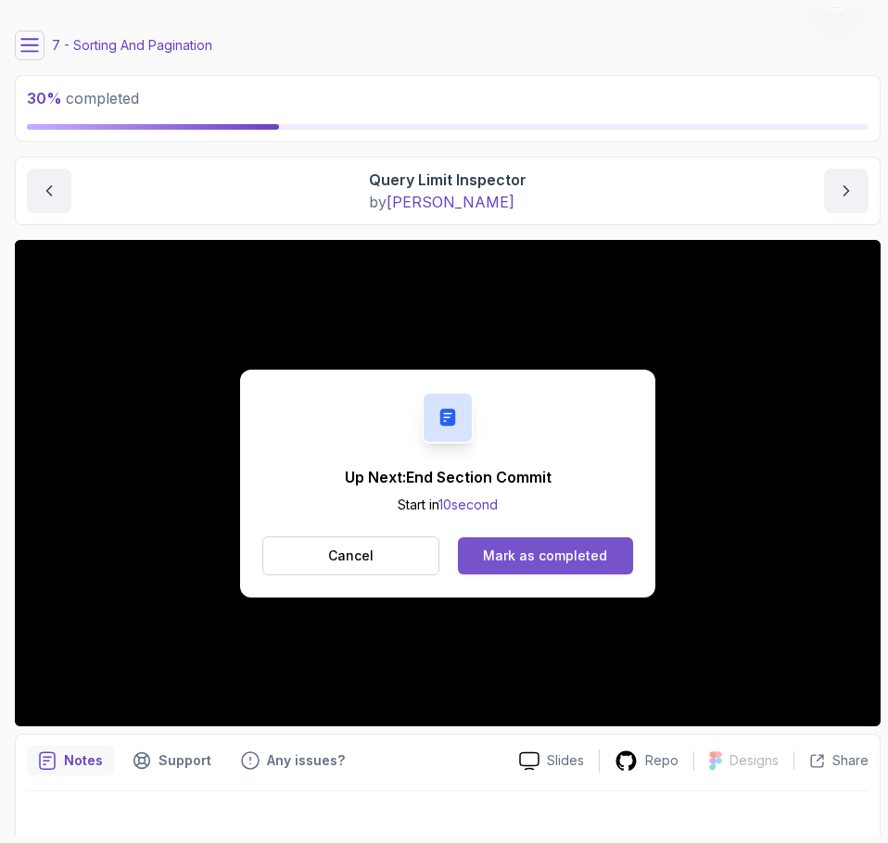
click at [579, 554] on div "Mark as completed" at bounding box center [545, 556] width 124 height 19
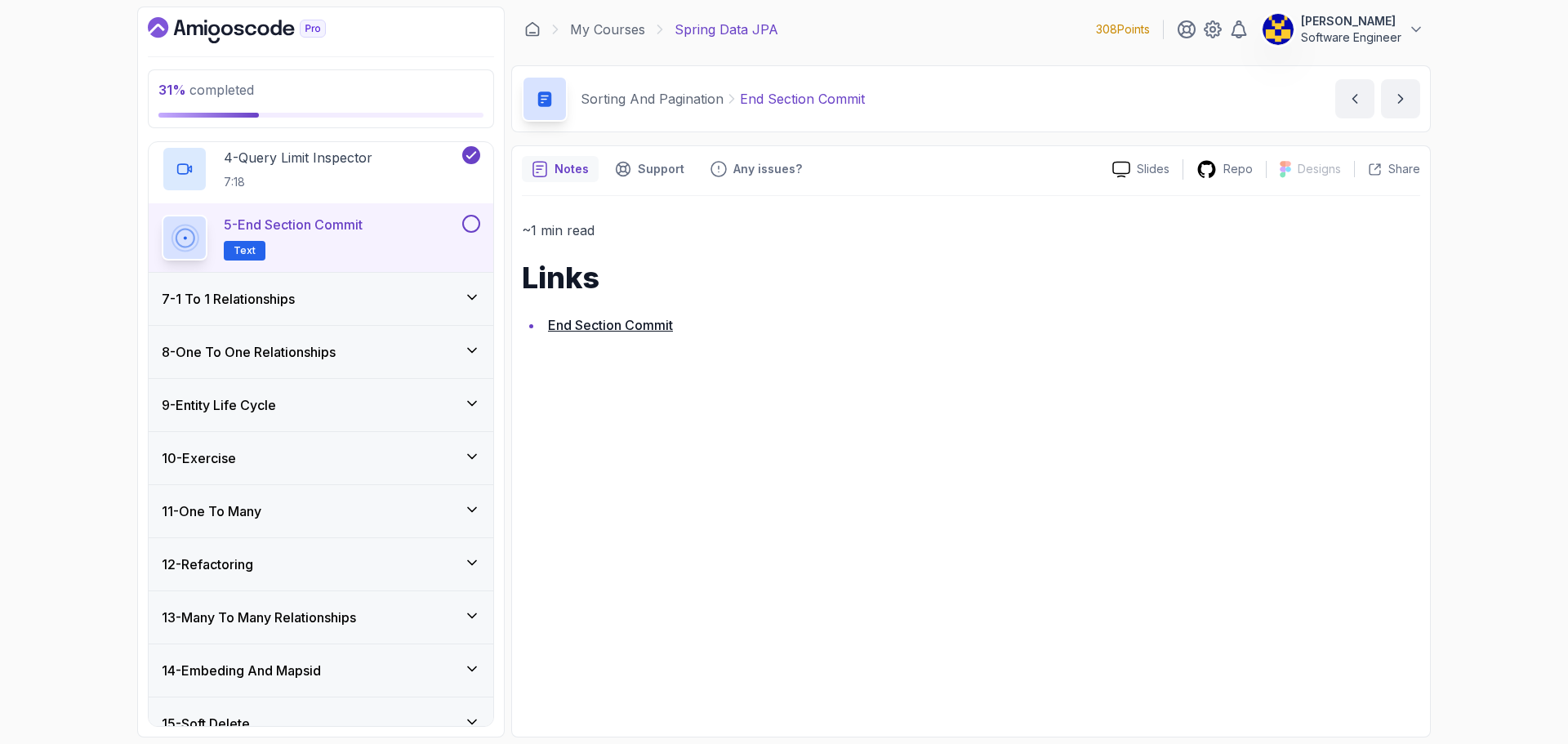
drag, startPoint x: 474, startPoint y: 222, endPoint x: 447, endPoint y: 245, distance: 35.5
click at [474, 222] on button at bounding box center [472, 224] width 18 height 18
click at [389, 300] on div "7 - 1 To 1 Relationships" at bounding box center [321, 299] width 318 height 19
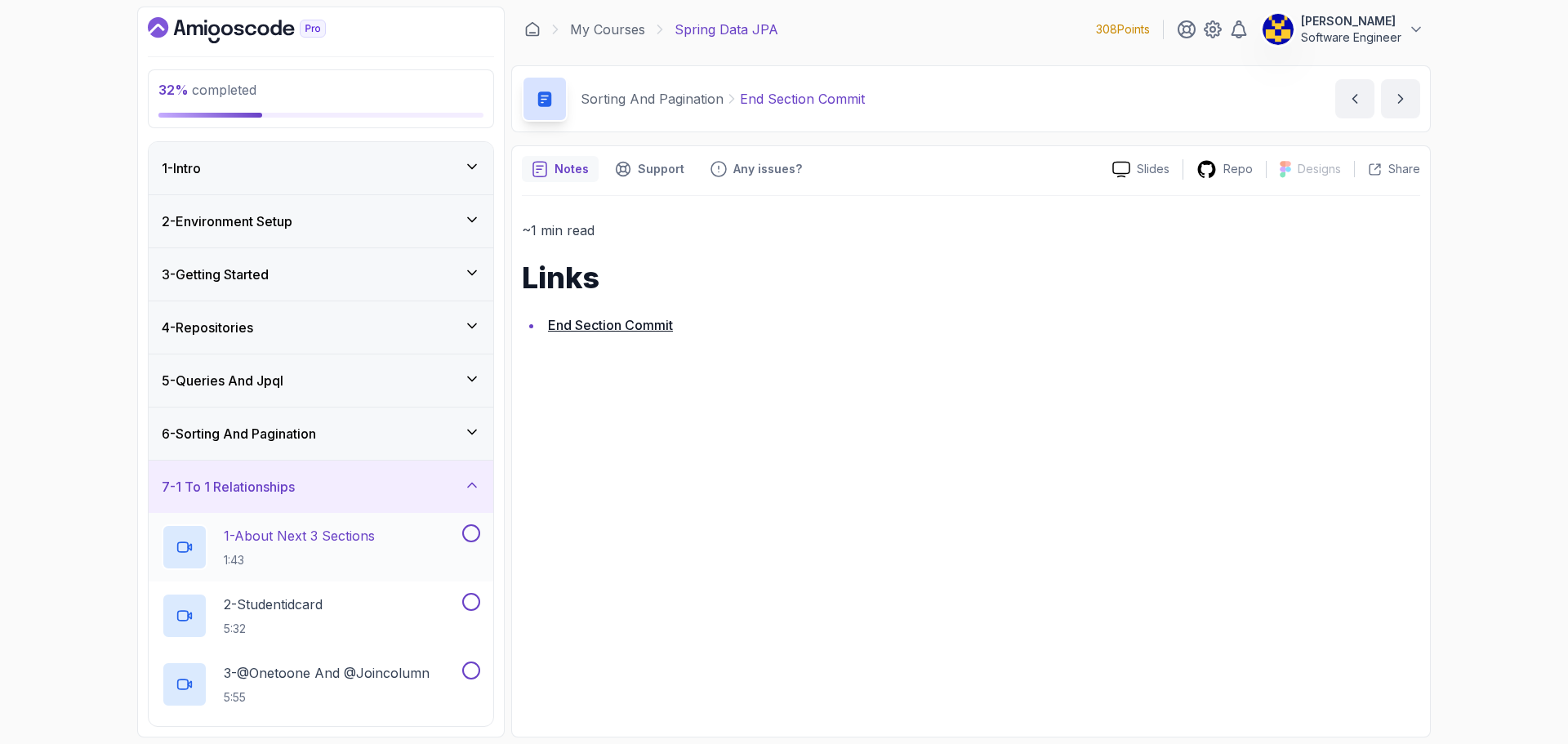
click at [397, 536] on div "1 - About Next 3 Sections 1:43" at bounding box center [310, 547] width 297 height 46
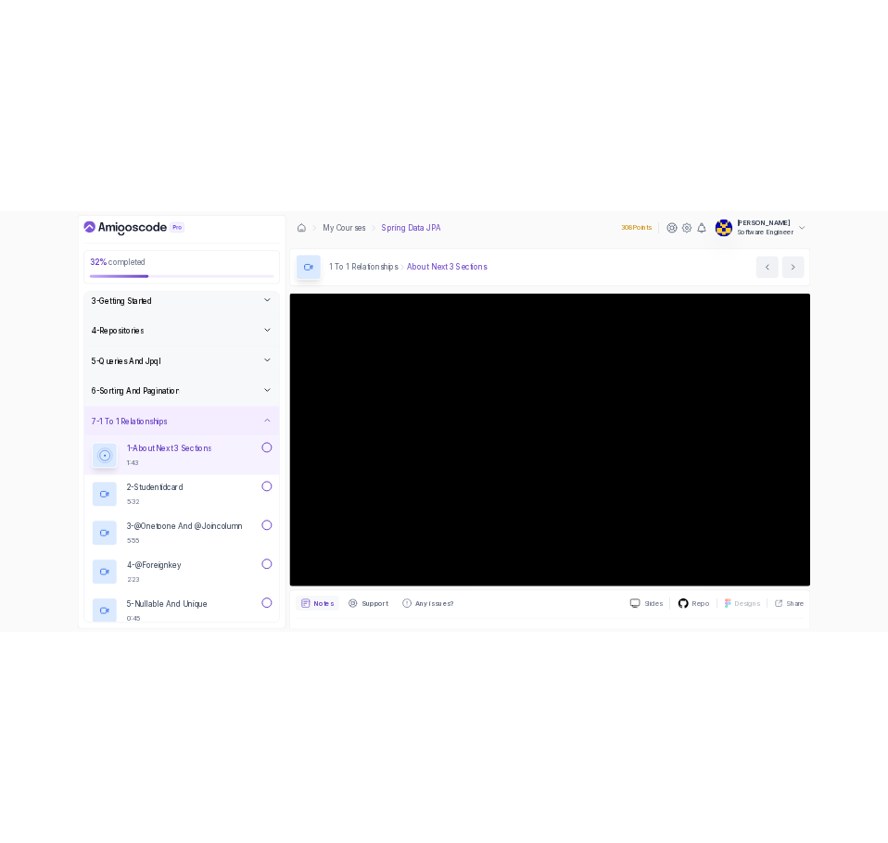
scroll to position [185, 0]
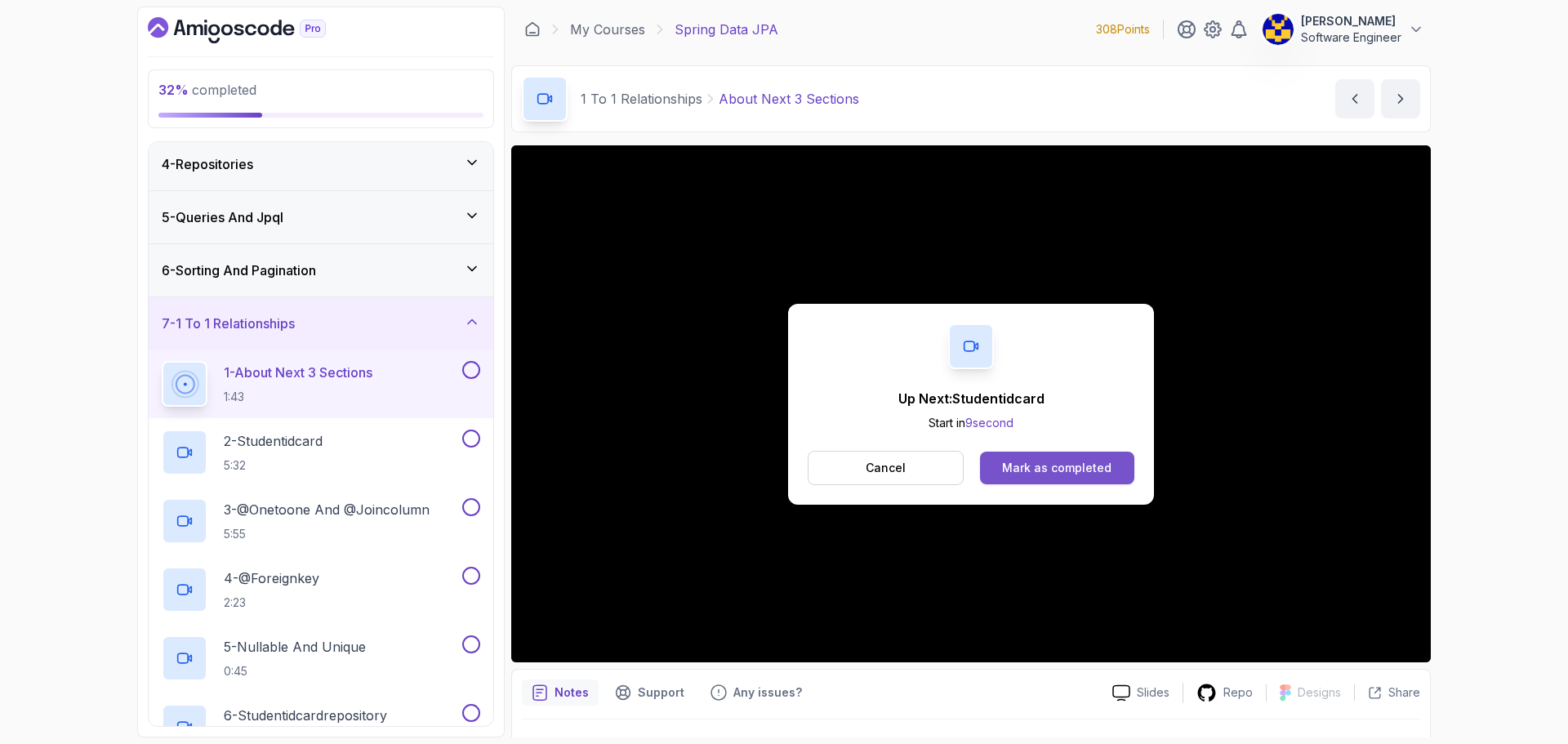
click at [1074, 470] on div "Mark as completed" at bounding box center [1057, 468] width 109 height 17
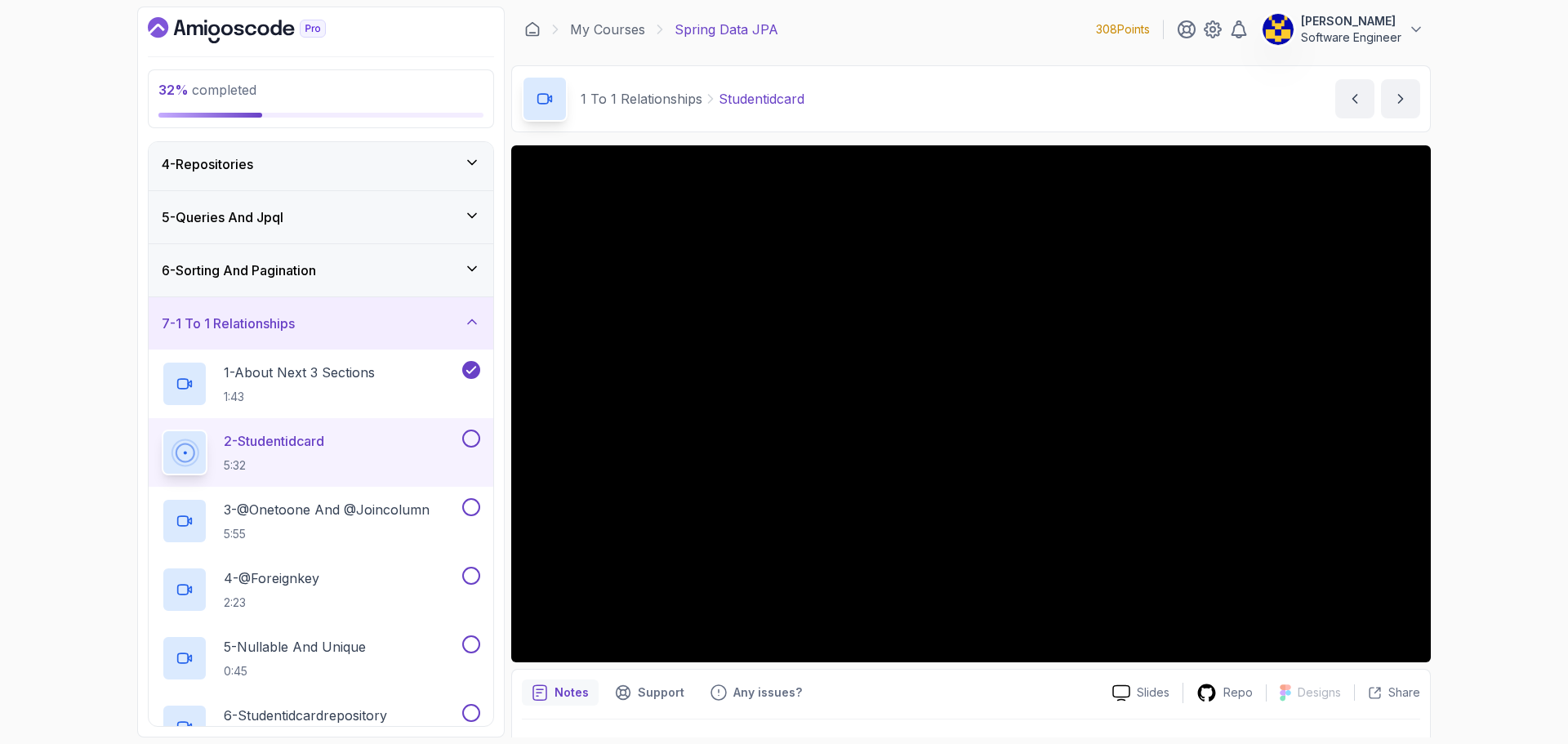
click at [1501, 337] on div "32 % completed 1 - Intro 2 - Environment Setup 3 - Getting Started 4 - Reposito…" at bounding box center [784, 372] width 1568 height 744
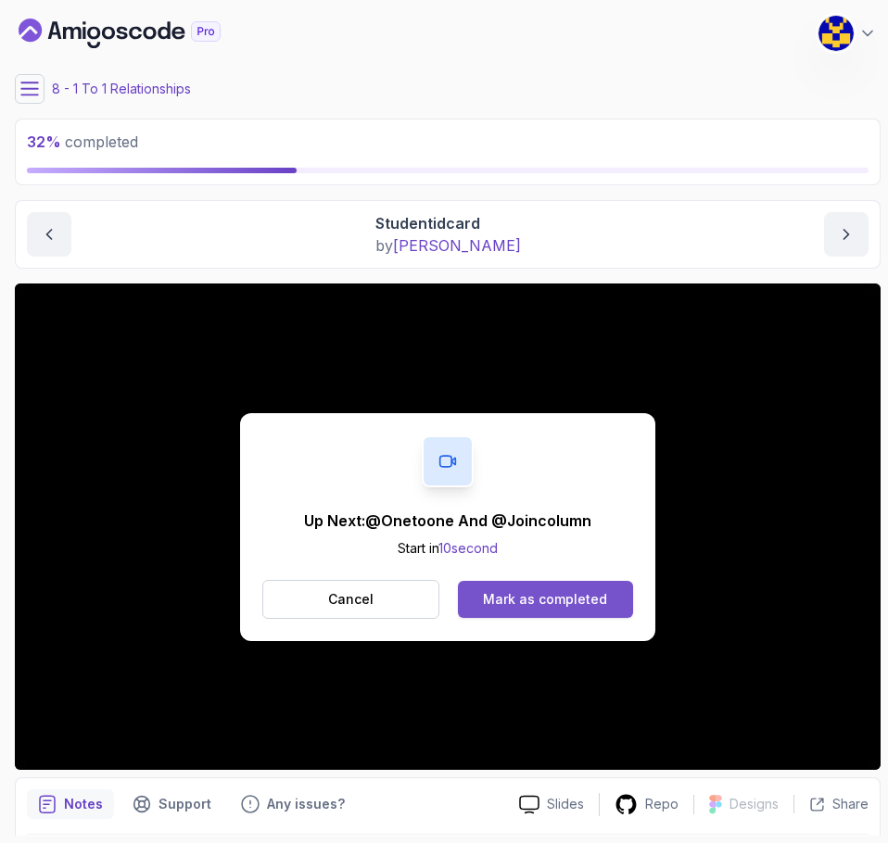
click at [598, 606] on div "Mark as completed" at bounding box center [545, 599] width 124 height 19
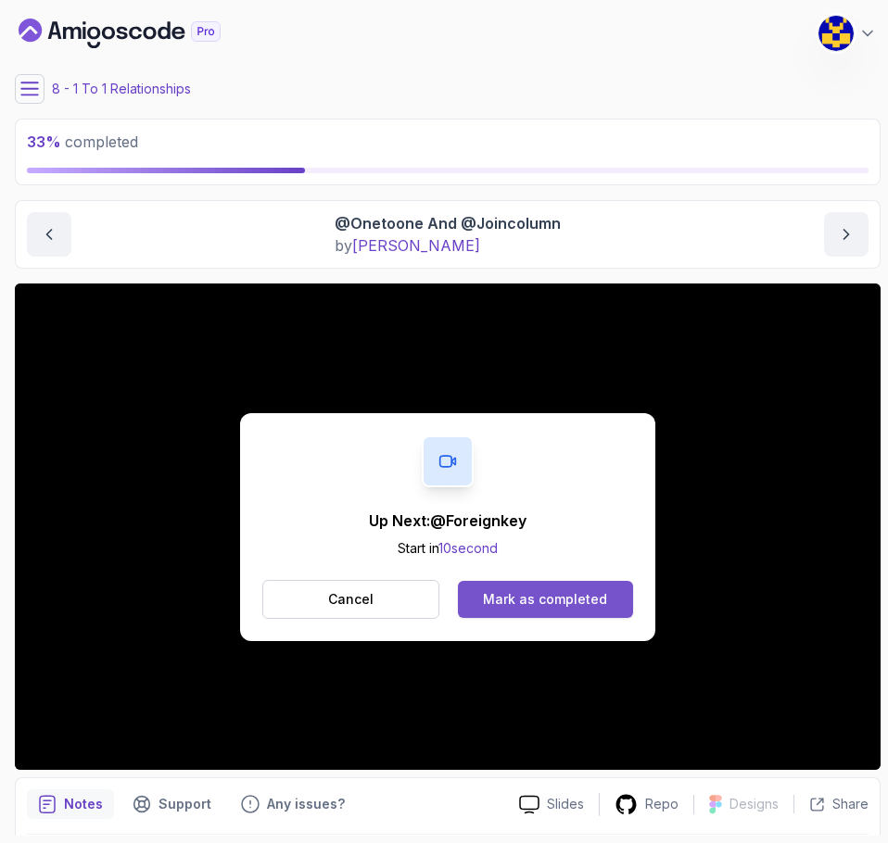
click at [569, 599] on div "Mark as completed" at bounding box center [545, 599] width 124 height 19
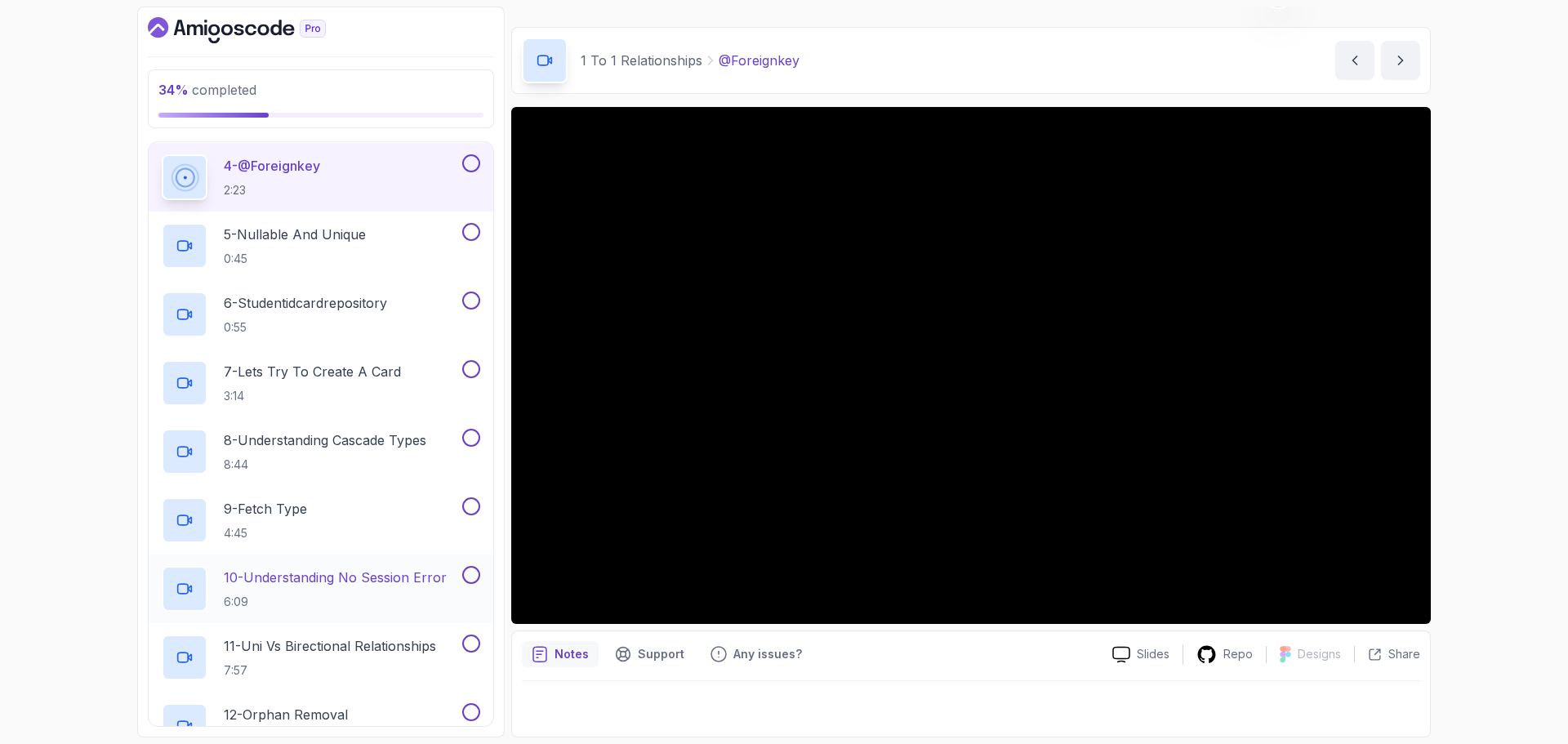
scroll to position [572, 0]
click at [115, 352] on div "34 % completed 1 - Intro 2 - Environment Setup 3 - Getting Started 4 - Reposito…" at bounding box center [784, 372] width 1568 height 744
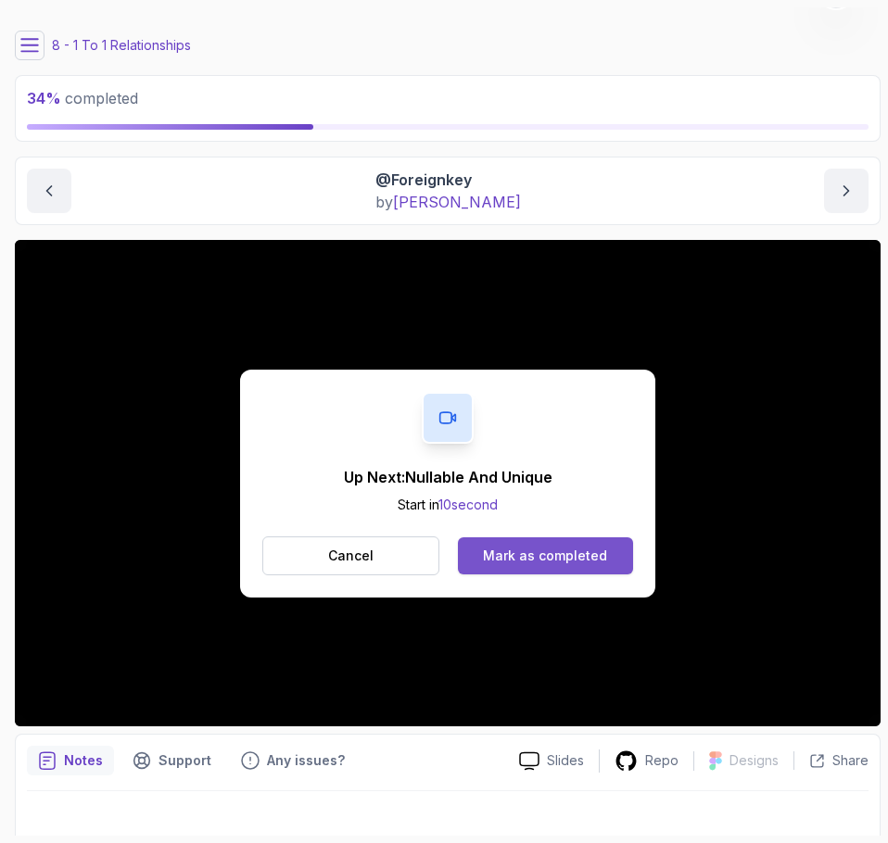
click at [601, 555] on div "Mark as completed" at bounding box center [545, 556] width 124 height 19
click at [575, 553] on div "Mark as completed" at bounding box center [545, 556] width 124 height 19
click at [614, 546] on button "Mark as completed" at bounding box center [545, 556] width 175 height 37
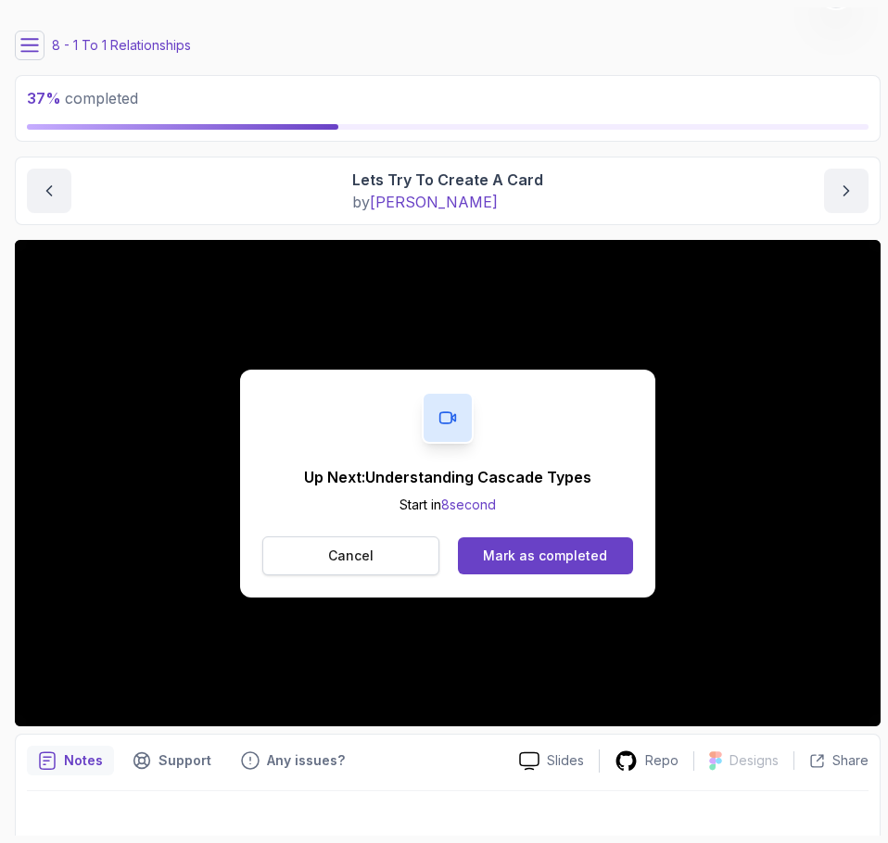
click at [373, 563] on button "Cancel" at bounding box center [350, 556] width 177 height 39
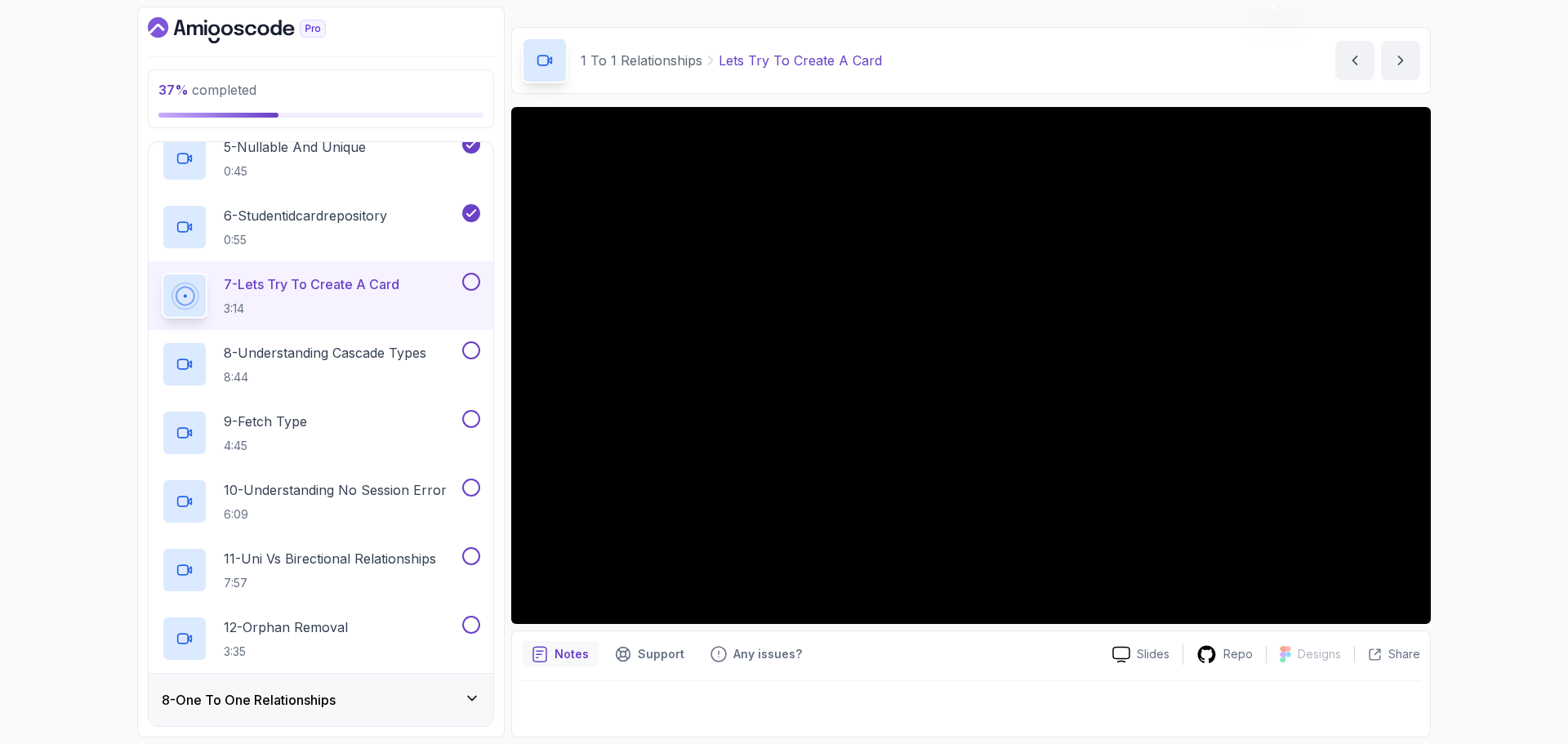
scroll to position [653, 0]
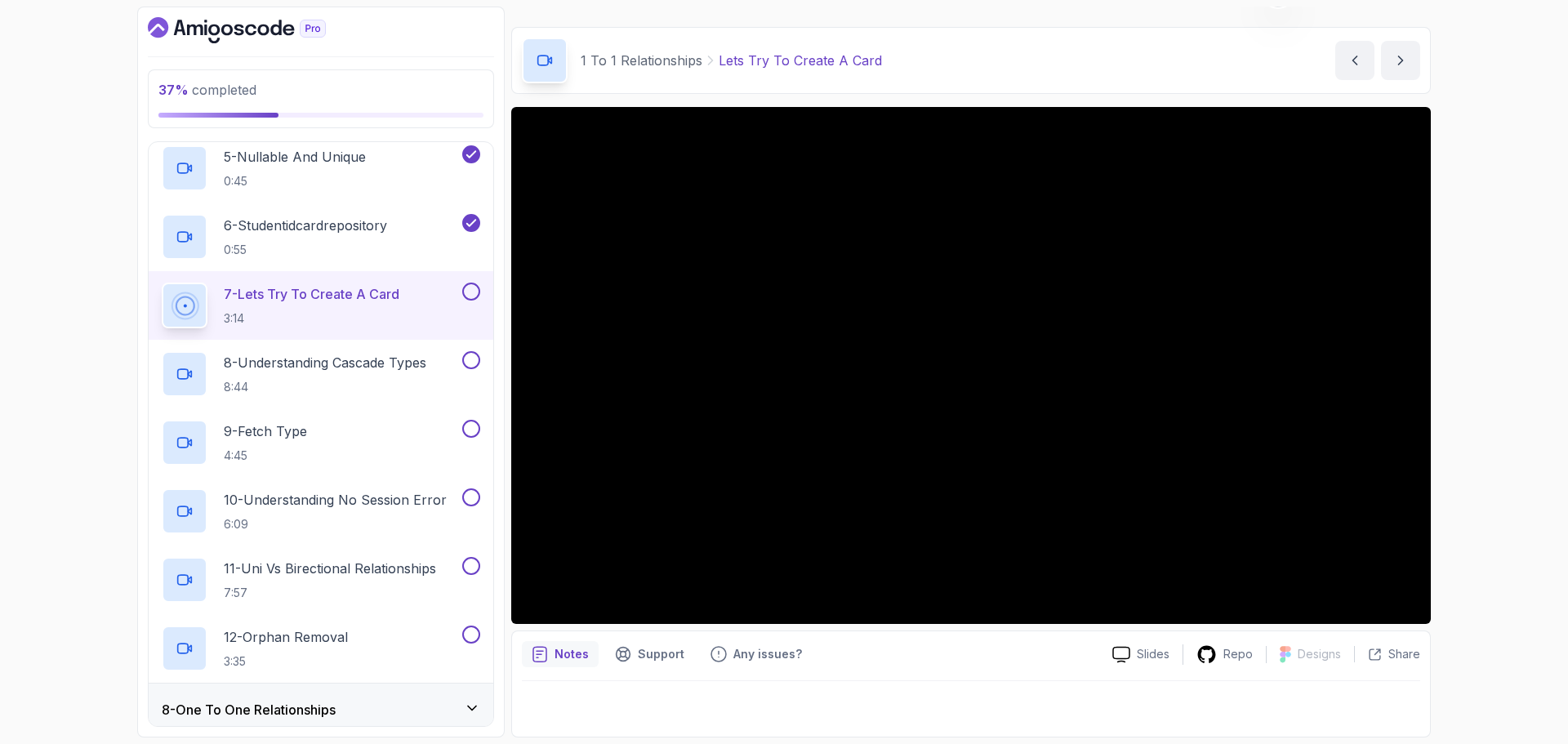
click at [465, 296] on button at bounding box center [472, 292] width 18 height 18
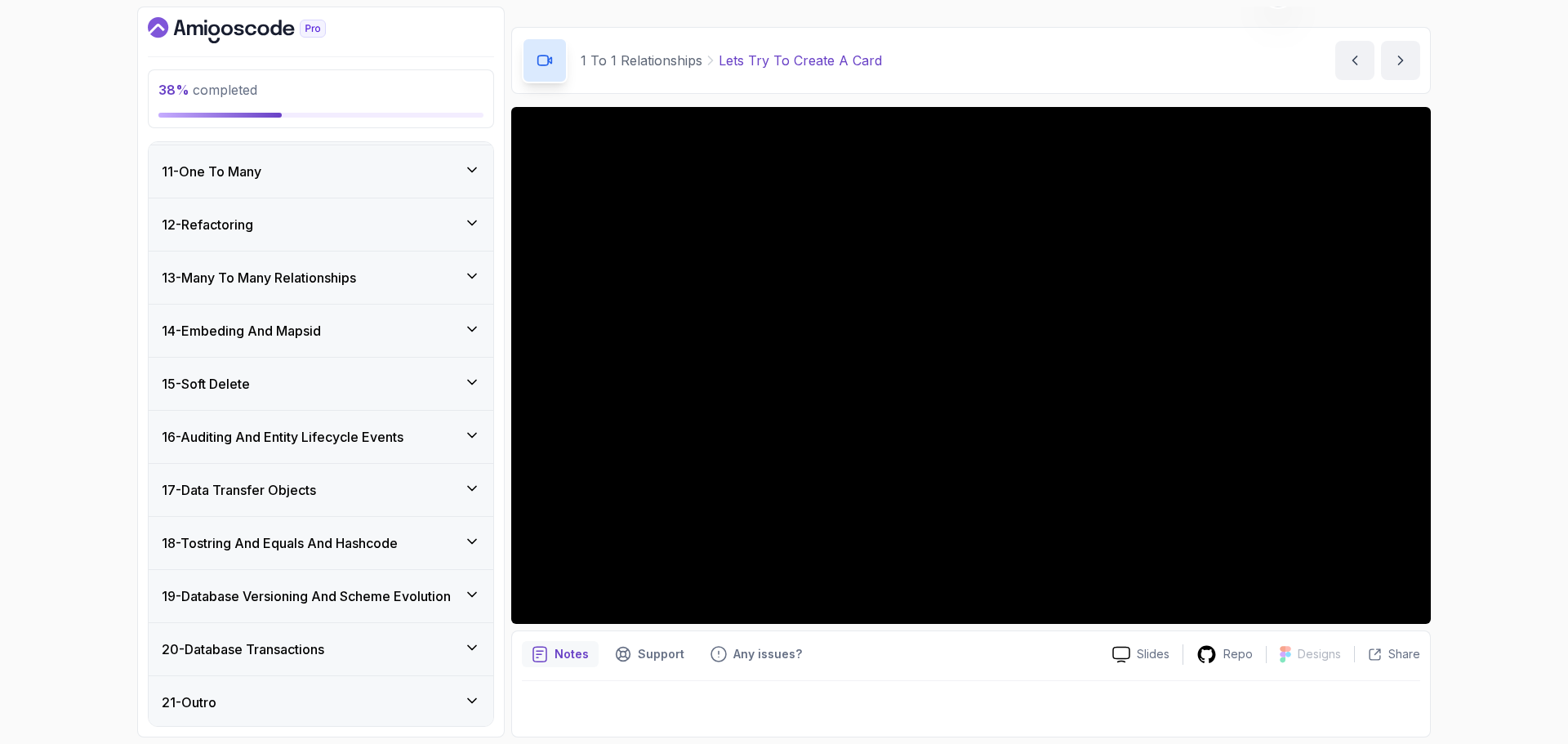
scroll to position [1354, 0]
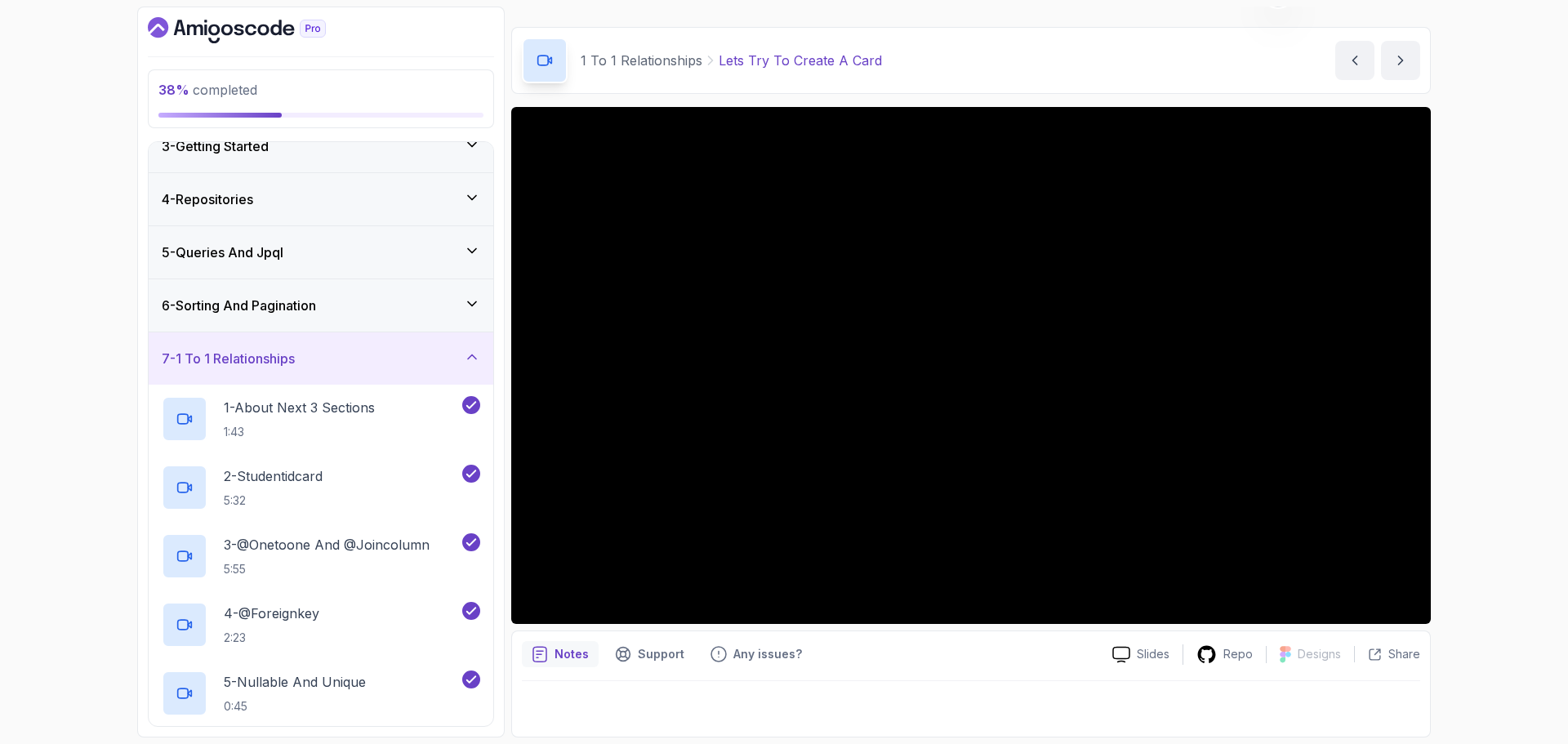
click at [364, 352] on div "7 - 1 To 1 Relationships" at bounding box center [321, 359] width 318 height 19
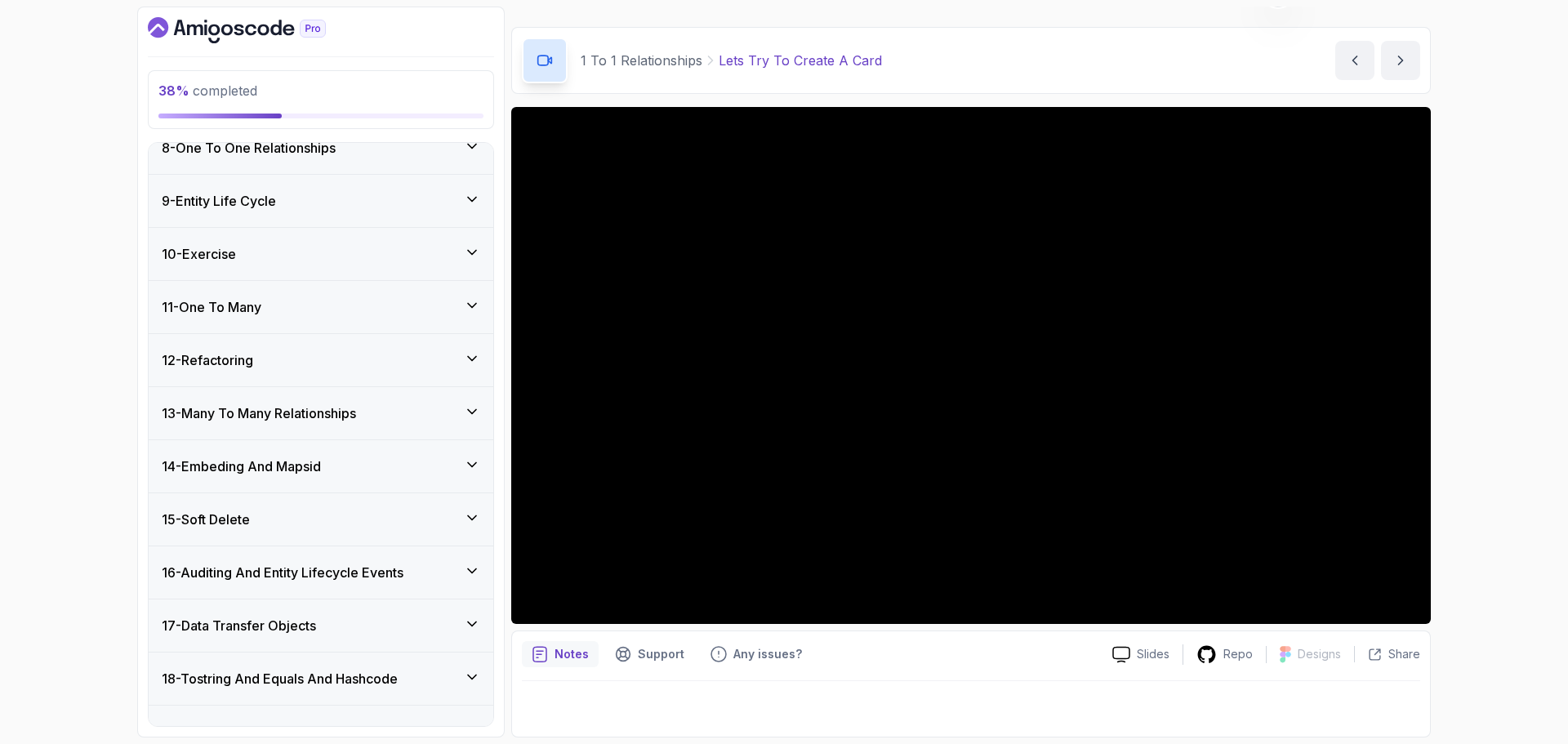
scroll to position [531, 0]
